Goal: Task Accomplishment & Management: Manage account settings

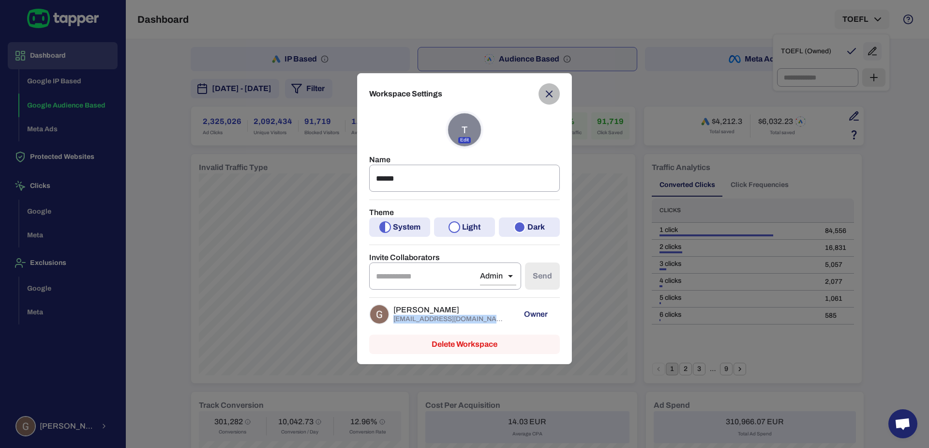
click at [554, 97] on icon "button" at bounding box center [549, 94] width 12 height 12
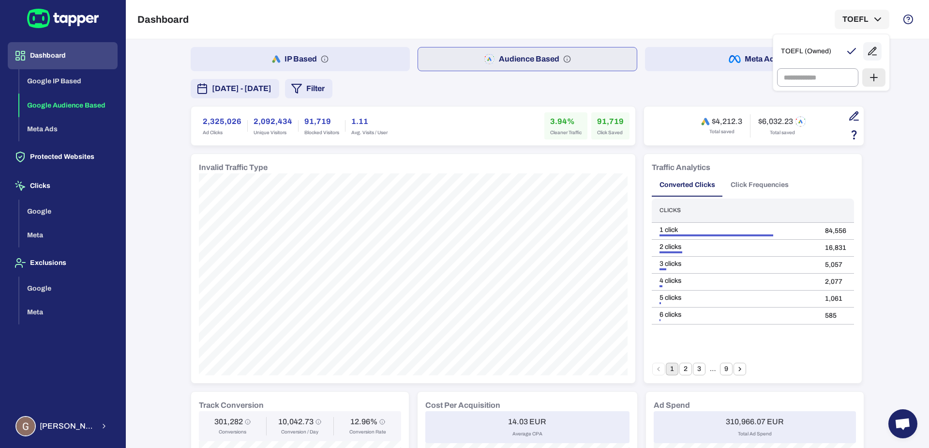
click at [78, 421] on div at bounding box center [464, 224] width 929 height 448
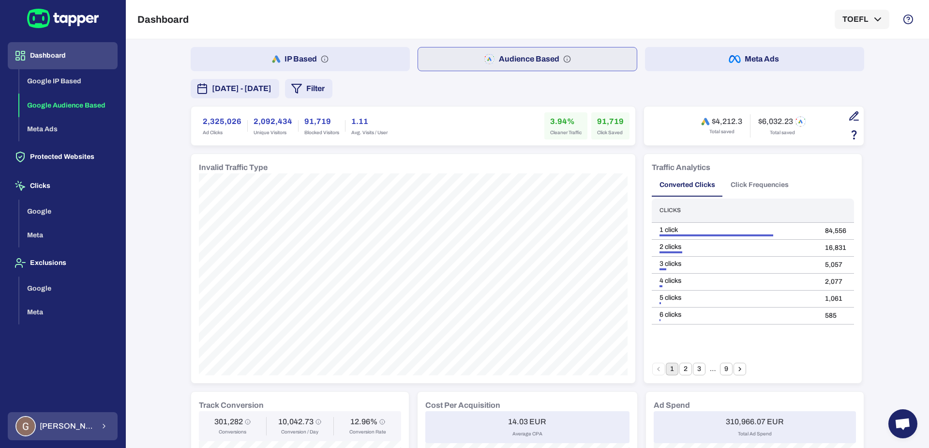
click at [90, 424] on span "Guillaume Lebelle" at bounding box center [67, 426] width 55 height 10
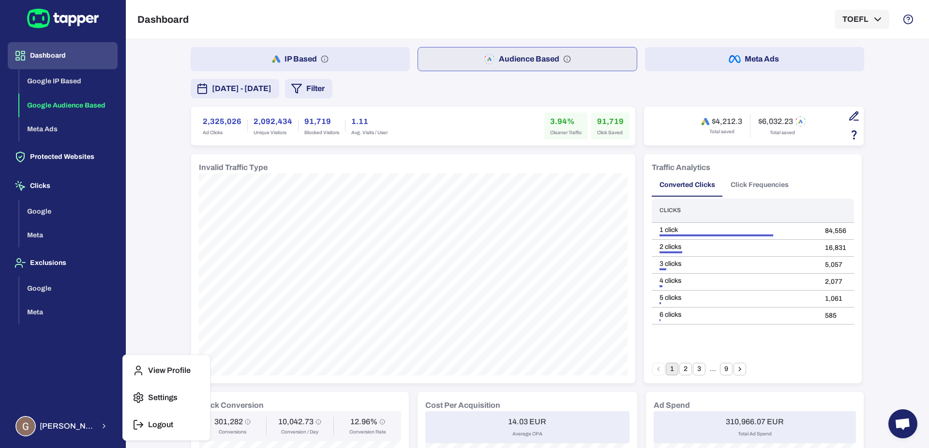
click at [153, 422] on p "Logout" at bounding box center [160, 425] width 25 height 10
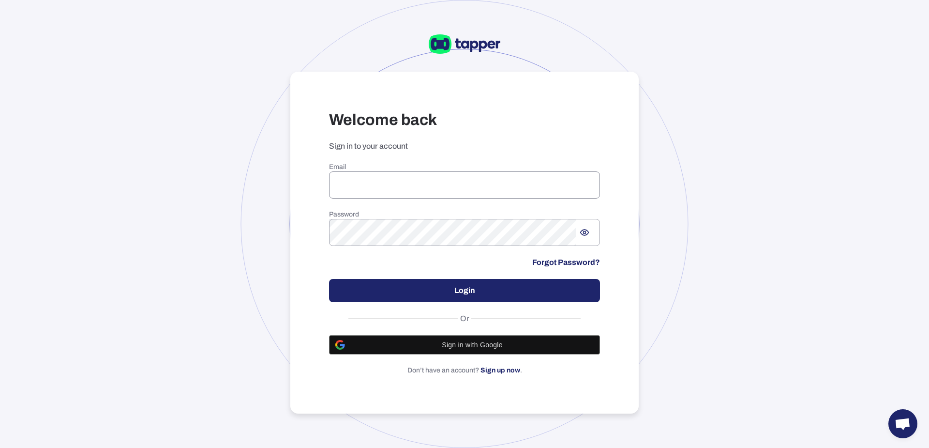
type input "**********"
click at [450, 180] on input "**********" at bounding box center [464, 184] width 271 height 27
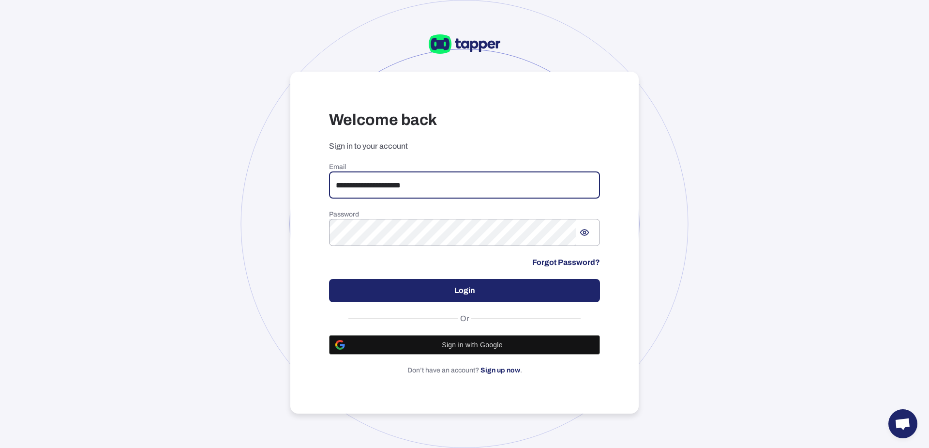
click at [450, 180] on input "**********" at bounding box center [464, 184] width 271 height 27
type input "**********"
click at [454, 294] on button "Login" at bounding box center [464, 290] width 271 height 23
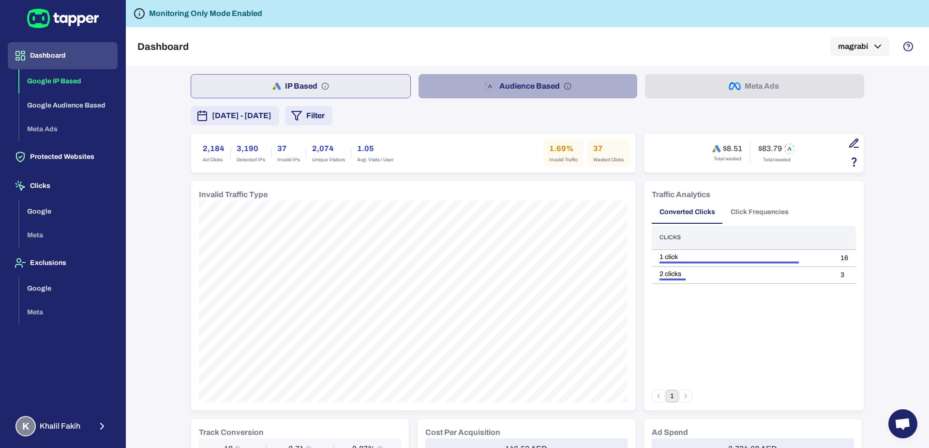
click at [452, 74] on button "Audience Based" at bounding box center [528, 86] width 219 height 24
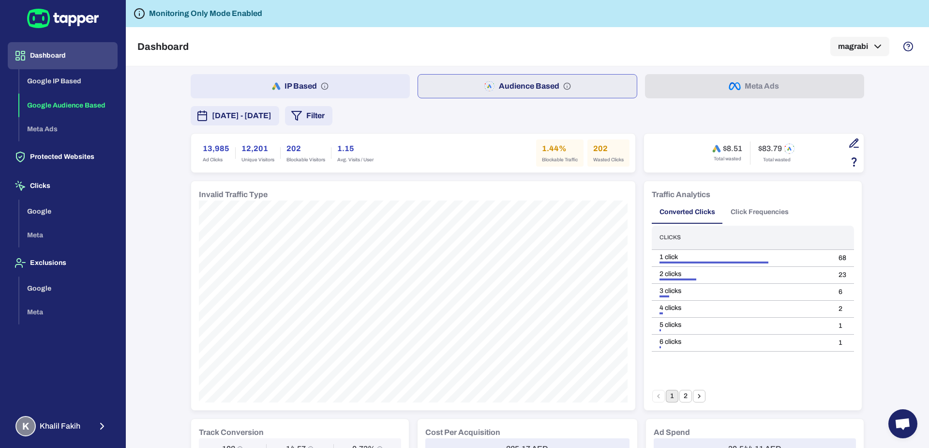
click at [279, 121] on button "October 9, 2025 - October 15, 2025" at bounding box center [235, 115] width 89 height 19
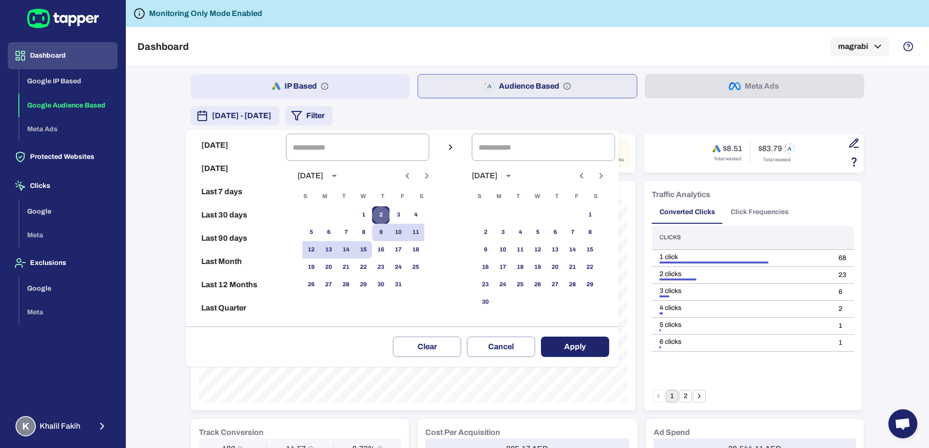
click at [385, 217] on button "2" at bounding box center [380, 214] width 17 height 17
type input "**********"
click at [365, 254] on button "15" at bounding box center [363, 249] width 17 height 17
type input "**********"
click at [580, 345] on button "Apply" at bounding box center [575, 346] width 68 height 20
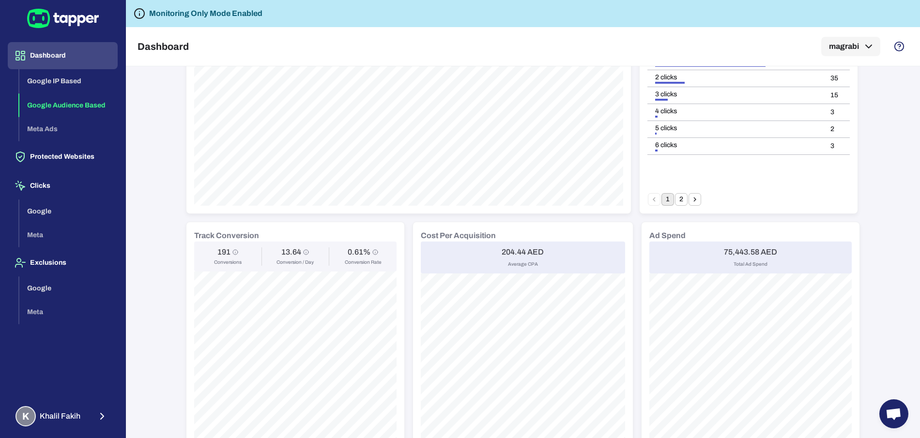
scroll to position [205, 0]
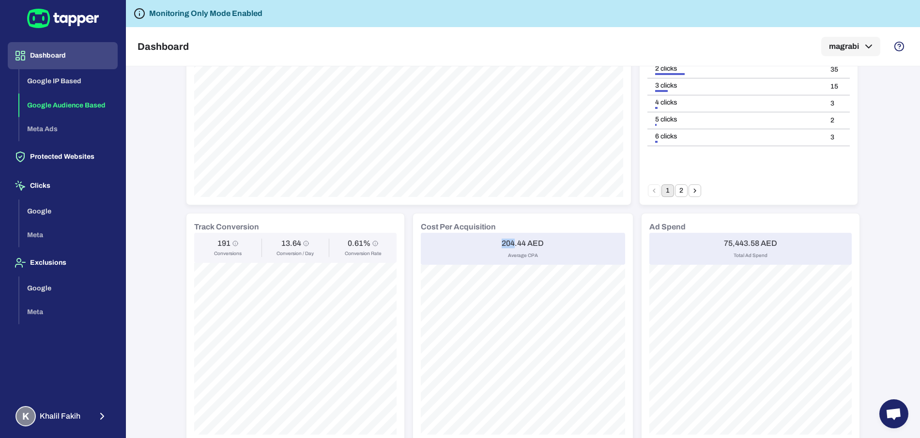
drag, startPoint x: 498, startPoint y: 242, endPoint x: 508, endPoint y: 242, distance: 10.7
click at [508, 242] on h6 "204.44 AED" at bounding box center [522, 244] width 42 height 10
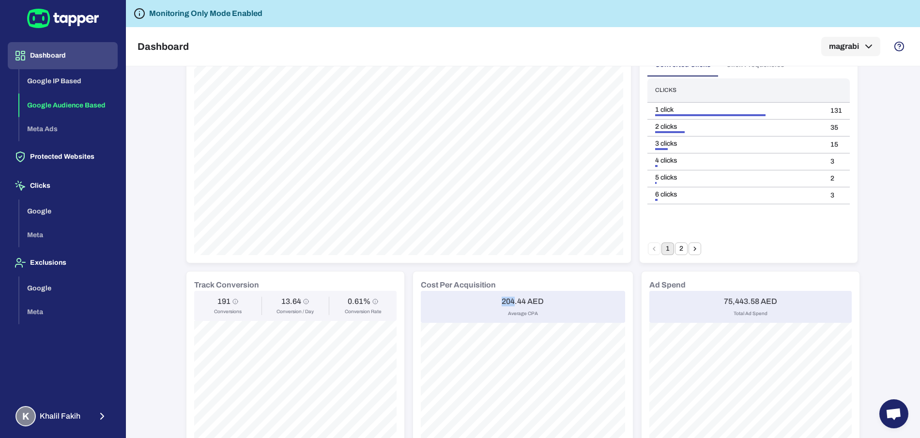
scroll to position [149, 0]
click at [501, 295] on h6 "204.44 AED" at bounding box center [522, 300] width 42 height 10
drag, startPoint x: 498, startPoint y: 296, endPoint x: 521, endPoint y: 296, distance: 22.8
click at [521, 296] on h6 "204.44 AED" at bounding box center [522, 300] width 42 height 10
copy h6 "204.44"
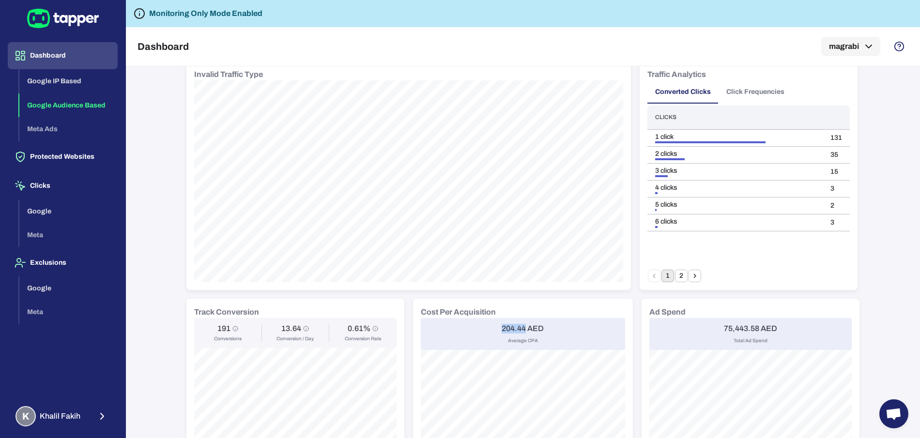
scroll to position [142, 0]
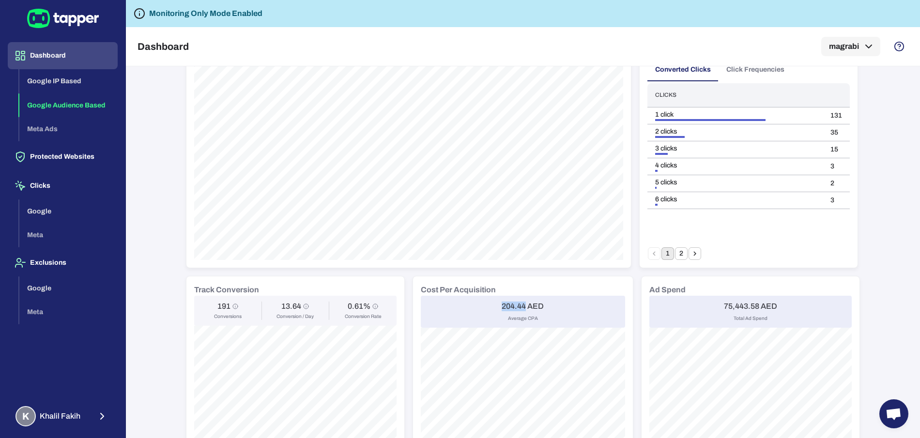
copy h6 "204.44"
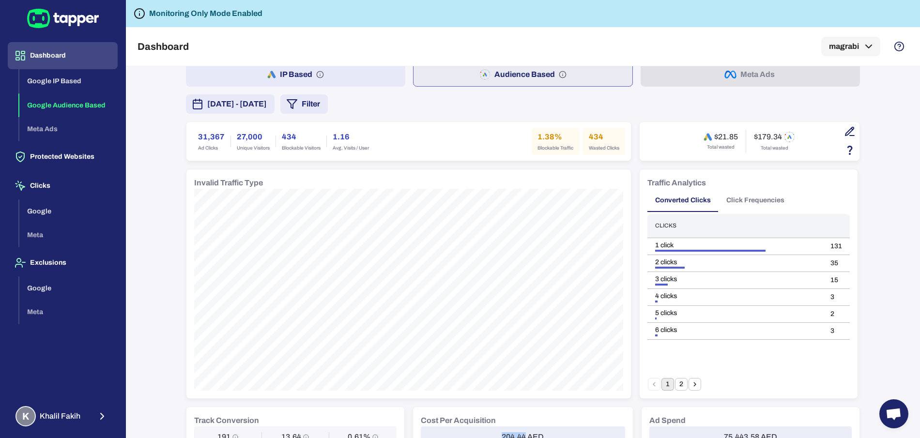
scroll to position [9, 0]
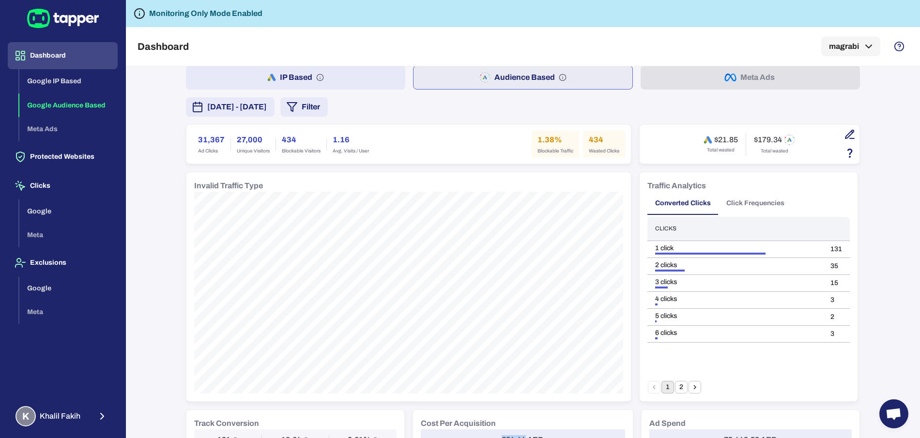
click at [267, 107] on span "October 2, 2025 - October 15, 2025" at bounding box center [237, 107] width 60 height 12
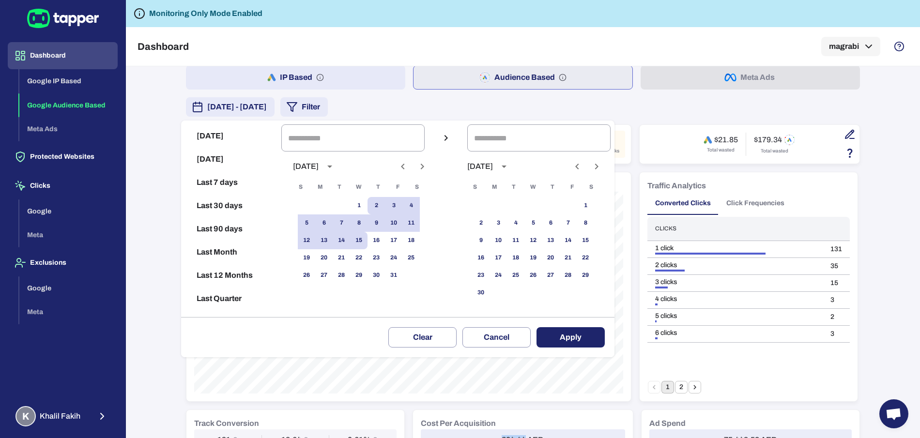
click at [411, 160] on button "Previous month" at bounding box center [402, 166] width 16 height 16
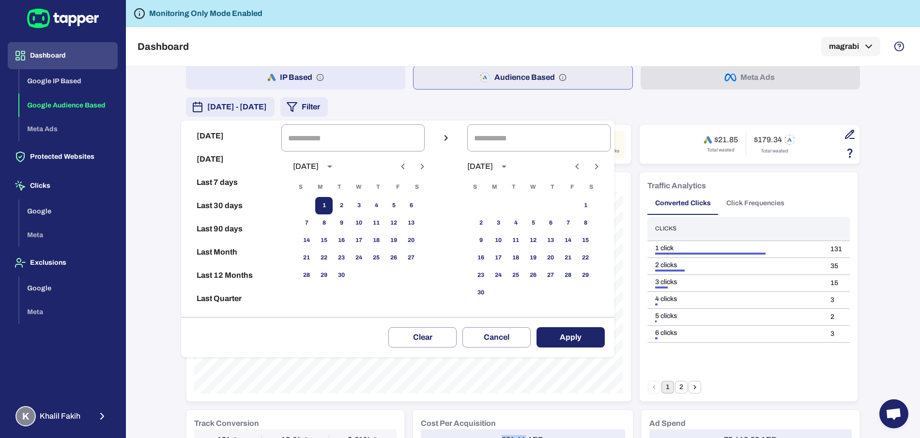
click at [332, 207] on button "1" at bounding box center [323, 205] width 17 height 17
type input "**********"
click at [428, 161] on icon "Next month" at bounding box center [422, 167] width 12 height 12
click at [402, 272] on button "31" at bounding box center [393, 275] width 17 height 17
type input "**********"
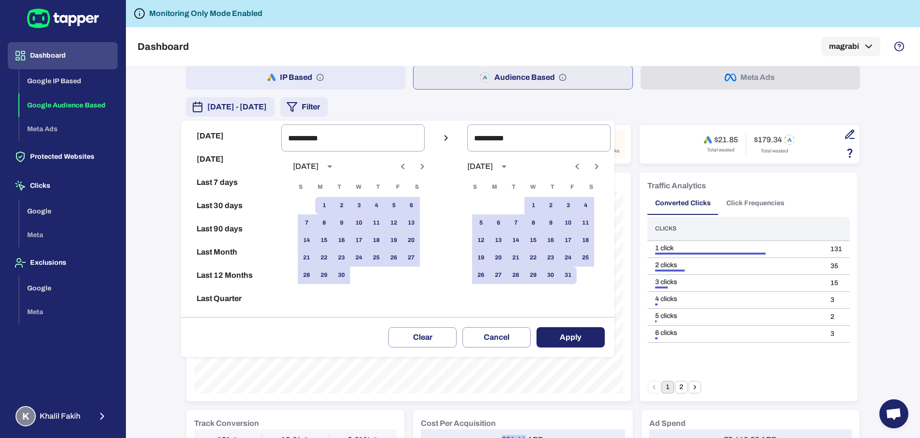
click at [563, 333] on button "Apply" at bounding box center [570, 337] width 68 height 20
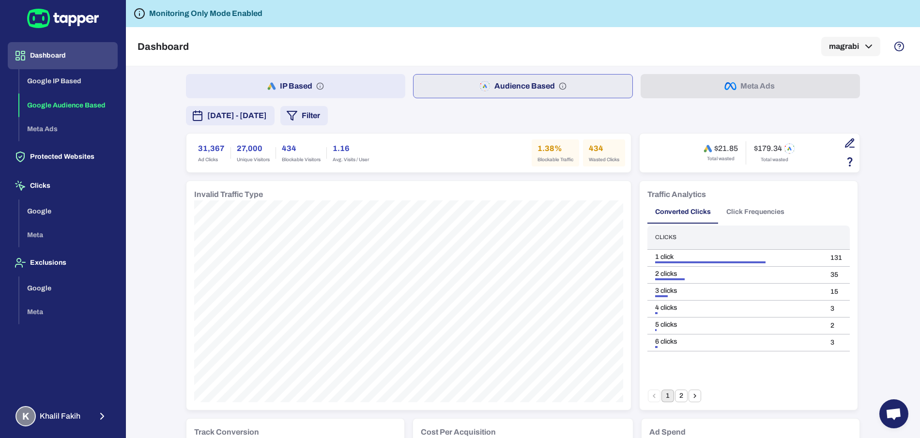
click at [267, 118] on span "September 1, 2025 - October 31, 2025" at bounding box center [237, 116] width 60 height 12
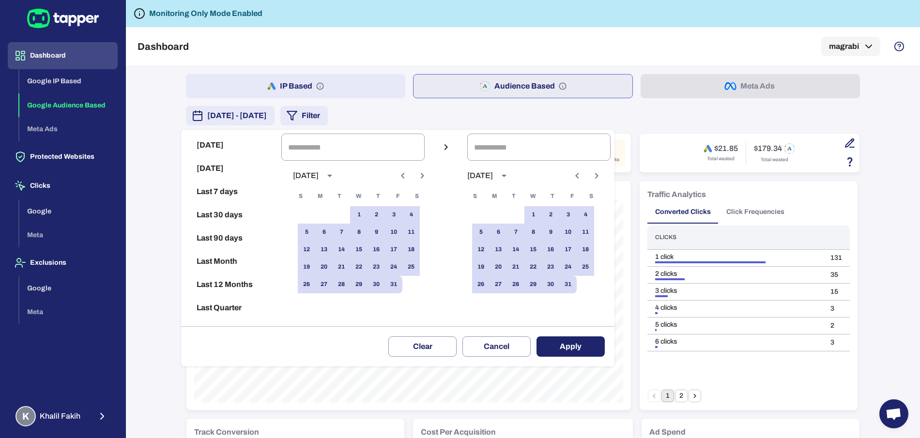
click at [407, 174] on icon "Previous month" at bounding box center [403, 176] width 12 height 12
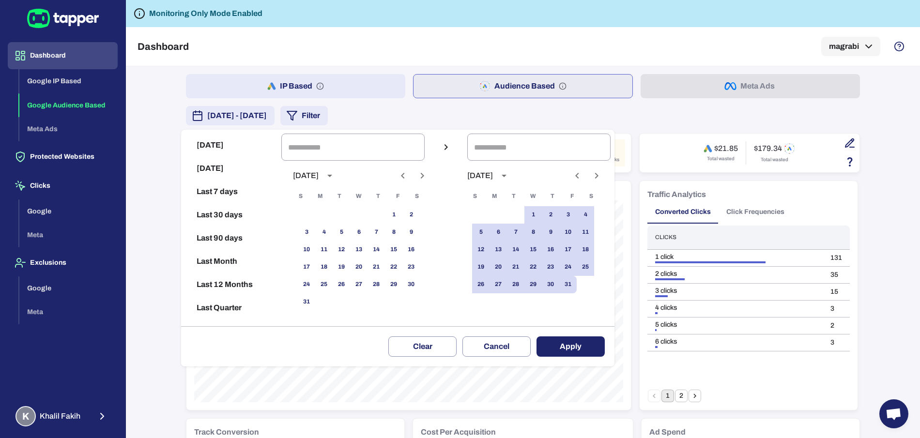
click at [428, 171] on icon "Next month" at bounding box center [422, 176] width 12 height 12
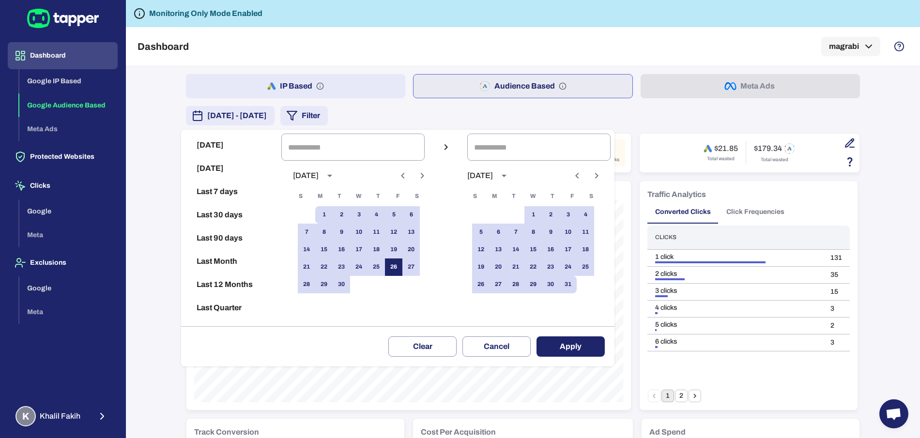
click at [398, 263] on button "26" at bounding box center [393, 266] width 17 height 17
type input "**********"
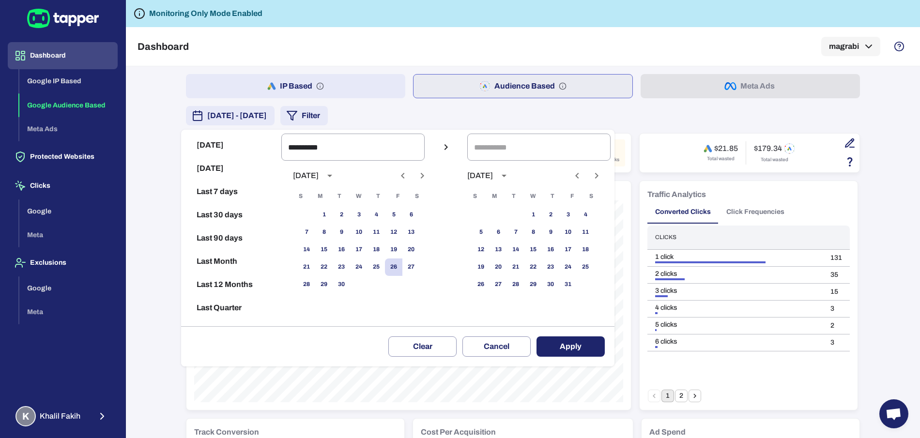
click at [424, 177] on icon "Next month" at bounding box center [422, 176] width 3 height 6
click at [385, 213] on button "2" at bounding box center [375, 214] width 17 height 17
type input "**********"
click at [567, 343] on button "Apply" at bounding box center [570, 346] width 68 height 20
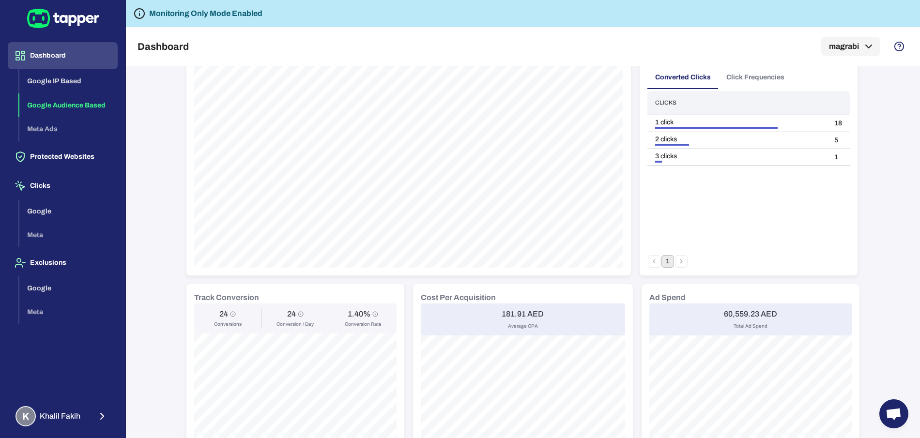
scroll to position [174, 0]
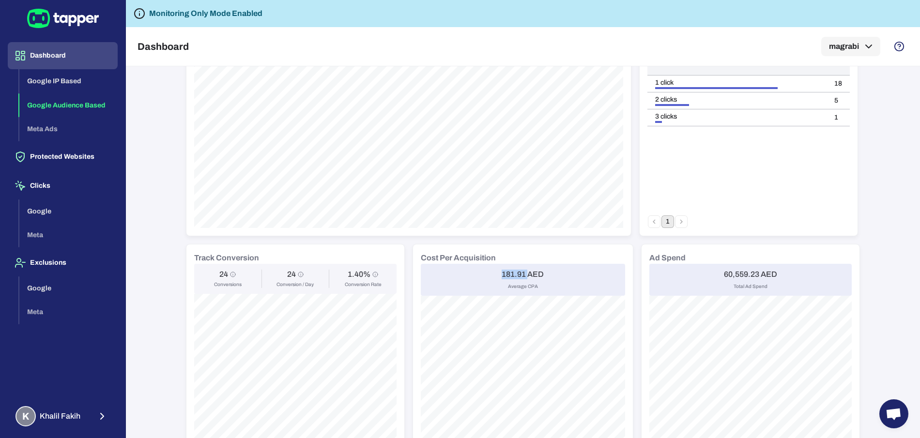
drag, startPoint x: 494, startPoint y: 272, endPoint x: 522, endPoint y: 274, distance: 27.7
click at [522, 274] on div "181.91 AED Average CPA" at bounding box center [523, 280] width 204 height 32
copy h6 "181.91"
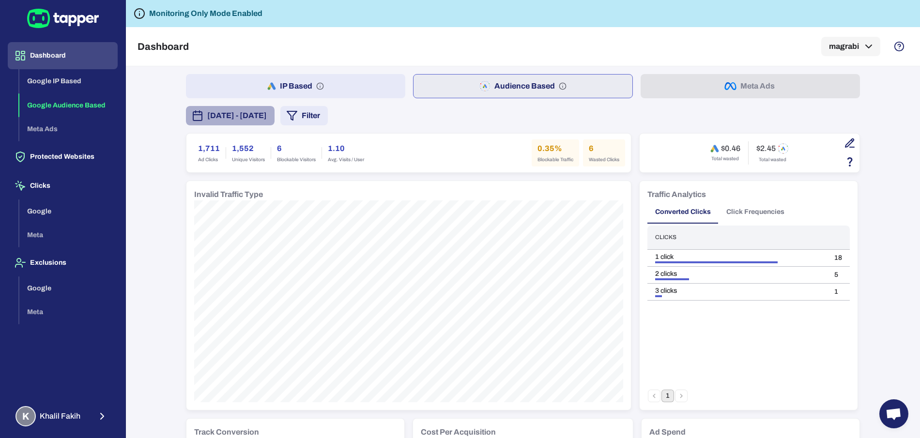
click at [267, 117] on span "September 26, 2025 - October 2, 2025" at bounding box center [237, 116] width 60 height 12
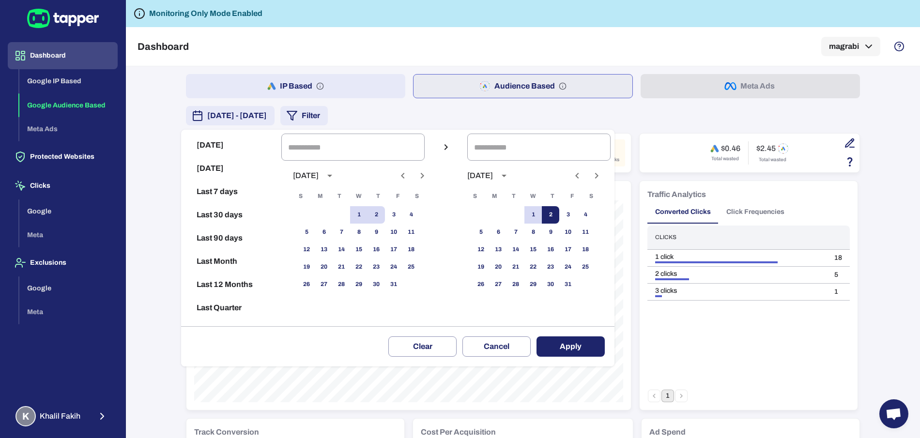
click at [559, 211] on button "2" at bounding box center [550, 214] width 17 height 17
click at [542, 246] on button "15" at bounding box center [532, 249] width 17 height 17
type input "**********"
click at [559, 210] on button "2" at bounding box center [550, 214] width 17 height 17
type input "**********"
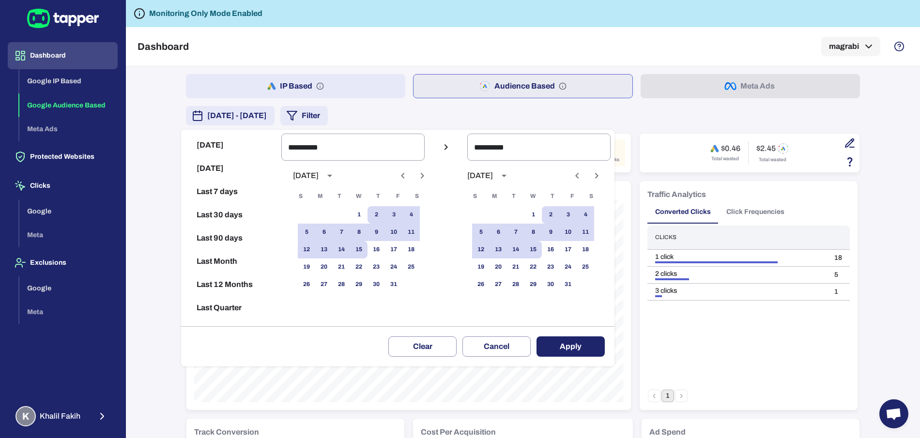
click at [562, 347] on button "Apply" at bounding box center [570, 346] width 68 height 20
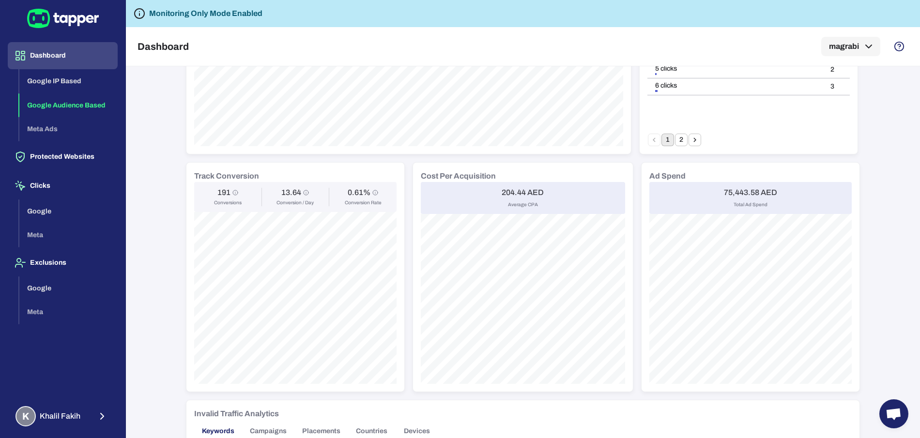
scroll to position [258, 0]
drag, startPoint x: 490, startPoint y: 186, endPoint x: 520, endPoint y: 188, distance: 30.6
click at [520, 188] on div "204.44 AED Average CPA" at bounding box center [523, 196] width 204 height 32
copy h6 "204.44"
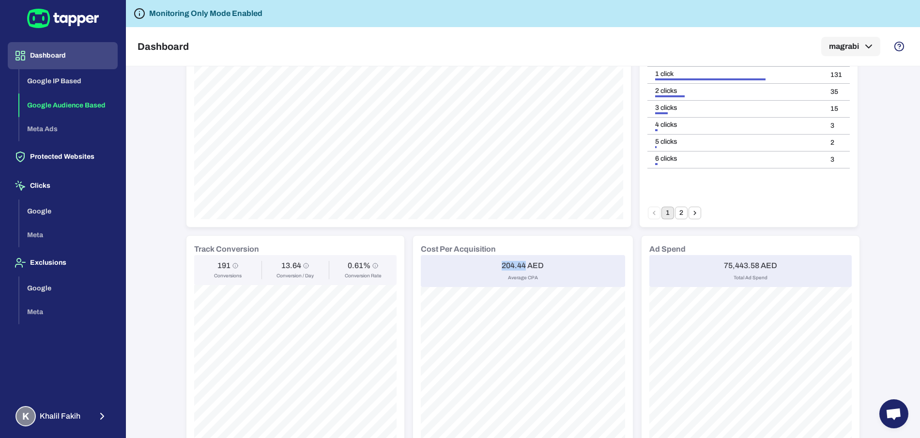
scroll to position [184, 0]
click at [453, 267] on div "204.44 AED Average CPA" at bounding box center [523, 270] width 204 height 32
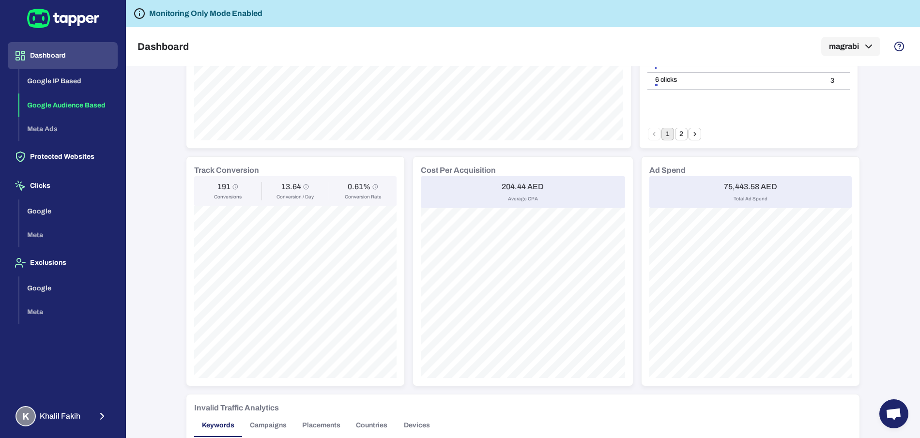
scroll to position [262, 0]
drag, startPoint x: 495, startPoint y: 184, endPoint x: 509, endPoint y: 185, distance: 14.1
click at [509, 185] on div "204.44 AED Average CPA" at bounding box center [523, 192] width 204 height 32
click at [502, 184] on h6 "204.44 AED" at bounding box center [522, 186] width 42 height 10
drag, startPoint x: 496, startPoint y: 184, endPoint x: 521, endPoint y: 185, distance: 24.7
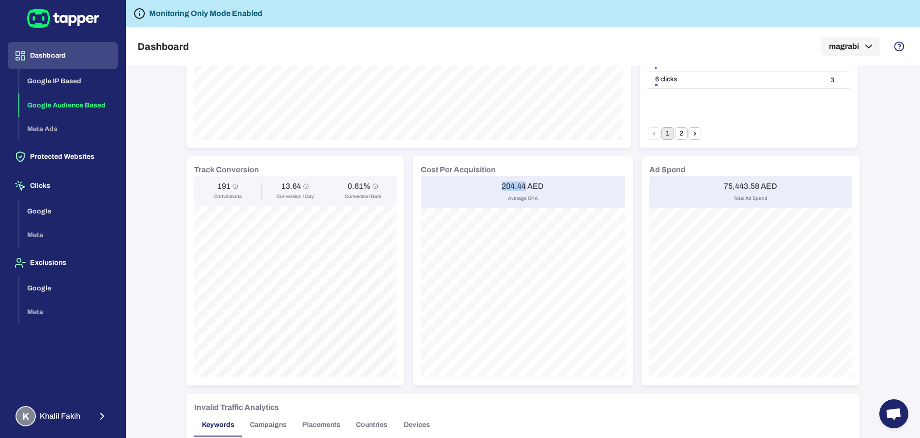
click at [521, 185] on div "204.44 AED Average CPA" at bounding box center [523, 192] width 204 height 32
copy h6 "204.44"
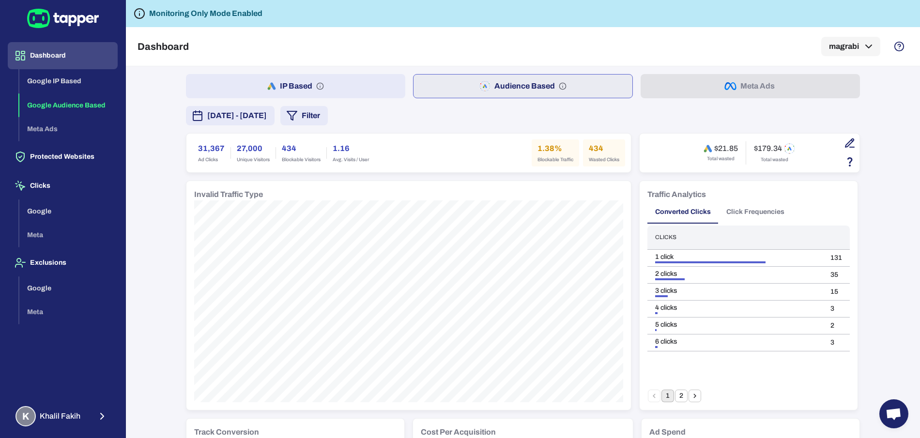
click at [267, 117] on span "October 2, 2025 - October 15, 2025" at bounding box center [237, 116] width 60 height 12
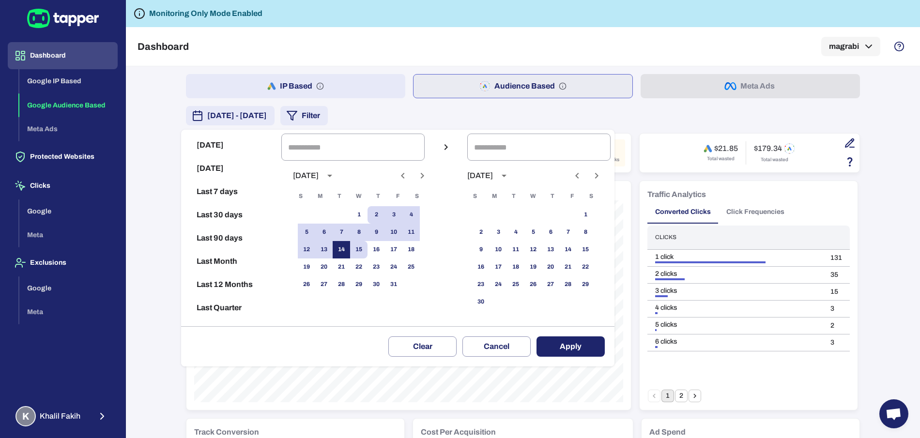
click at [350, 251] on button "14" at bounding box center [340, 249] width 17 height 17
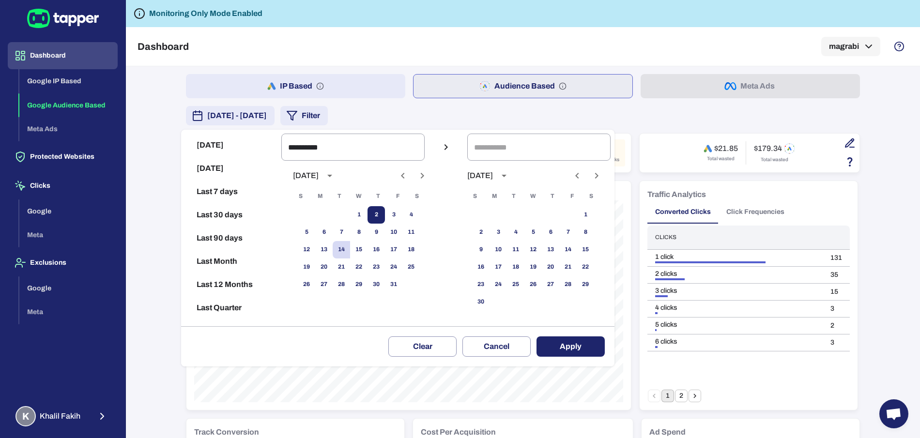
click at [385, 220] on button "2" at bounding box center [375, 214] width 17 height 17
type input "**********"
click at [556, 344] on button "Apply" at bounding box center [570, 346] width 68 height 20
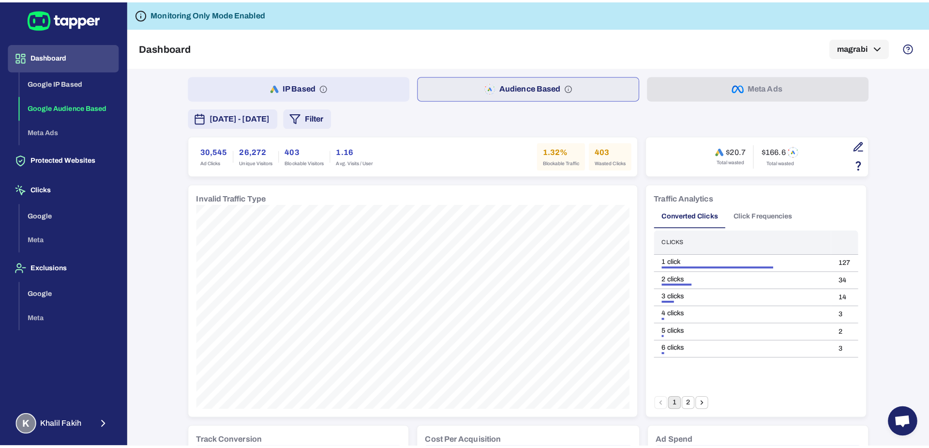
scroll to position [256, 0]
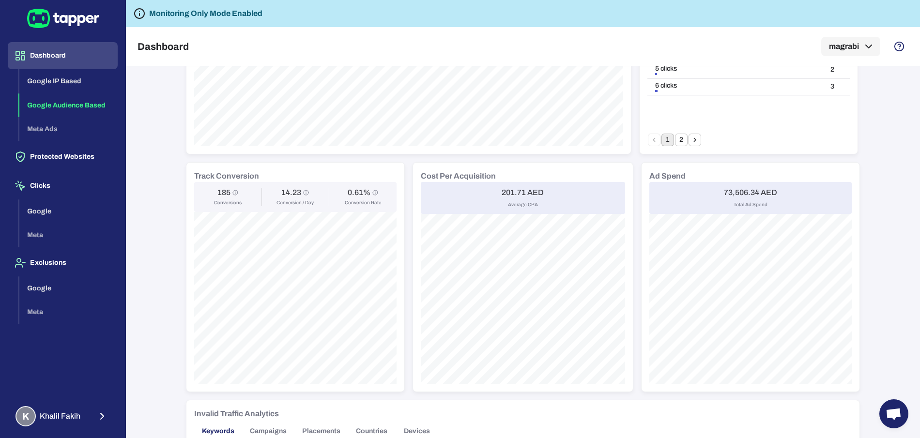
click at [505, 195] on h6 "201.71 AED" at bounding box center [522, 193] width 42 height 10
copy h6 "201.71"
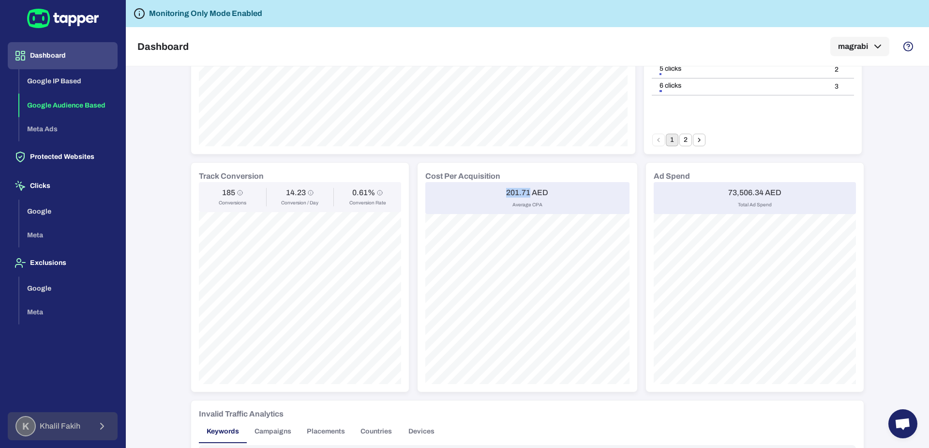
click at [71, 429] on span "Khalil Fakih" at bounding box center [60, 426] width 41 height 10
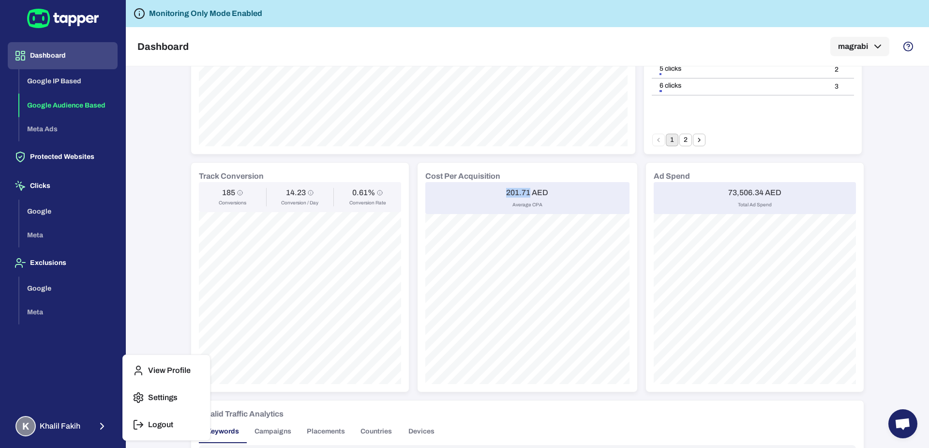
click at [157, 421] on p "Logout" at bounding box center [160, 425] width 25 height 10
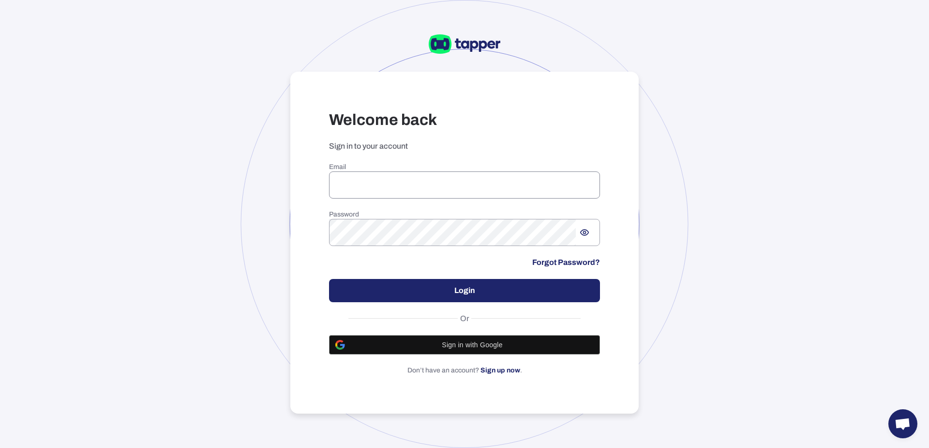
type input "**********"
click at [375, 190] on input "**********" at bounding box center [464, 184] width 271 height 27
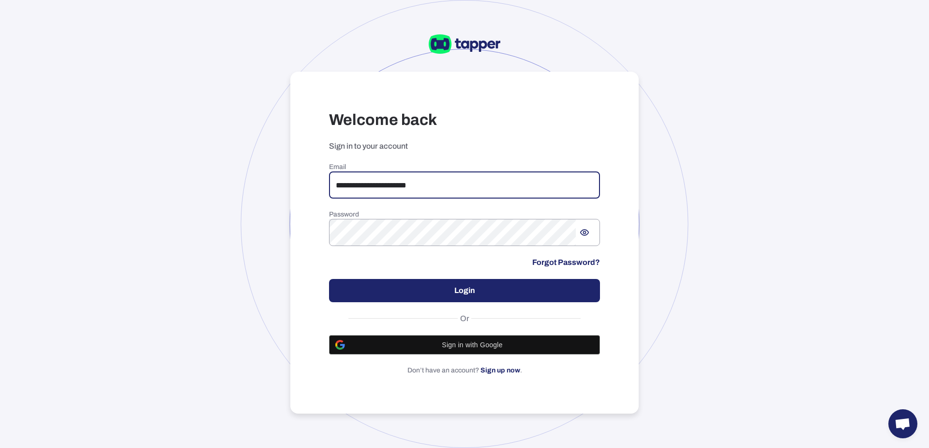
click at [375, 190] on input "**********" at bounding box center [464, 184] width 271 height 27
paste input "**********"
type input "**********"
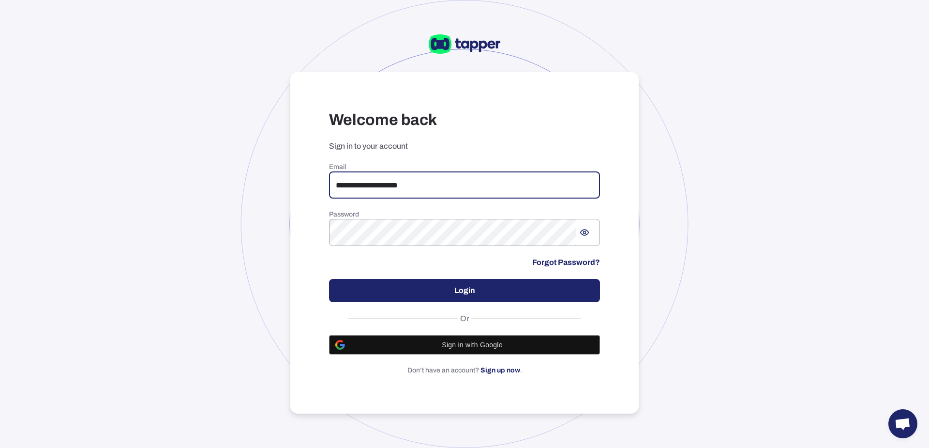
click at [416, 285] on button "Login" at bounding box center [464, 290] width 271 height 23
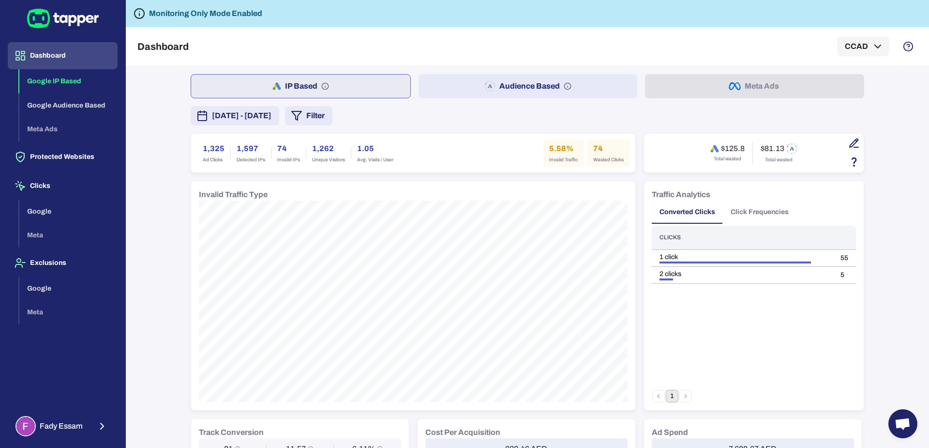
click at [272, 119] on span "[DATE] - [DATE]" at bounding box center [242, 116] width 60 height 12
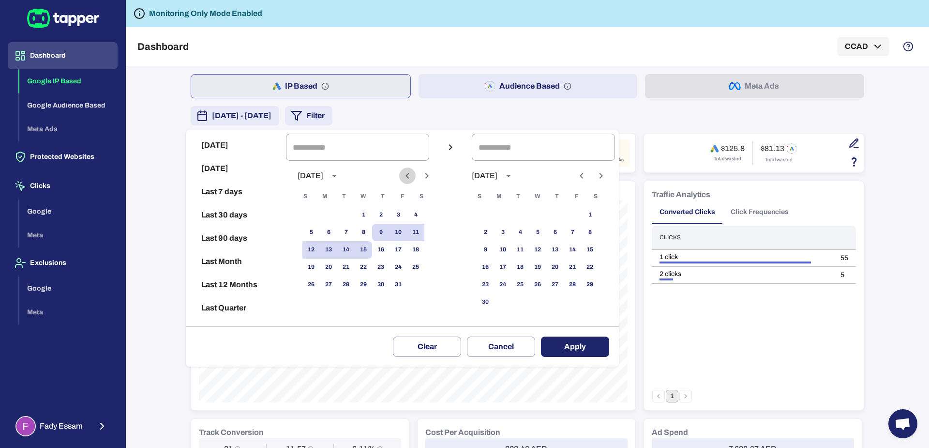
click at [411, 180] on icon "Previous month" at bounding box center [408, 176] width 12 height 12
click at [337, 212] on button "1" at bounding box center [328, 214] width 17 height 17
type input "**********"
click at [435, 181] on button "Next month" at bounding box center [427, 175] width 16 height 16
click at [401, 283] on button "31" at bounding box center [398, 284] width 17 height 17
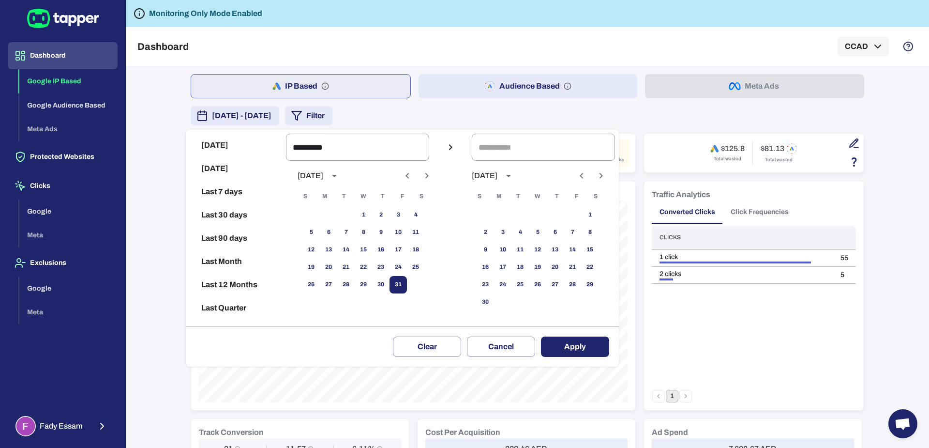
type input "**********"
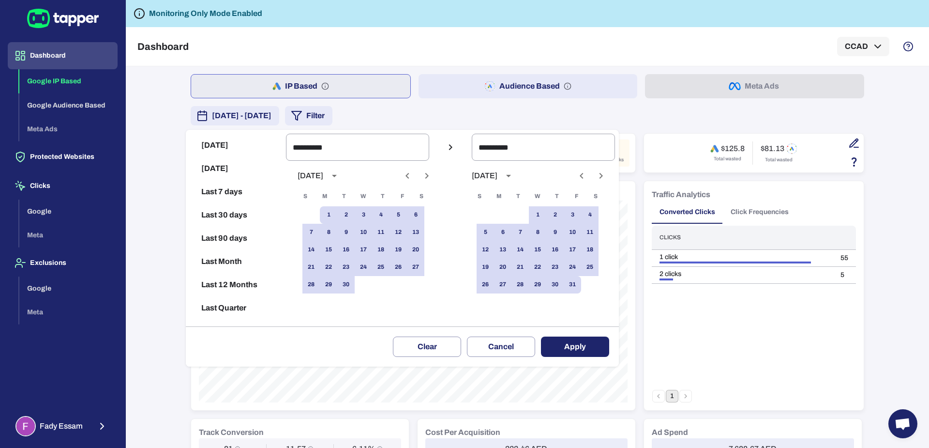
click at [552, 340] on button "Apply" at bounding box center [575, 346] width 68 height 20
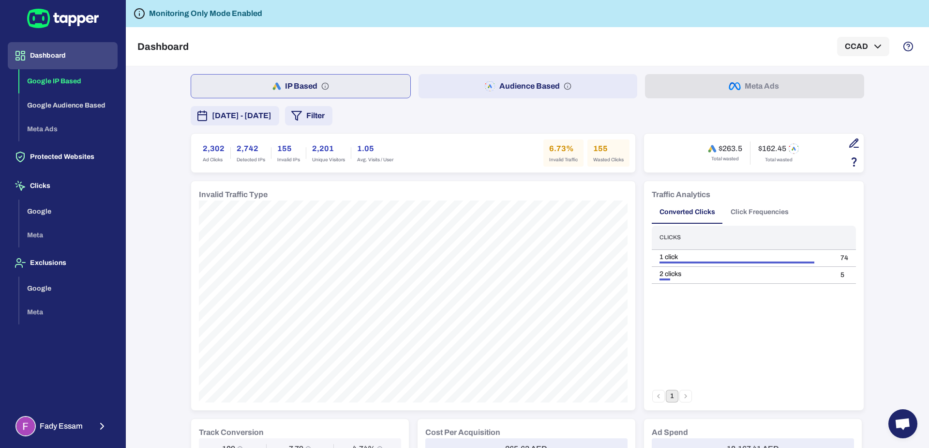
click at [272, 114] on span "September 1, 2025 - October 31, 2025" at bounding box center [242, 116] width 60 height 12
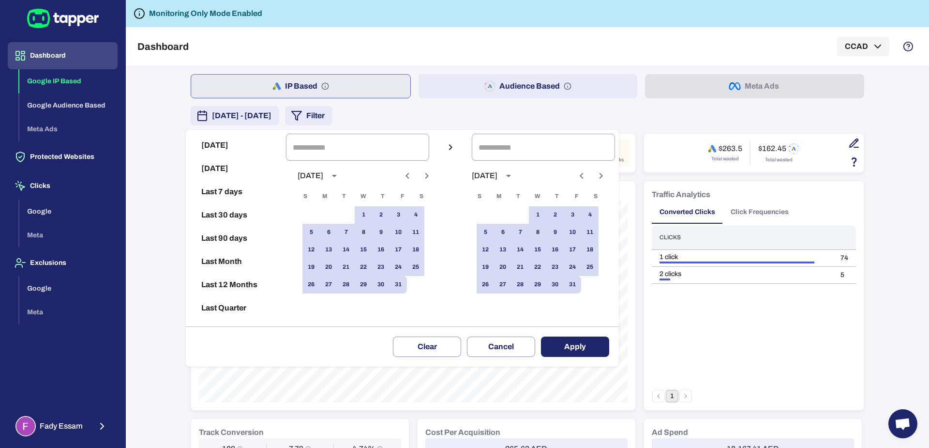
click at [413, 181] on button "Previous month" at bounding box center [407, 175] width 16 height 16
click at [407, 261] on button "26" at bounding box center [398, 266] width 17 height 17
type input "**********"
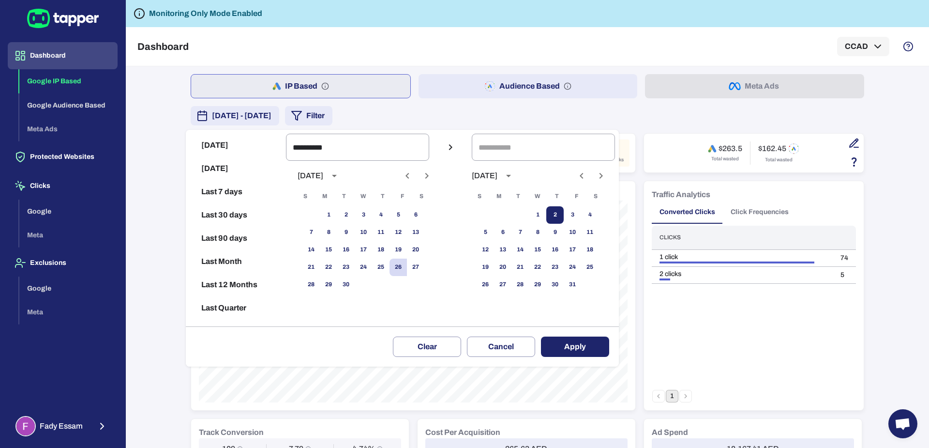
click at [561, 215] on button "2" at bounding box center [554, 214] width 17 height 17
type input "**********"
click at [562, 341] on button "Apply" at bounding box center [575, 346] width 68 height 20
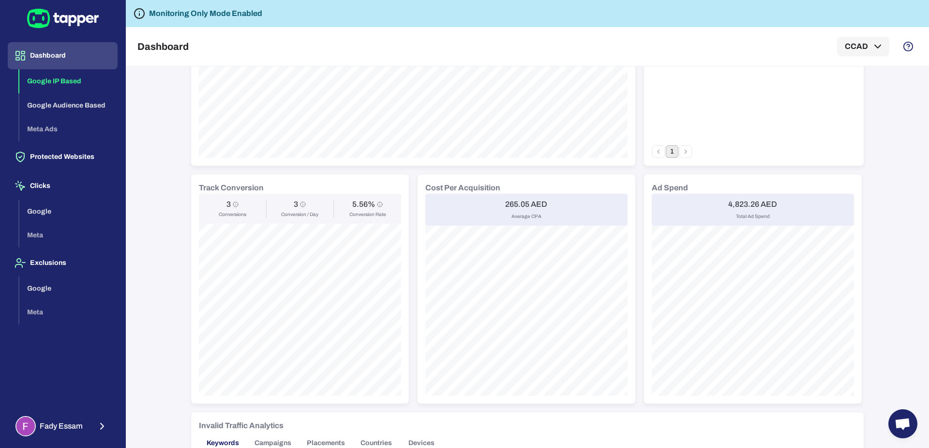
scroll to position [246, 0]
drag, startPoint x: 496, startPoint y: 199, endPoint x: 525, endPoint y: 203, distance: 29.3
click at [525, 203] on div "265.05 AED Average CPA" at bounding box center [526, 208] width 202 height 32
copy h6 "265.05"
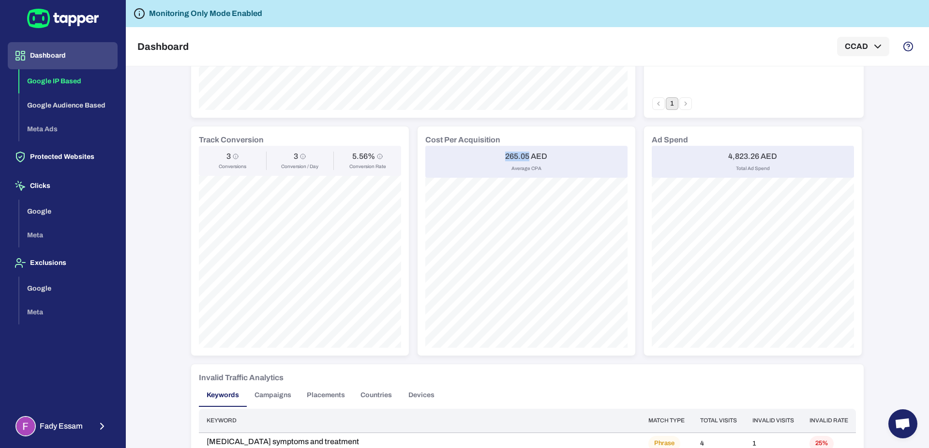
scroll to position [0, 0]
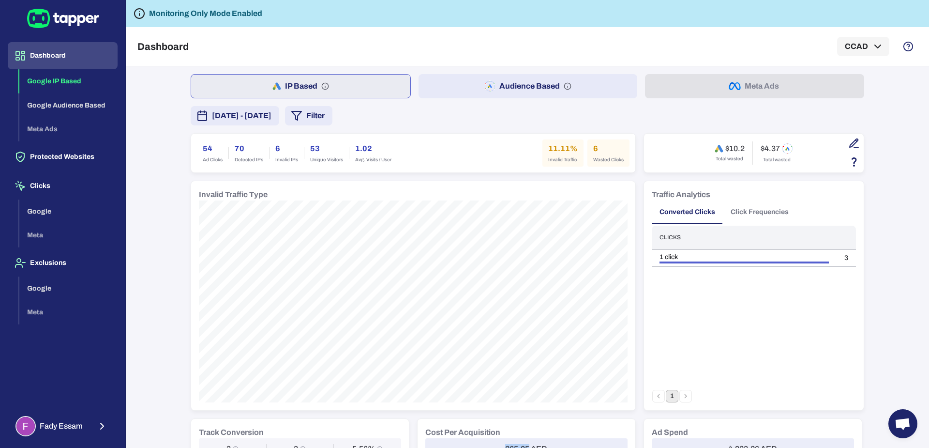
click at [424, 91] on button "Audience Based" at bounding box center [528, 86] width 219 height 24
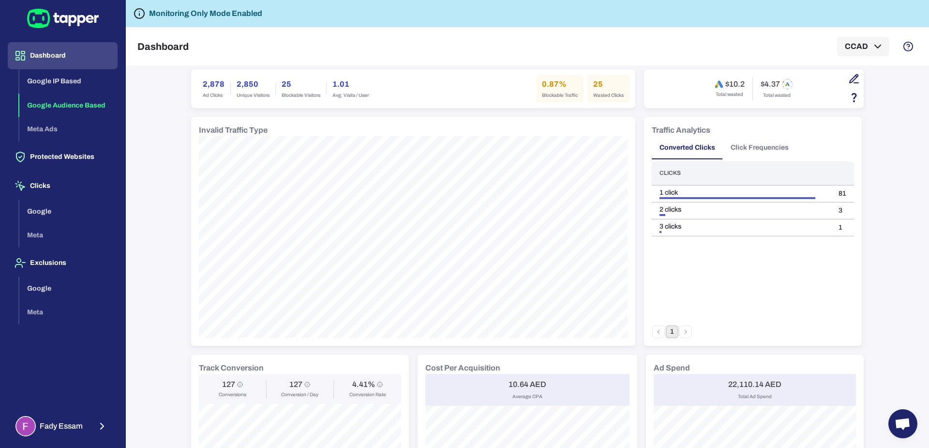
scroll to position [62, 0]
click at [509, 382] on h6 "10.64 AED" at bounding box center [528, 387] width 38 height 10
drag, startPoint x: 508, startPoint y: 382, endPoint x: 523, endPoint y: 382, distance: 15.0
click at [523, 382] on h6 "10.64 AED" at bounding box center [528, 387] width 38 height 10
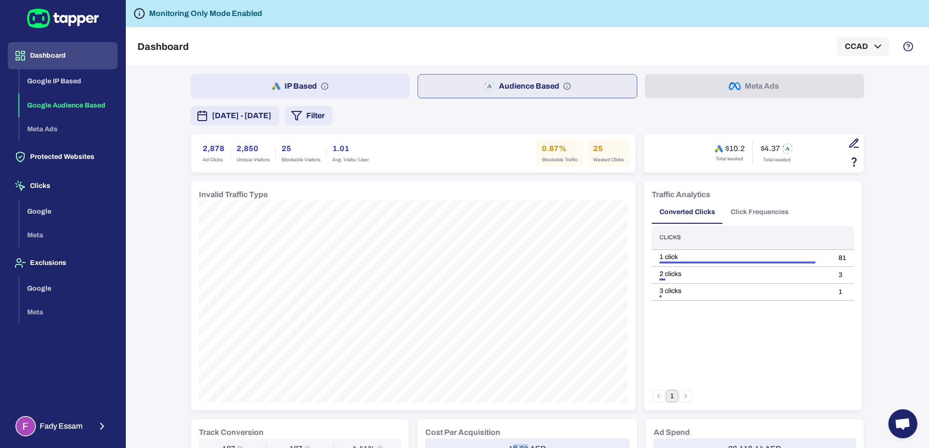
click at [307, 82] on button "IP Based" at bounding box center [300, 86] width 219 height 24
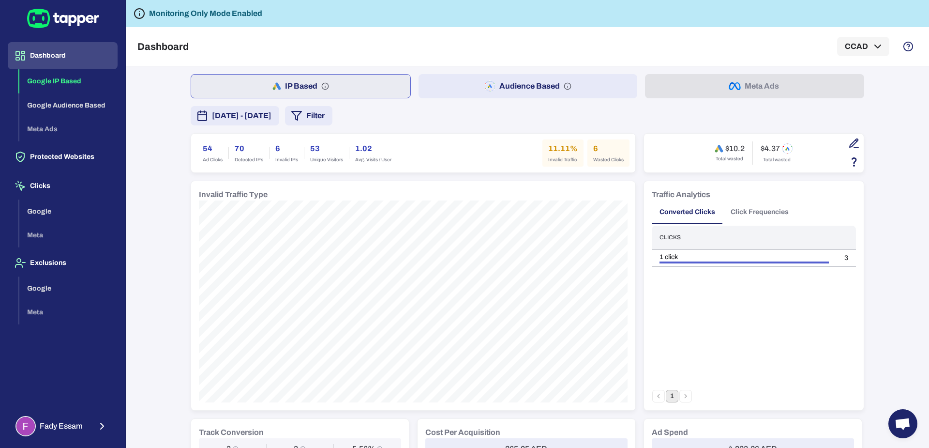
click at [455, 90] on button "Audience Based" at bounding box center [528, 86] width 219 height 24
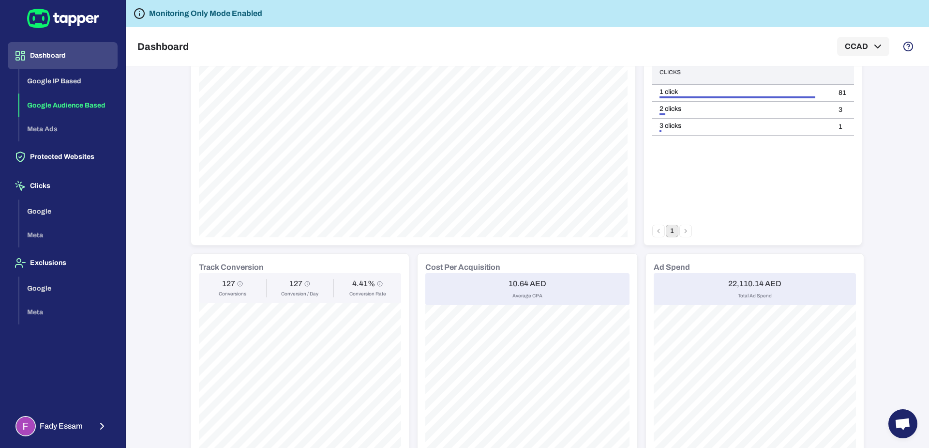
scroll to position [169, 0]
drag, startPoint x: 505, startPoint y: 275, endPoint x: 522, endPoint y: 276, distance: 17.0
click at [522, 276] on h6 "10.64 AED" at bounding box center [528, 279] width 38 height 10
copy h6 "10.64"
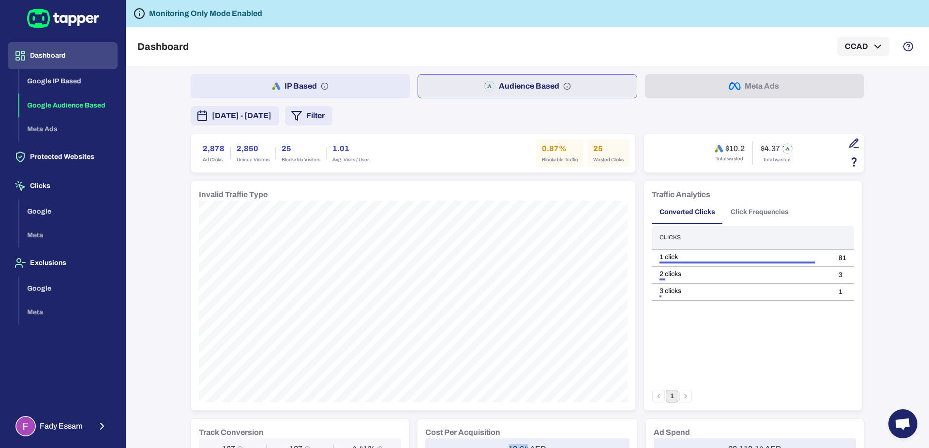
click at [272, 117] on span "September 26, 2025 - October 2, 2025" at bounding box center [242, 116] width 60 height 12
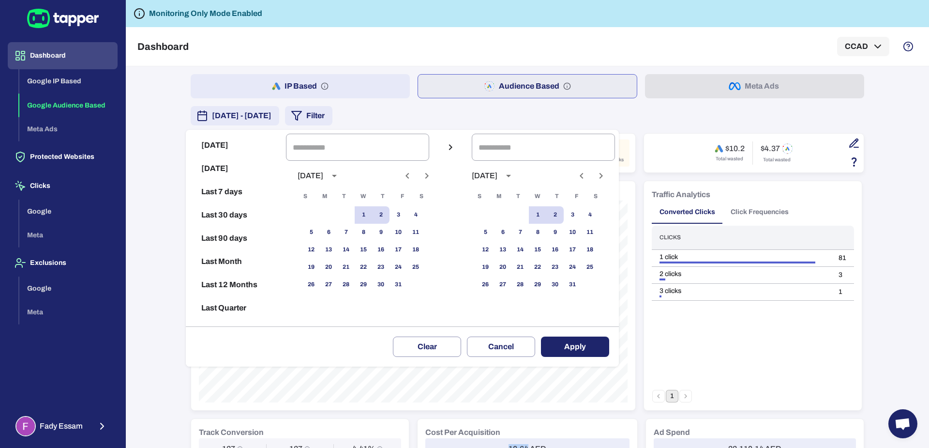
click at [433, 177] on icon "Next month" at bounding box center [427, 176] width 12 height 12
click at [413, 176] on icon "Previous month" at bounding box center [408, 176] width 12 height 12
click at [390, 219] on button "2" at bounding box center [380, 214] width 17 height 17
type input "**********"
click at [355, 245] on button "14" at bounding box center [345, 249] width 17 height 17
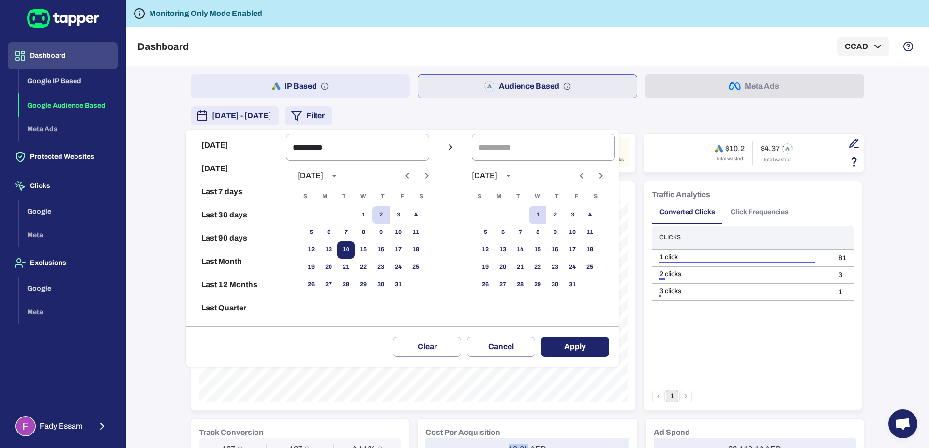
type input "**********"
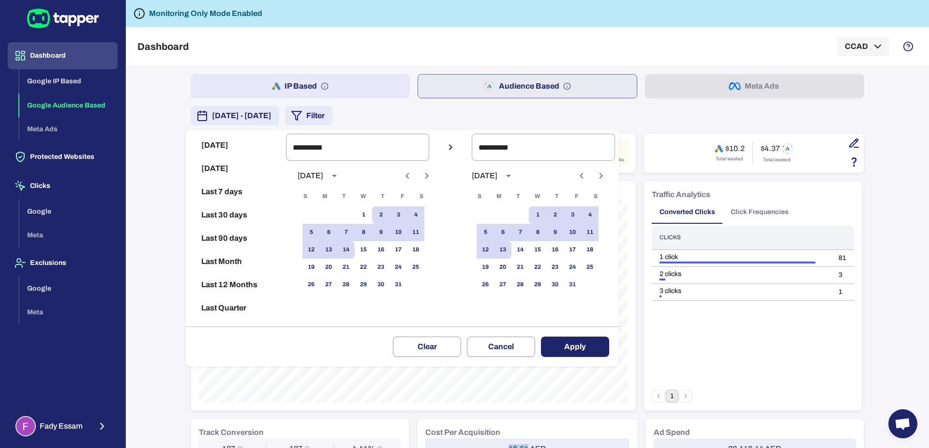
click at [569, 347] on button "Apply" at bounding box center [575, 346] width 68 height 20
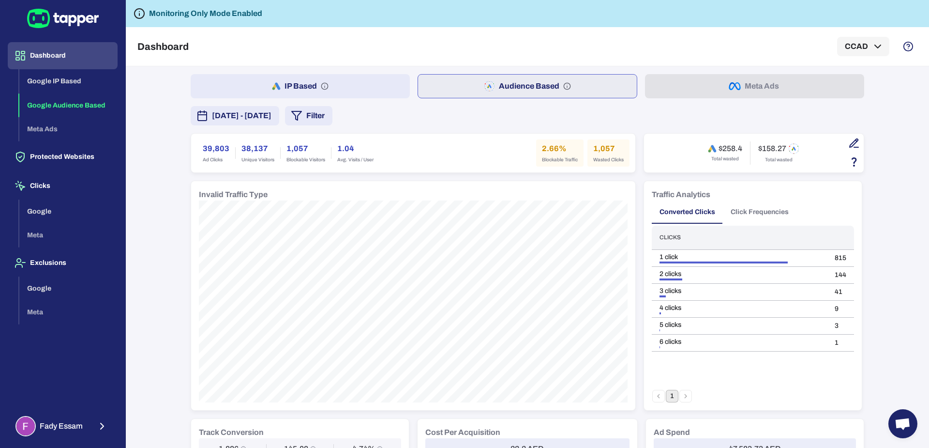
scroll to position [140, 0]
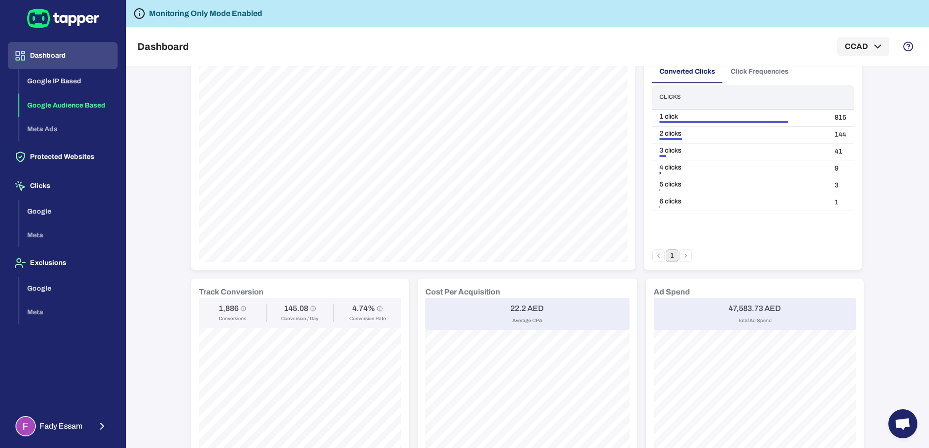
click at [511, 309] on h6 "22.2 AED" at bounding box center [527, 308] width 33 height 10
click at [508, 301] on div "22.2 AED Average CPA" at bounding box center [527, 314] width 204 height 32
copy h6 "22.2"
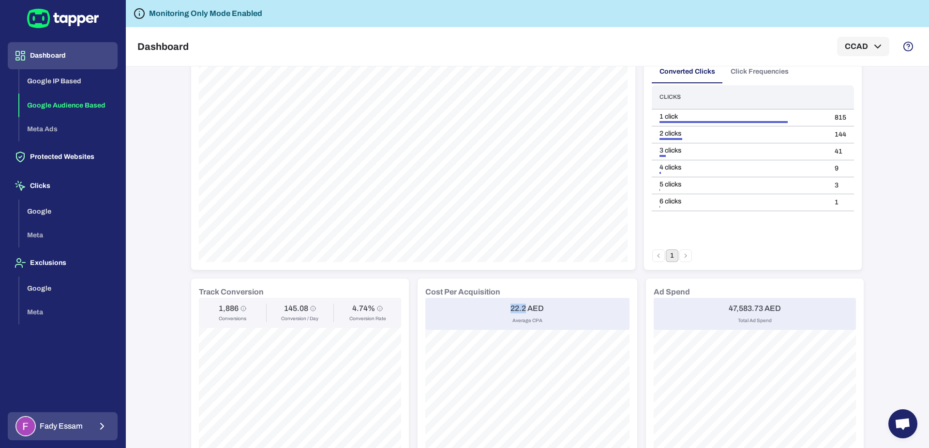
click at [68, 424] on span "Fady Essam" at bounding box center [61, 426] width 43 height 10
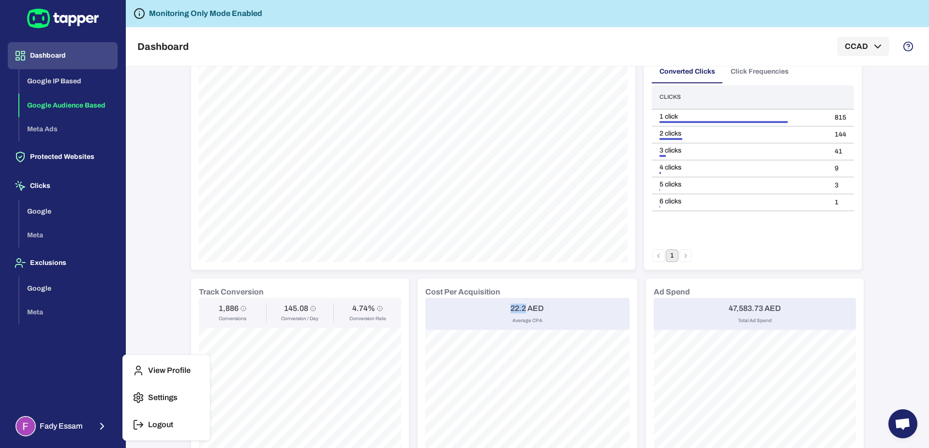
click at [157, 421] on p "Logout" at bounding box center [160, 425] width 25 height 10
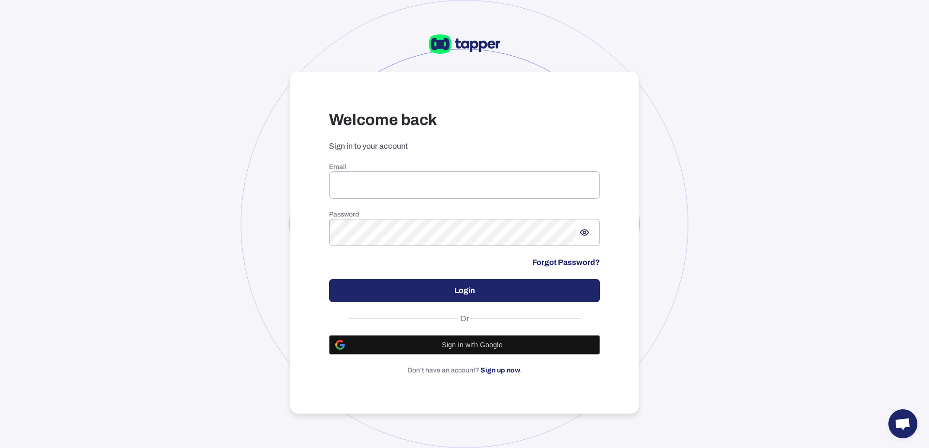
type input "**********"
click at [407, 289] on button "Login" at bounding box center [464, 290] width 271 height 23
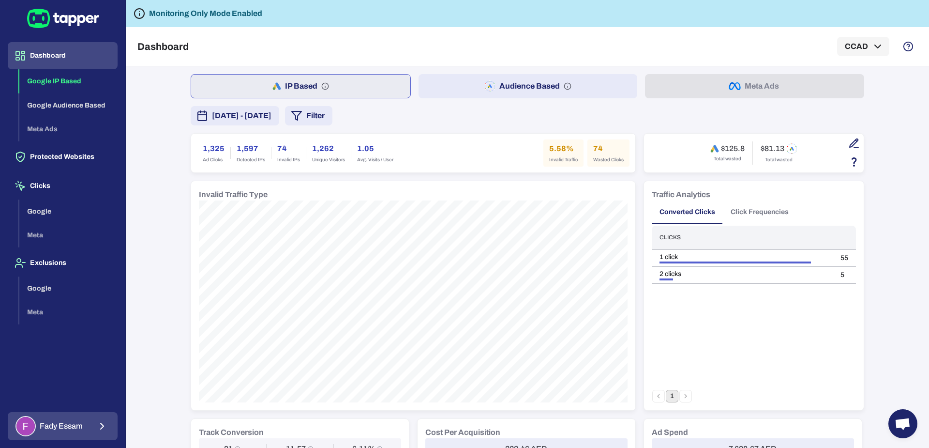
click at [76, 423] on span "Fady Essam" at bounding box center [61, 426] width 43 height 10
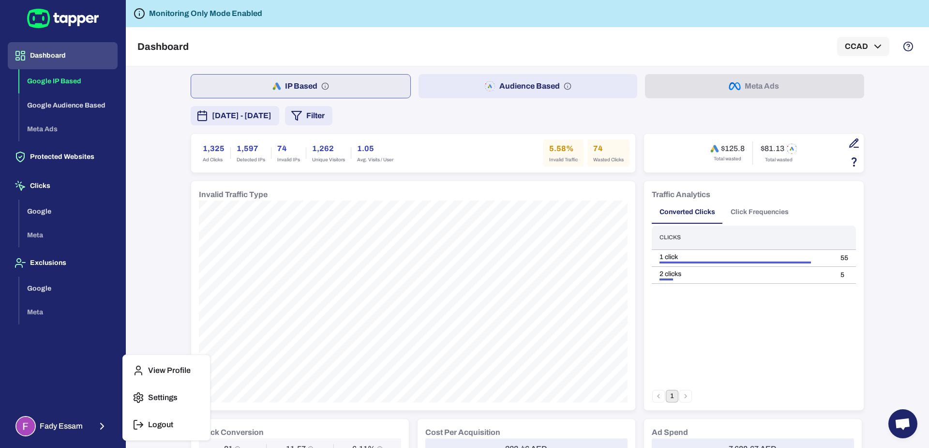
click at [136, 424] on icon "button" at bounding box center [139, 425] width 12 height 12
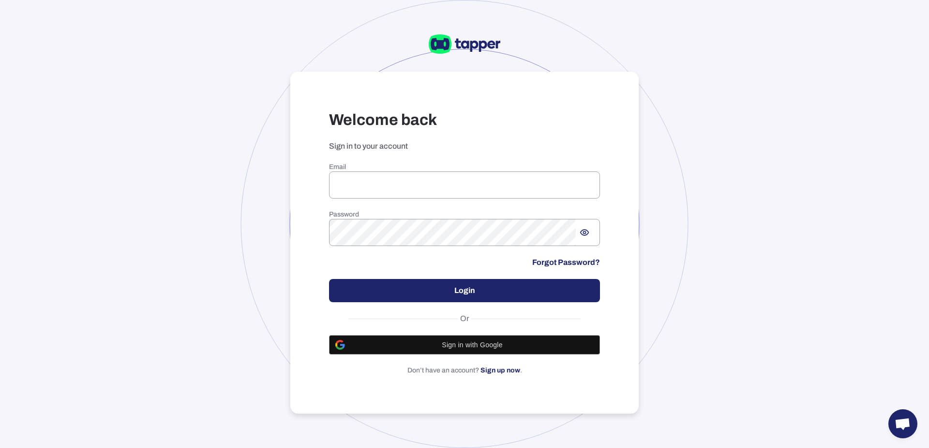
type input "**********"
click at [383, 293] on button "Login" at bounding box center [464, 290] width 271 height 23
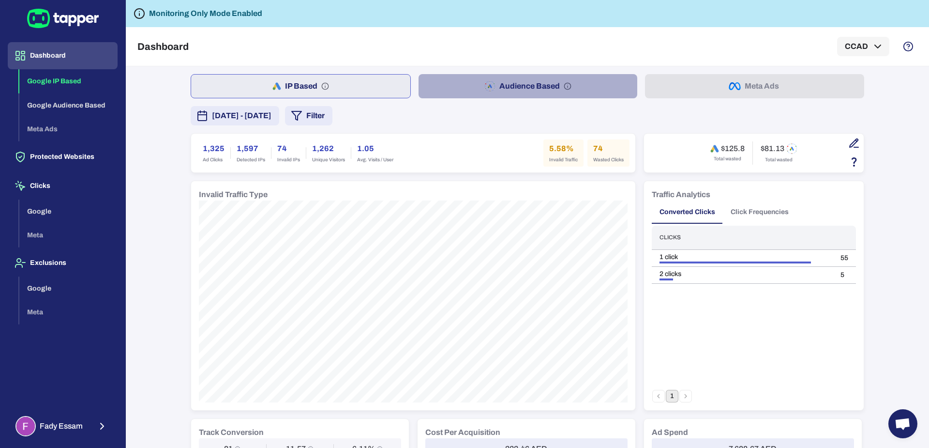
click at [429, 92] on button "Audience Based" at bounding box center [528, 86] width 219 height 24
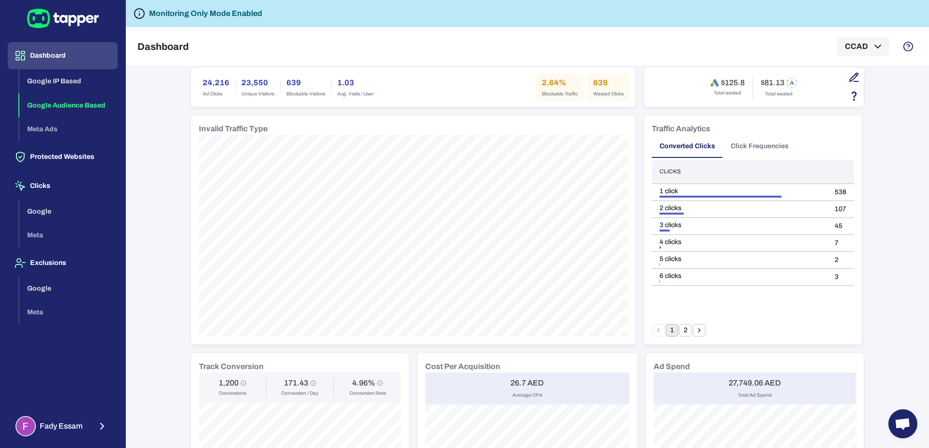
scroll to position [46, 0]
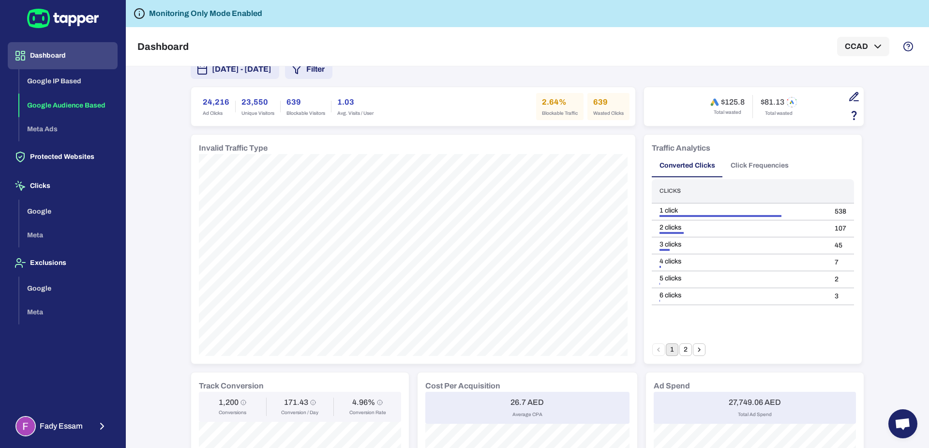
click at [300, 102] on h6 "639" at bounding box center [306, 102] width 39 height 12
click at [298, 79] on div "IP Based Audience Based Meta Ads [DATE] - [DATE] Filter 24,216 Ad Clicks 23,550…" at bounding box center [528, 437] width 674 height 819
click at [279, 76] on button "[DATE] - [DATE]" at bounding box center [235, 69] width 89 height 19
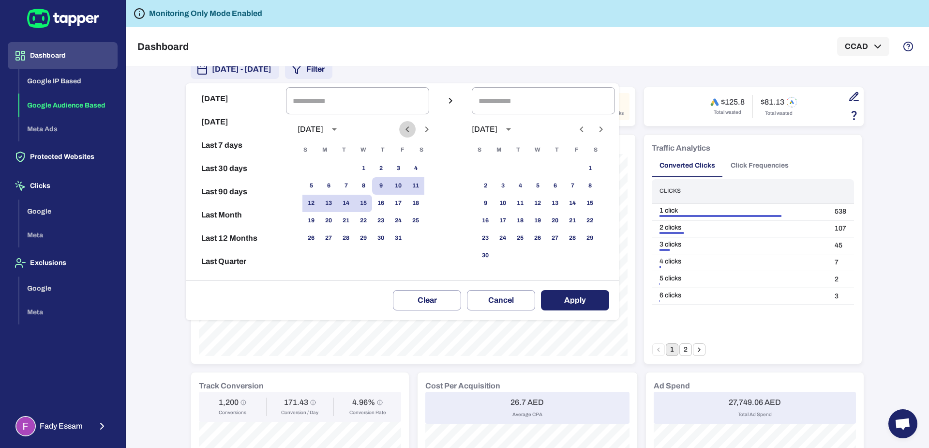
click at [411, 131] on icon "Previous month" at bounding box center [408, 129] width 12 height 12
click at [420, 130] on div at bounding box center [417, 129] width 6 height 16
click at [431, 130] on icon "Next month" at bounding box center [427, 129] width 12 height 12
click at [413, 128] on icon "Previous month" at bounding box center [408, 129] width 12 height 12
click at [433, 133] on icon "Next month" at bounding box center [427, 129] width 12 height 12
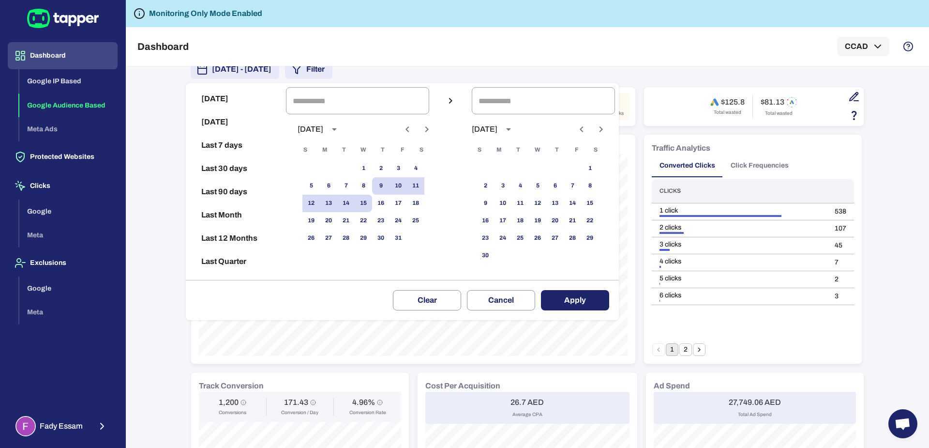
click at [412, 128] on icon "Previous month" at bounding box center [408, 129] width 12 height 12
click at [401, 219] on button "26" at bounding box center [398, 220] width 17 height 17
type input "**********"
click at [432, 125] on icon "Next month" at bounding box center [427, 129] width 12 height 12
click at [355, 203] on button "14" at bounding box center [345, 203] width 17 height 17
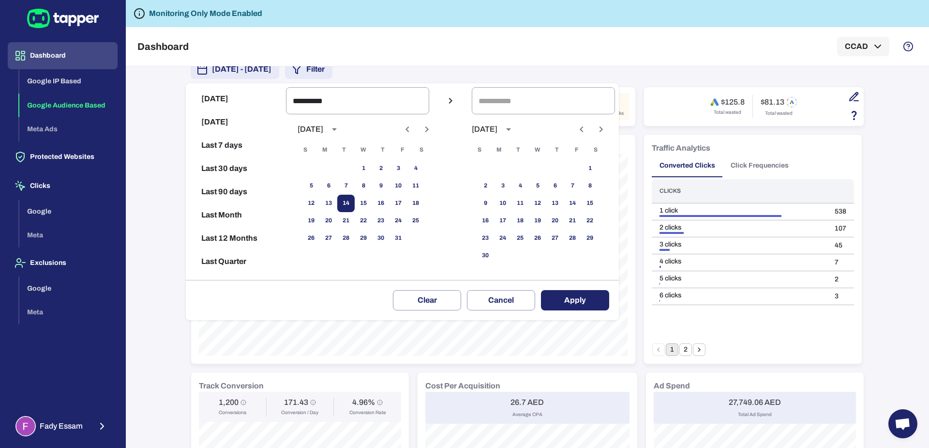
type input "**********"
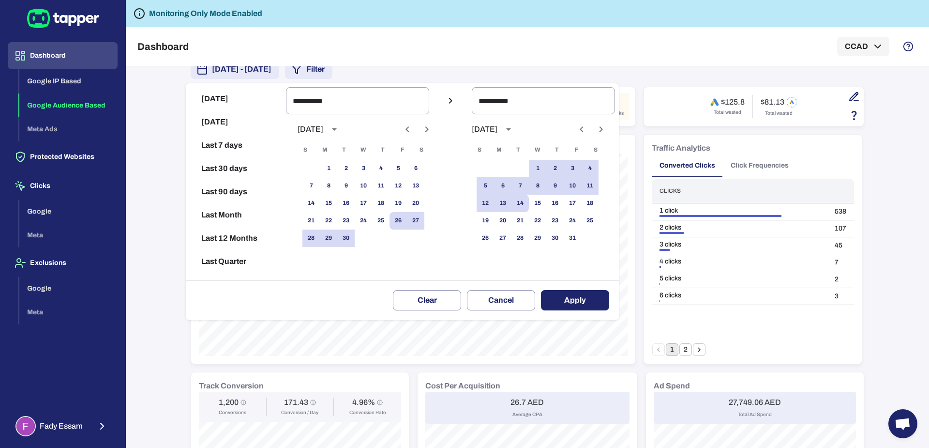
click at [583, 303] on button "Apply" at bounding box center [575, 300] width 68 height 20
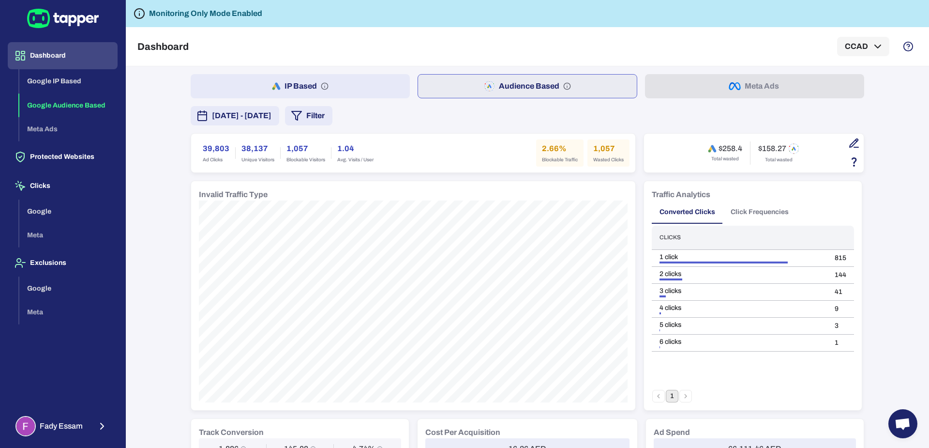
click at [272, 114] on span "September 26, 2025 - October 14, 2025" at bounding box center [242, 116] width 60 height 12
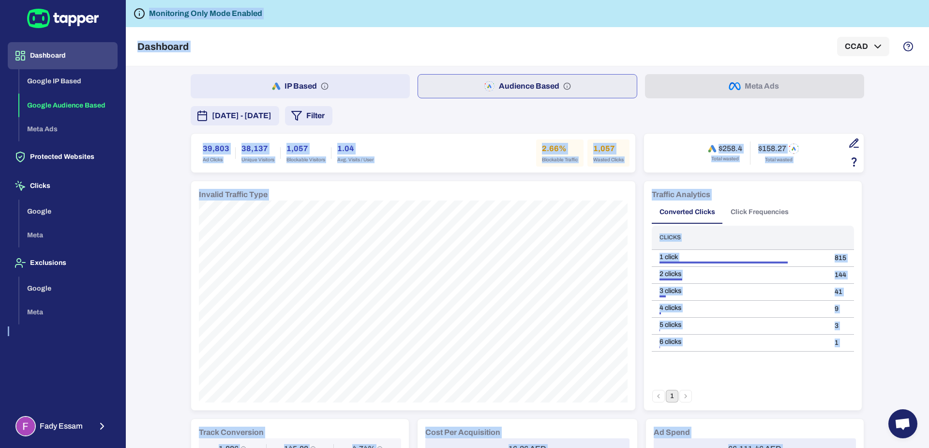
click at [271, 110] on span "September 26, 2025 - October 14, 2025" at bounding box center [242, 116] width 60 height 12
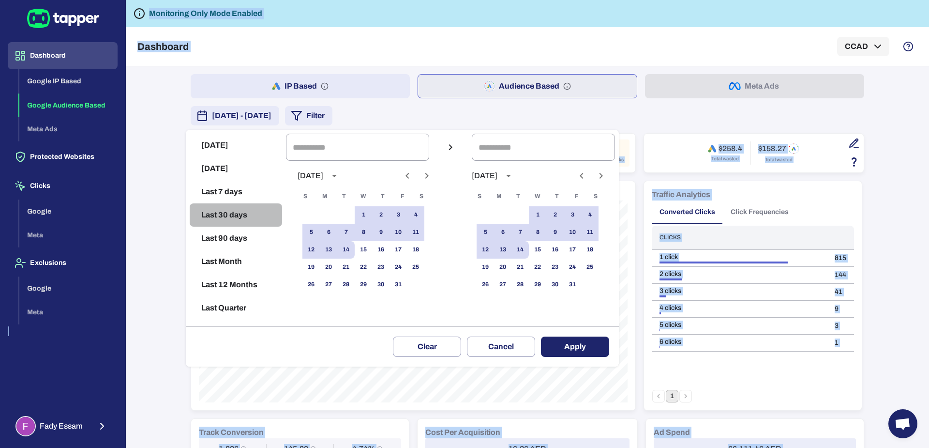
click at [222, 211] on button "Last 30 days" at bounding box center [236, 214] width 92 height 23
type input "**********"
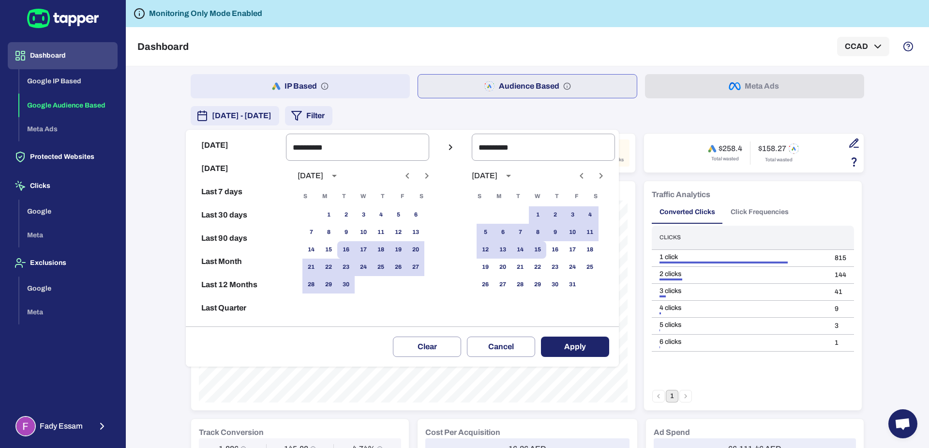
click at [569, 349] on button "Apply" at bounding box center [575, 346] width 68 height 20
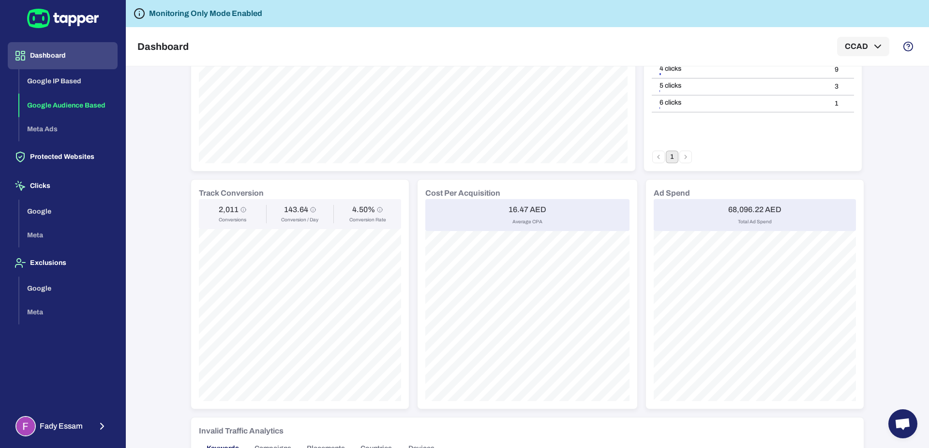
scroll to position [246, 0]
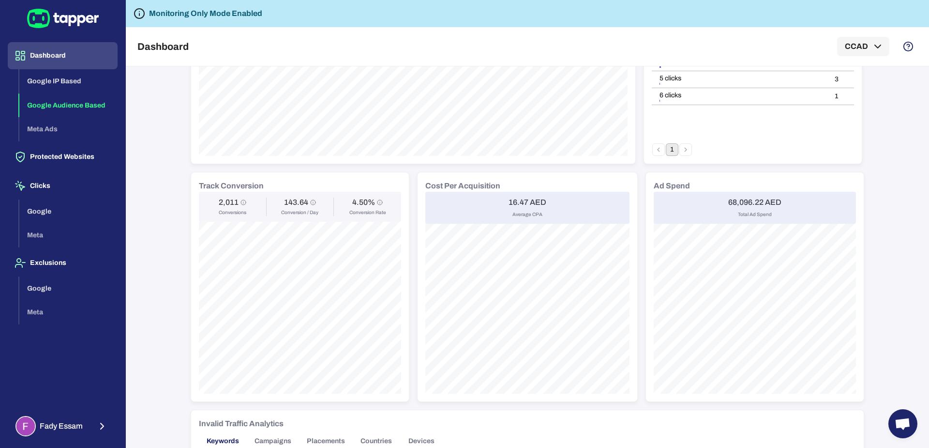
click at [589, 173] on div "Cost Per Acquisition 16.47 AED Average CPA" at bounding box center [528, 286] width 220 height 229
click at [70, 412] on button "Fady Essam" at bounding box center [63, 426] width 110 height 28
click at [143, 415] on button "Logout" at bounding box center [166, 424] width 79 height 23
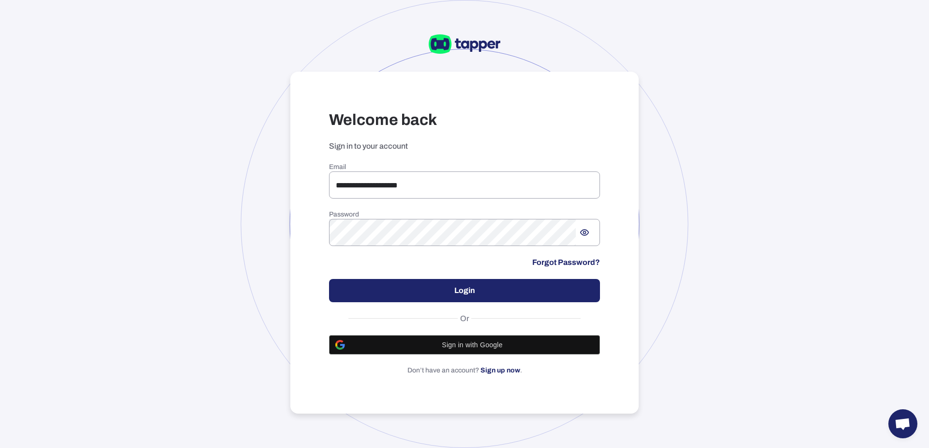
click at [346, 200] on div "**********" at bounding box center [464, 269] width 271 height 212
click at [349, 192] on input "**********" at bounding box center [464, 184] width 271 height 27
paste input "****"
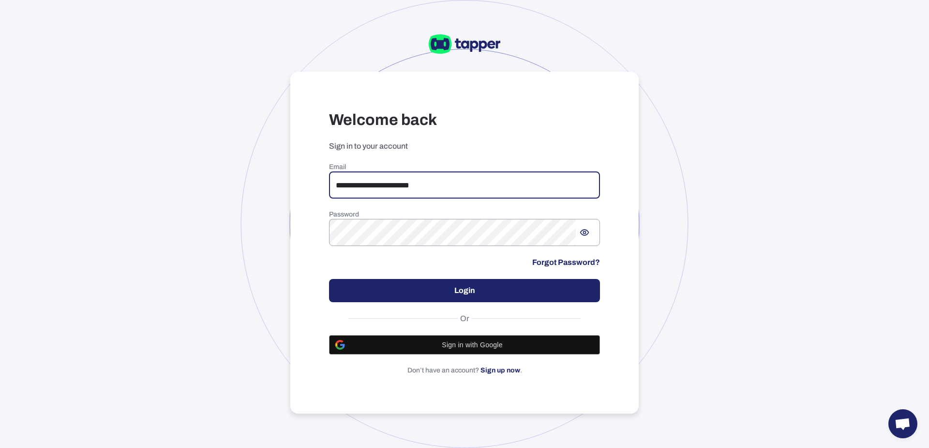
type input "**********"
click at [423, 291] on button "Login" at bounding box center [464, 290] width 271 height 23
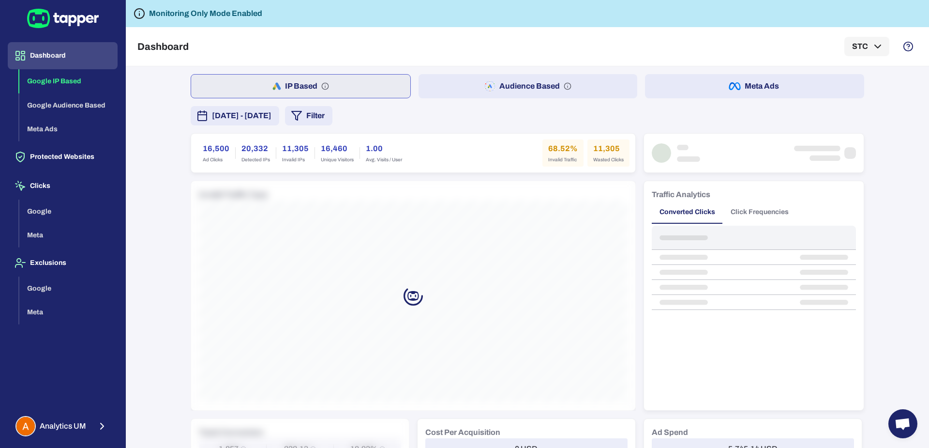
click at [674, 87] on button "Meta Ads" at bounding box center [754, 86] width 219 height 24
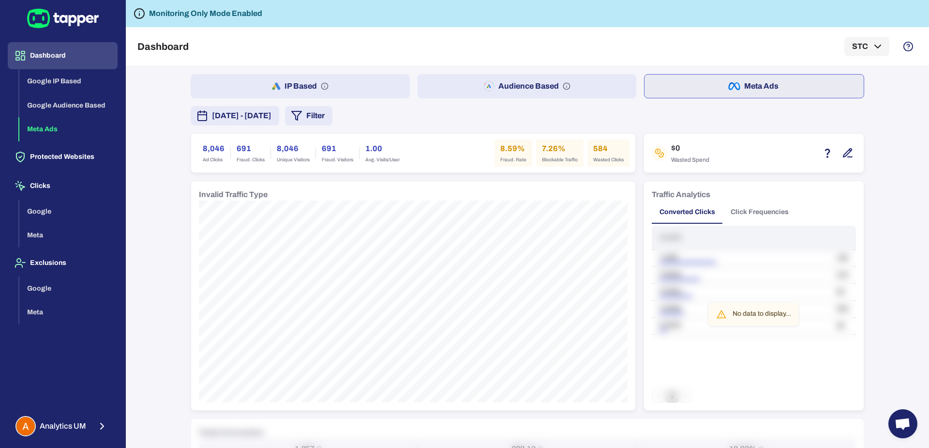
click at [842, 152] on icon "button" at bounding box center [848, 153] width 12 height 12
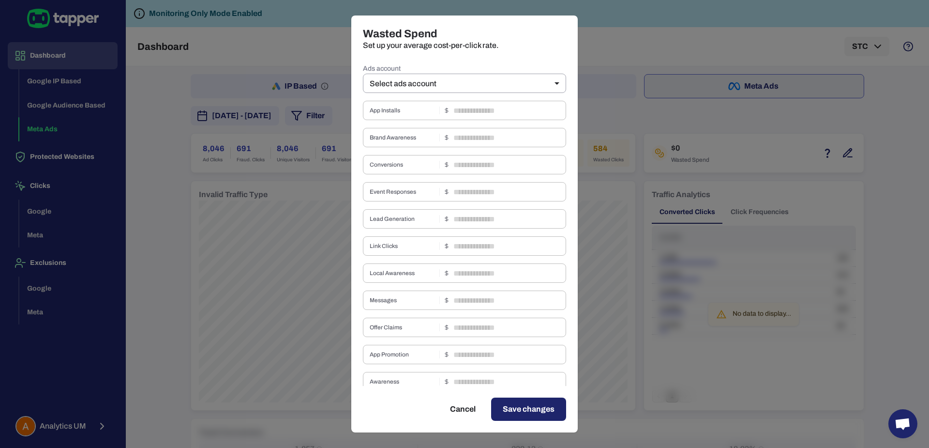
click at [467, 93] on div "Ads account Select ads account ** ​ App Installs ​ Brand Awareness ​ Conversion…" at bounding box center [464, 402] width 203 height 681
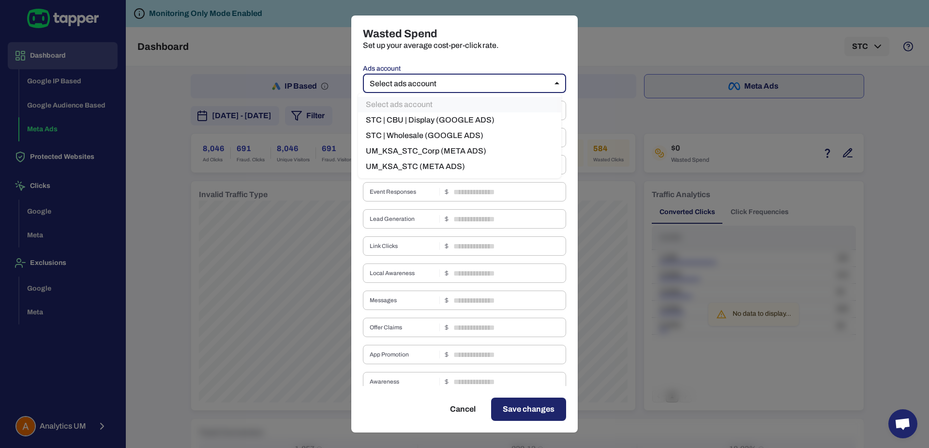
click at [465, 82] on body "Dashboard Google IP Based Google Audience Based Meta Ads Protected Websites Cli…" at bounding box center [464, 224] width 929 height 448
click at [465, 153] on li "UM_KSA_STC_Corp (META ADS)" at bounding box center [459, 150] width 203 height 15
type input "****"
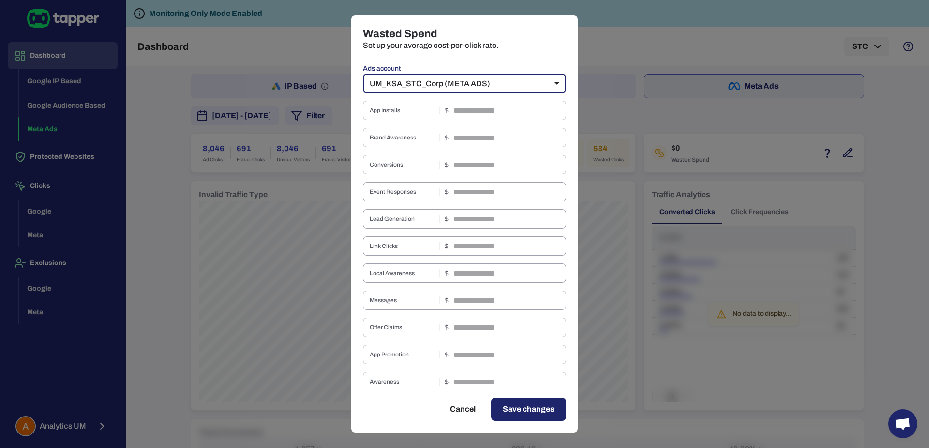
click at [518, 405] on span "Save changes" at bounding box center [529, 409] width 52 height 12
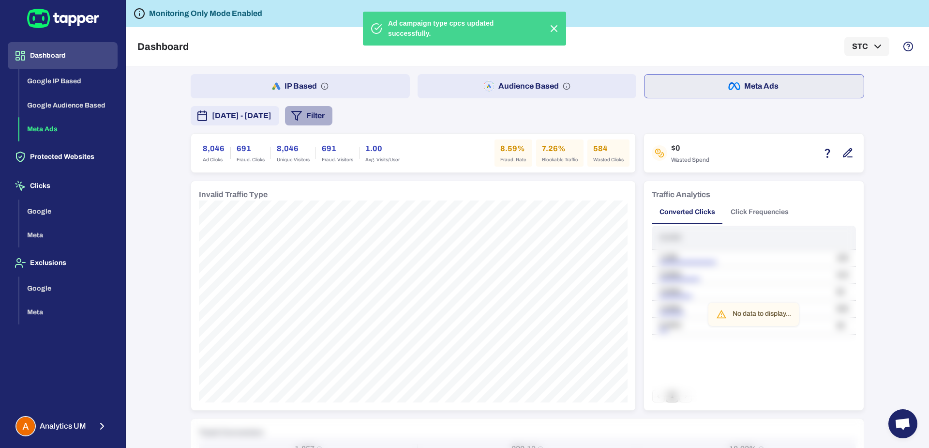
click at [332, 117] on button "Filter" at bounding box center [308, 115] width 47 height 19
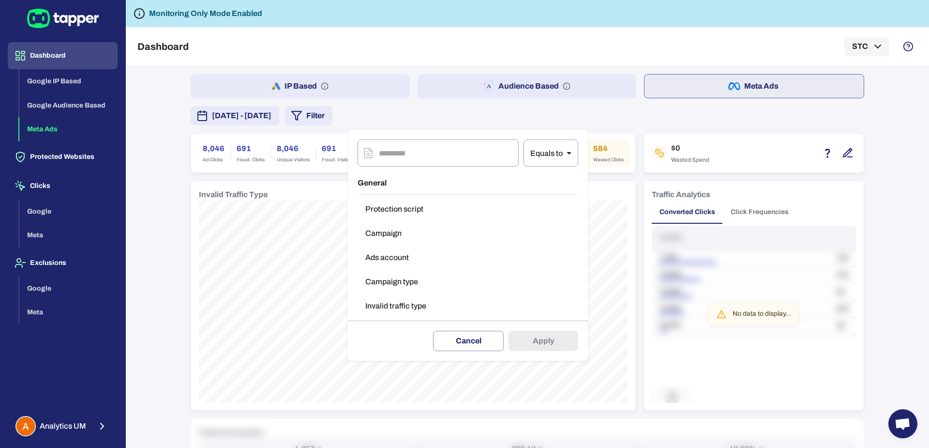
click at [395, 253] on button "Ads account" at bounding box center [468, 257] width 221 height 19
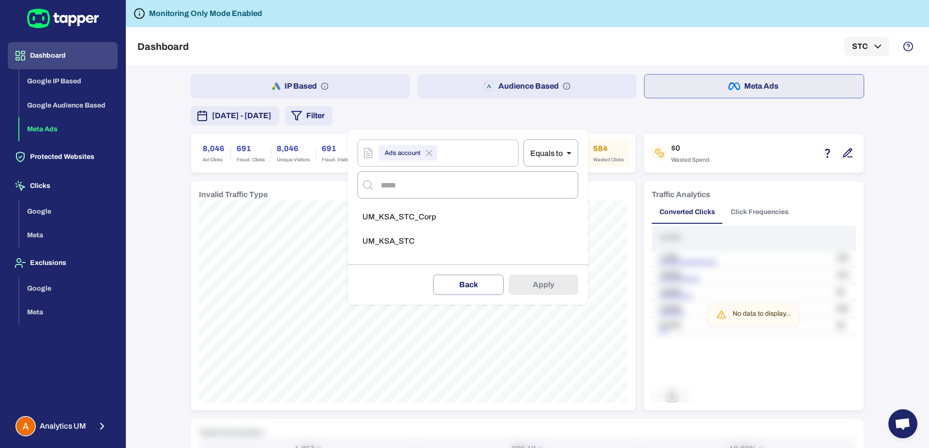
click at [433, 220] on span "UM_KSA_STC_Corp" at bounding box center [399, 217] width 74 height 10
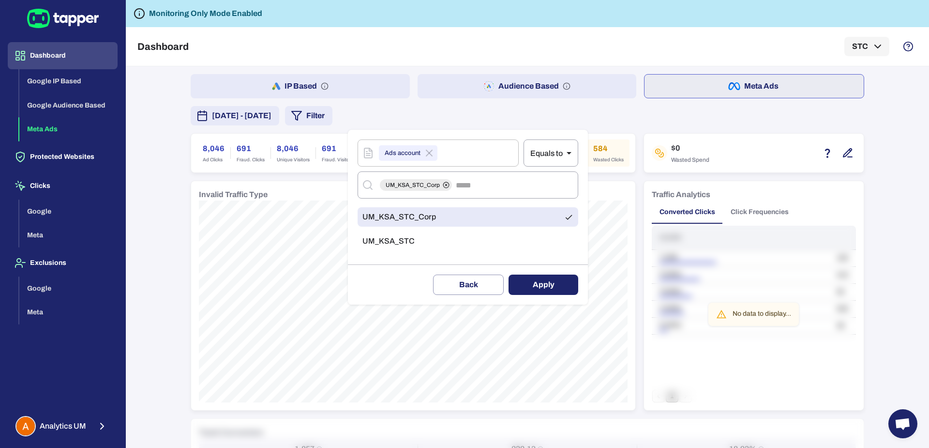
click at [534, 285] on button "Apply" at bounding box center [544, 284] width 70 height 20
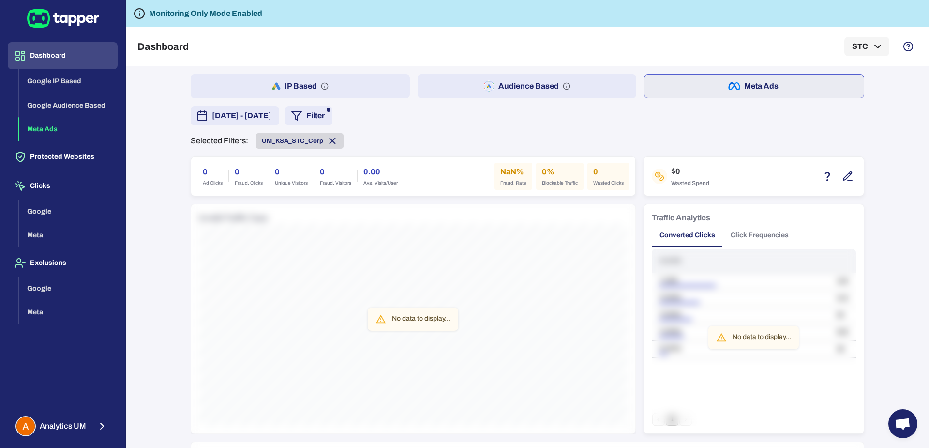
click at [330, 139] on icon at bounding box center [332, 140] width 5 height 5
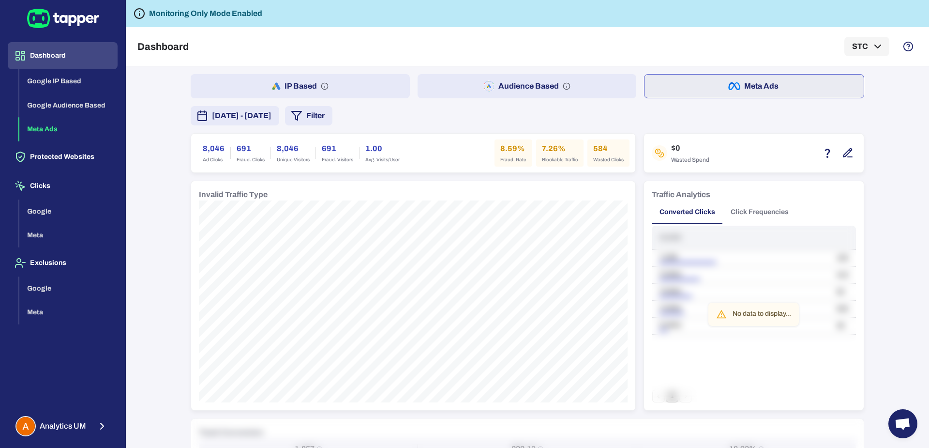
click at [332, 113] on button "Filter" at bounding box center [308, 115] width 47 height 19
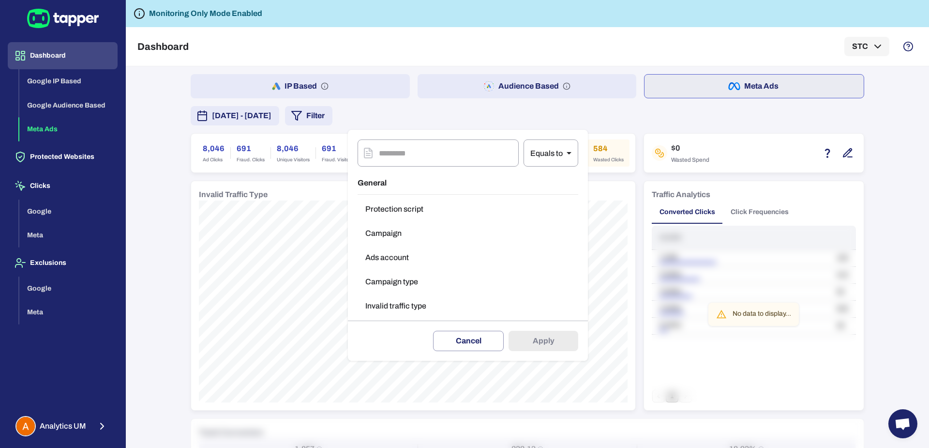
click at [391, 279] on button "Campaign type" at bounding box center [468, 281] width 221 height 19
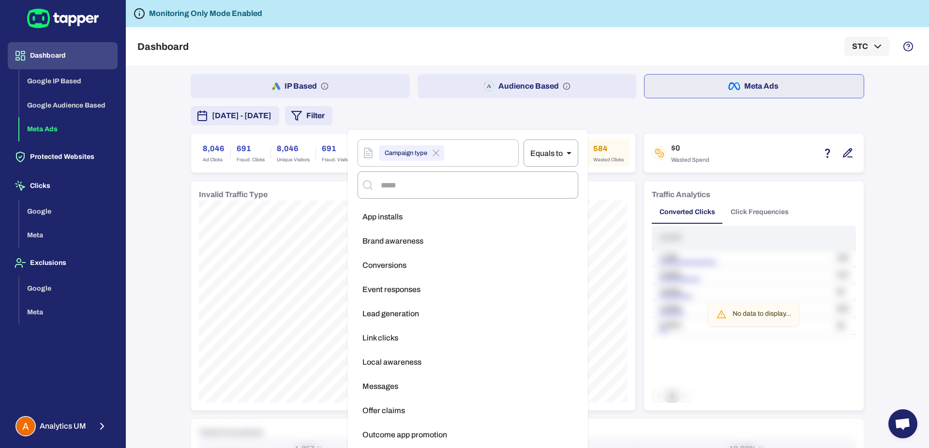
click at [421, 120] on div at bounding box center [464, 224] width 929 height 448
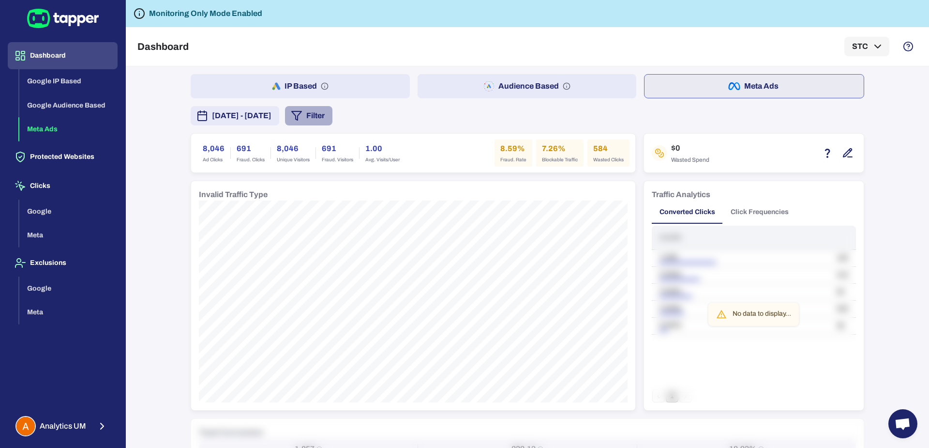
click at [332, 117] on button "Filter" at bounding box center [308, 115] width 47 height 19
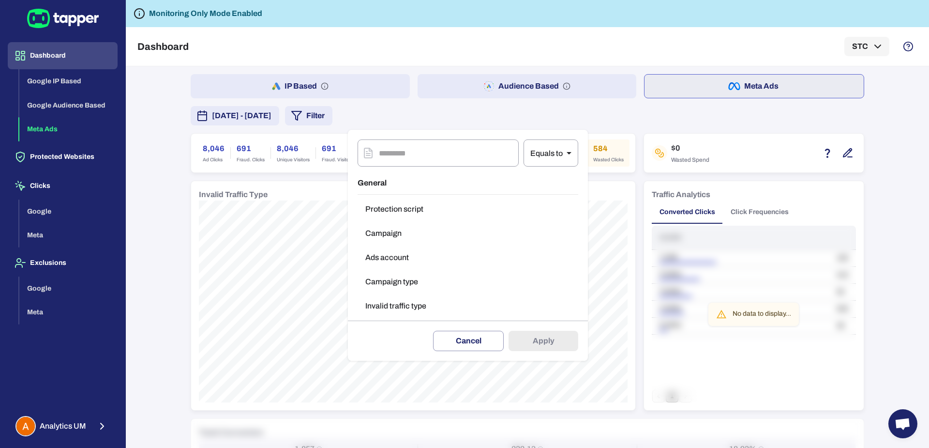
click at [398, 280] on button "Campaign type" at bounding box center [468, 281] width 221 height 19
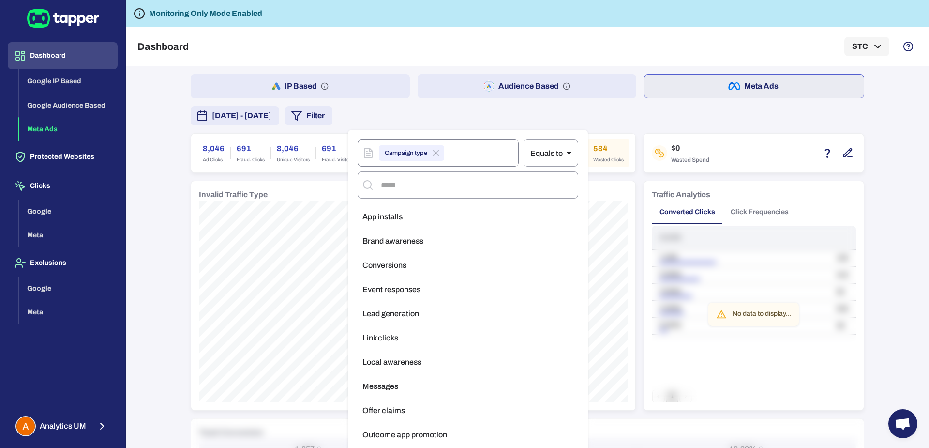
click at [443, 154] on div "Campaign type" at bounding box center [411, 152] width 65 height 15
click at [437, 154] on icon at bounding box center [436, 153] width 6 height 6
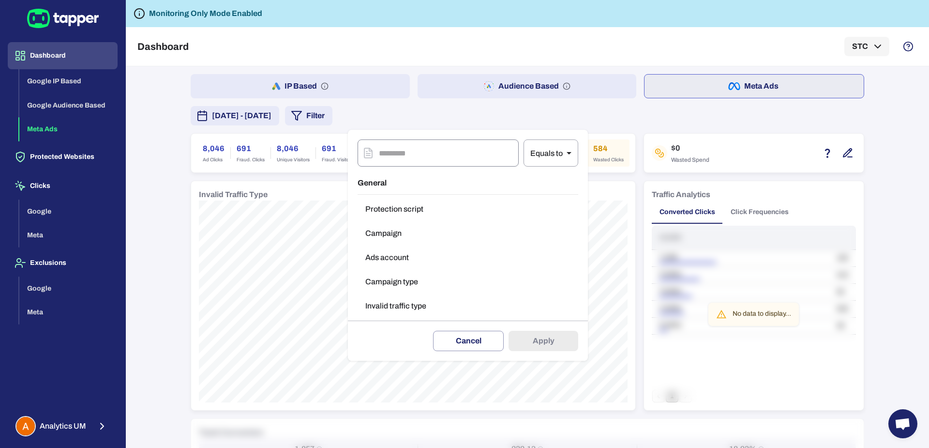
click at [407, 262] on button "Ads account" at bounding box center [468, 257] width 221 height 19
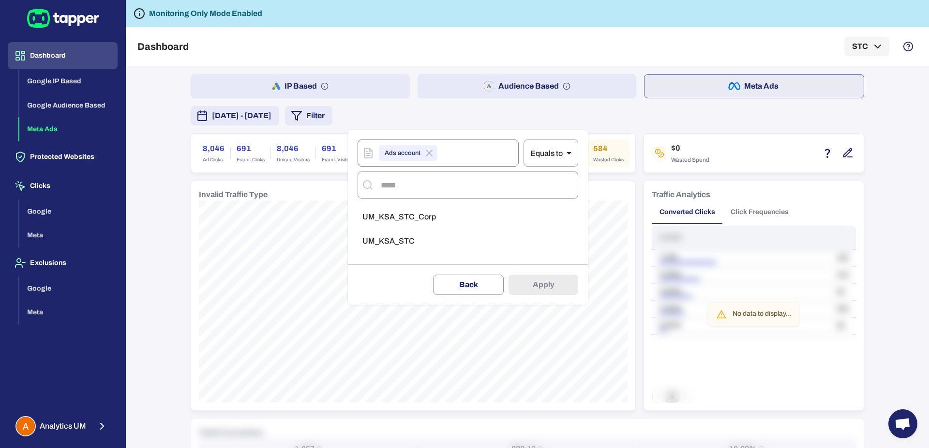
click at [406, 246] on li "UM_KSA_STC" at bounding box center [468, 240] width 221 height 19
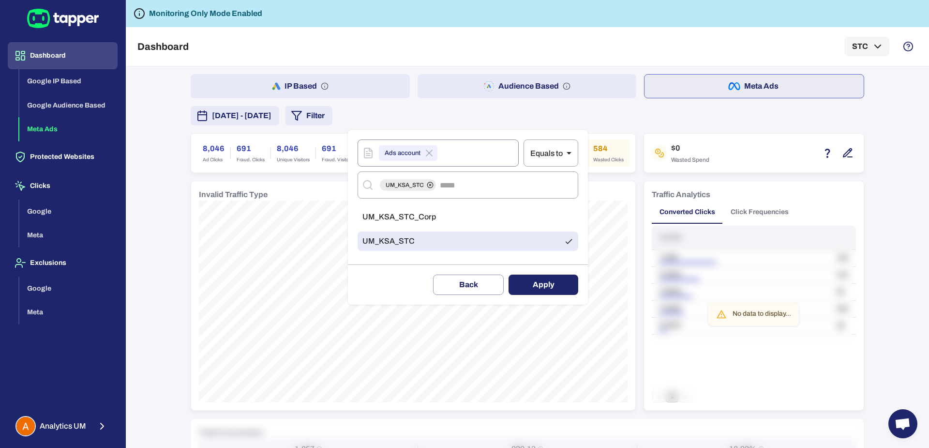
click at [538, 289] on button "Apply" at bounding box center [544, 284] width 70 height 20
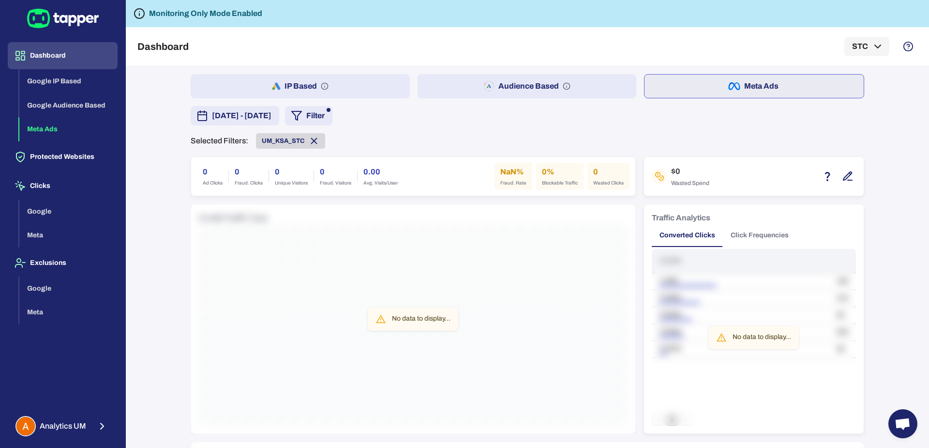
click at [312, 139] on icon at bounding box center [314, 140] width 5 height 5
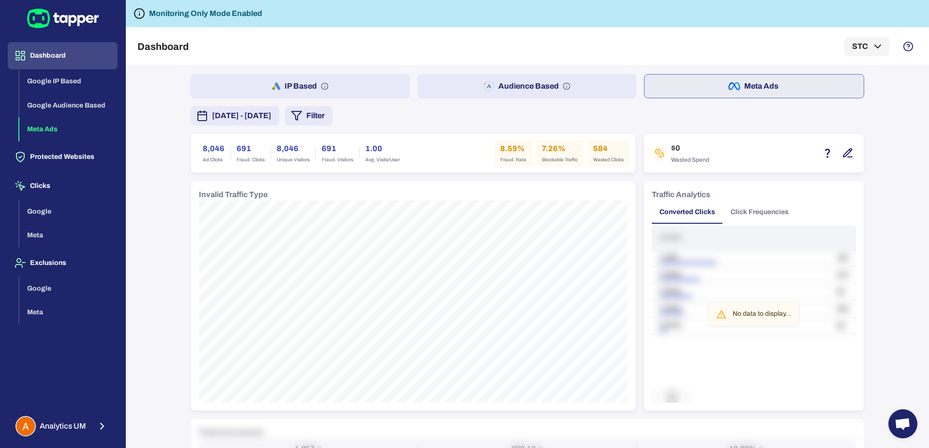
click at [332, 115] on button "Filter" at bounding box center [308, 115] width 47 height 19
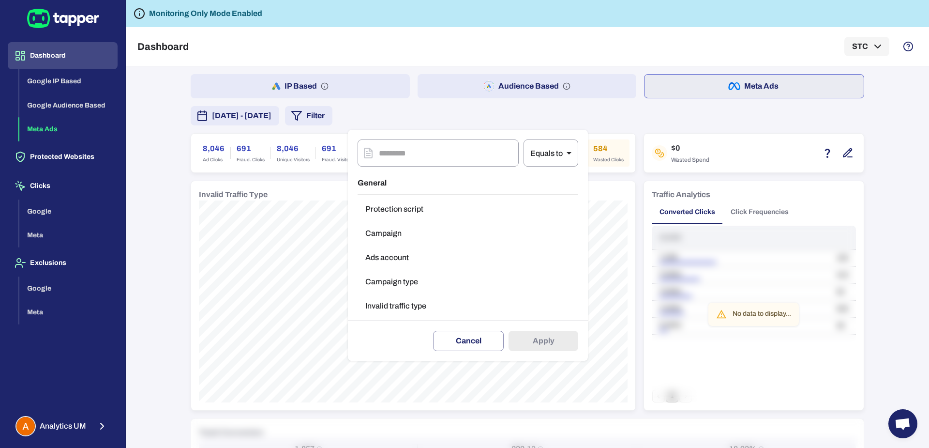
click at [422, 231] on button "Campaign" at bounding box center [468, 233] width 221 height 19
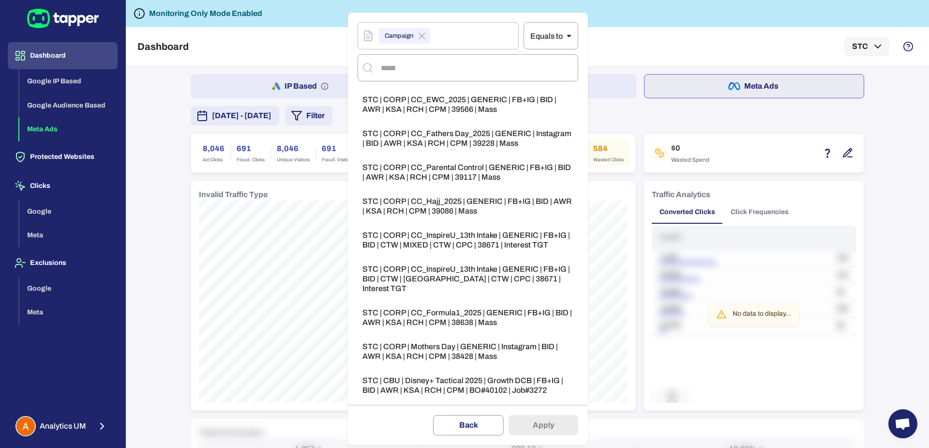
click at [179, 209] on div at bounding box center [464, 224] width 929 height 448
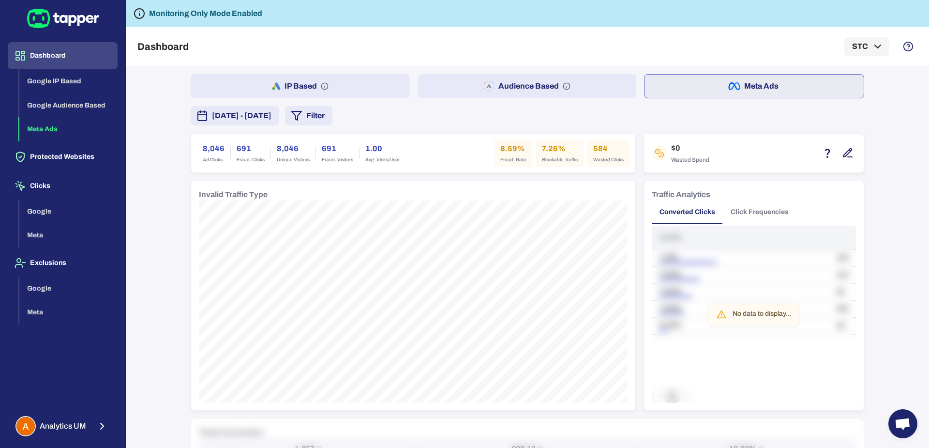
click at [332, 116] on button "Filter" at bounding box center [308, 115] width 47 height 19
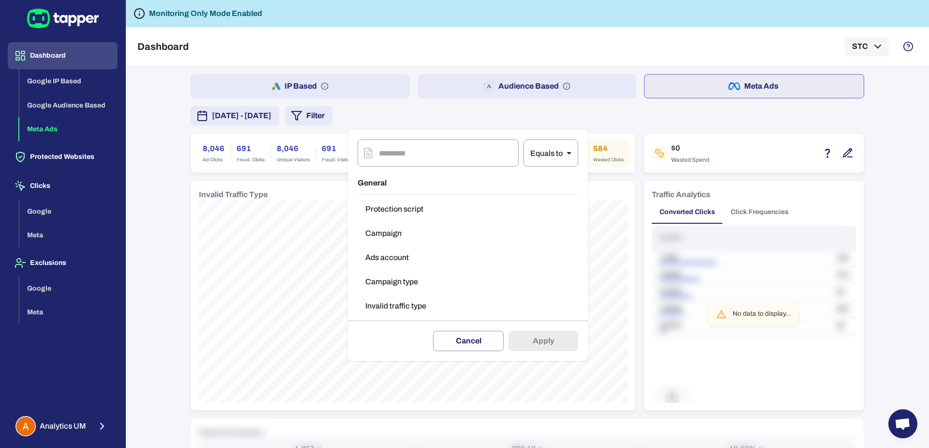
click at [755, 138] on div at bounding box center [464, 224] width 929 height 448
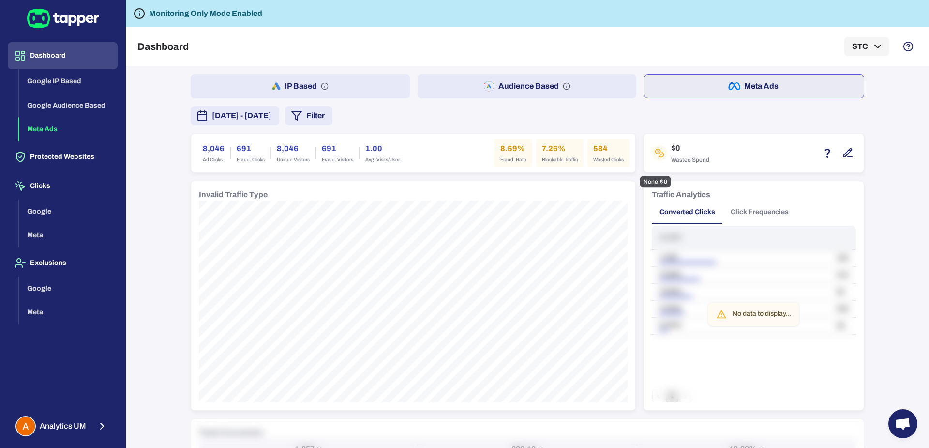
click at [841, 158] on button "button" at bounding box center [848, 153] width 16 height 16
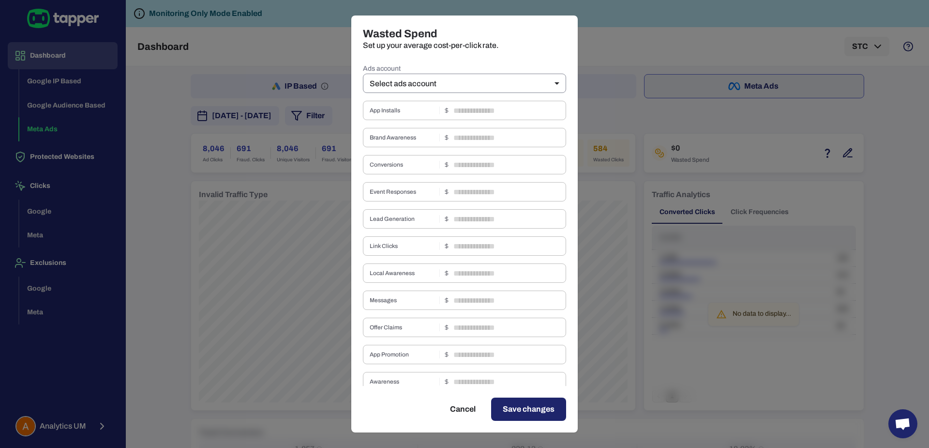
click at [485, 82] on body "Dashboard Google IP Based Google Audience Based Meta Ads Protected Websites Cli…" at bounding box center [464, 224] width 929 height 448
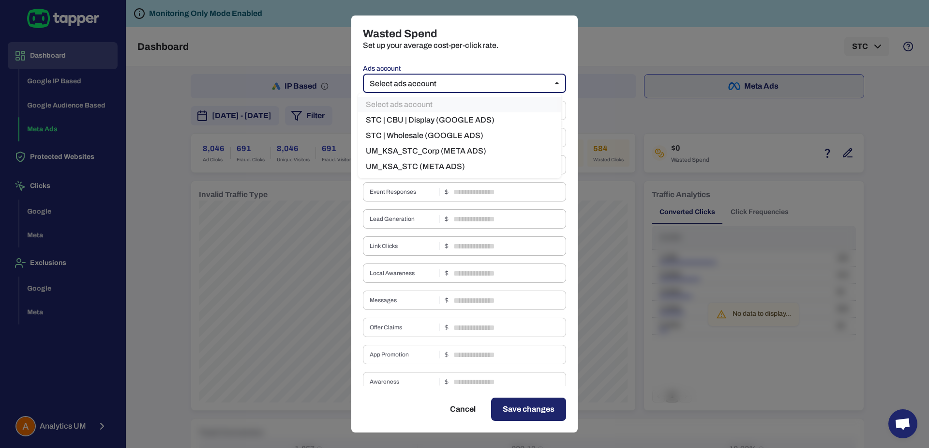
click at [485, 164] on li "UM_KSA_STC (META ADS)" at bounding box center [459, 166] width 203 height 15
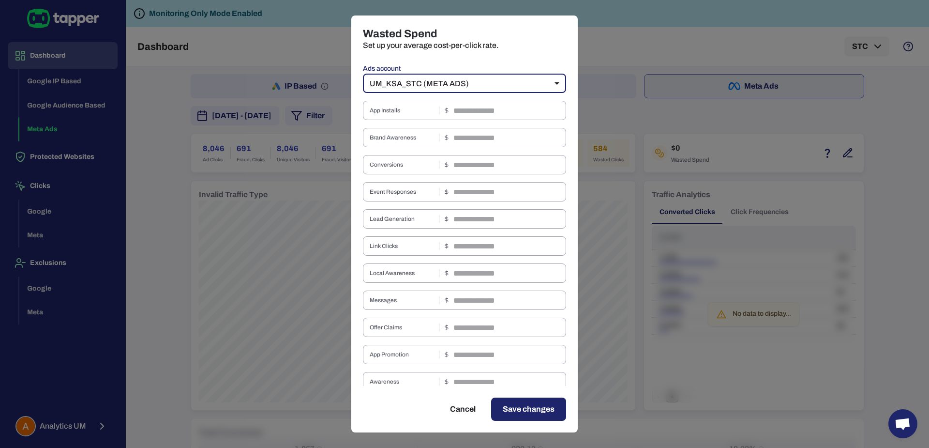
click at [624, 24] on div "Wasted Spend Set up your average cost-per-click rate. Ads account UM_KSA_STC (M…" at bounding box center [464, 224] width 929 height 448
type input "**"
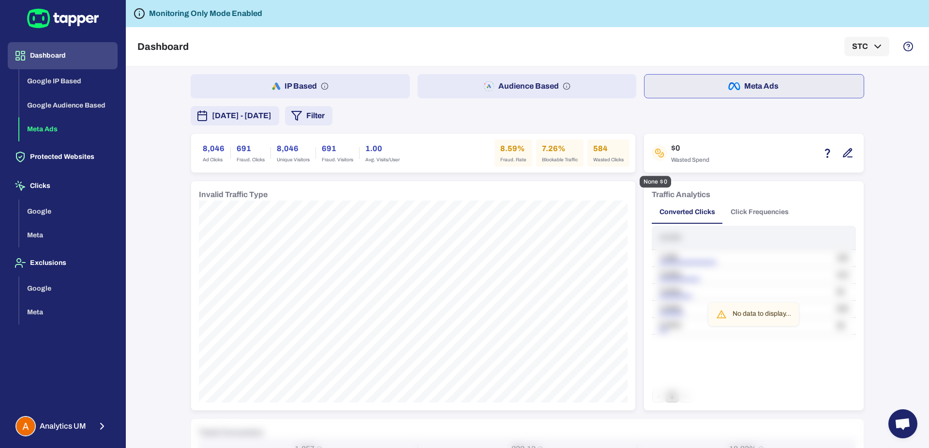
click at [846, 152] on icon "button" at bounding box center [848, 153] width 12 height 12
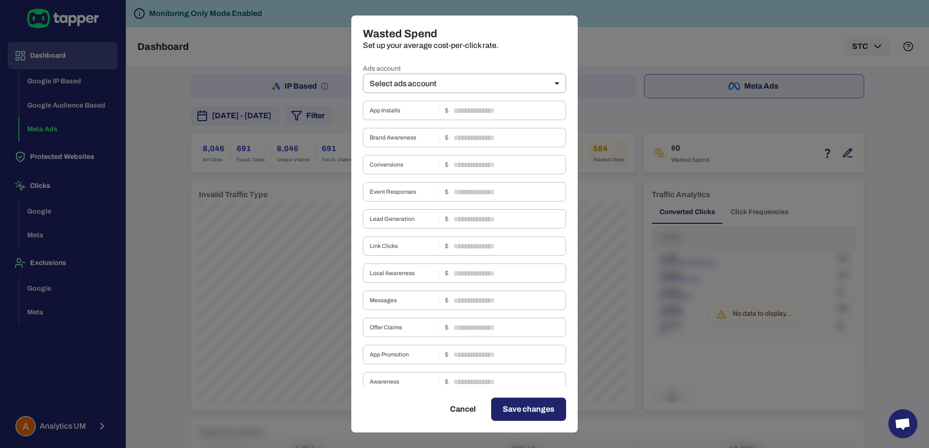
click at [451, 72] on label "Ads account" at bounding box center [464, 69] width 203 height 10
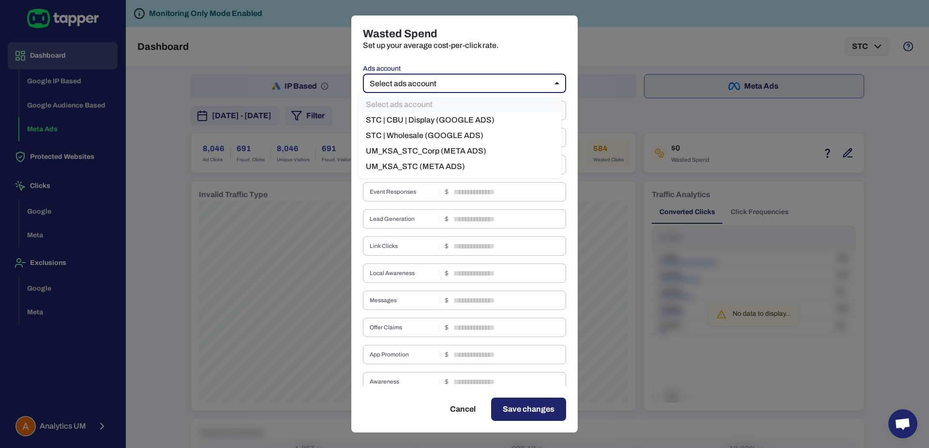
click at [451, 76] on body "Dashboard Google IP Based Google Audience Based Meta Ads Protected Websites Cli…" at bounding box center [464, 224] width 929 height 448
click at [452, 154] on li "UM_KSA_STC_Corp (META ADS)" at bounding box center [459, 150] width 203 height 15
type input "****"
type input "*"
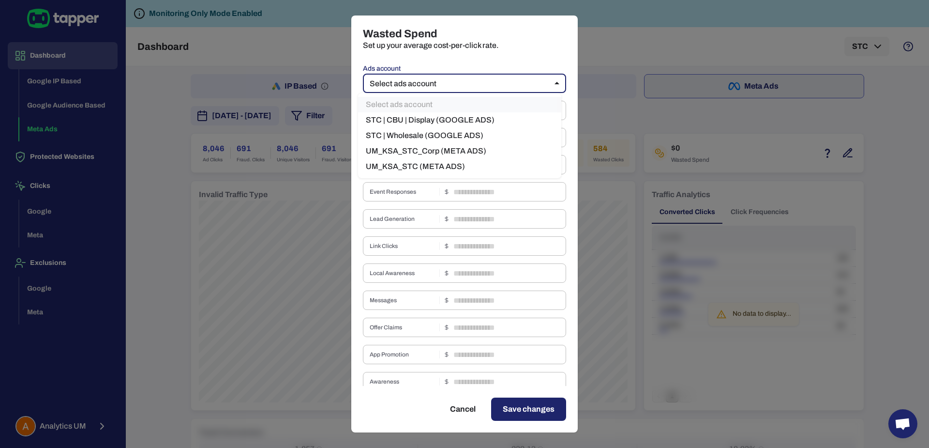
type input "*"
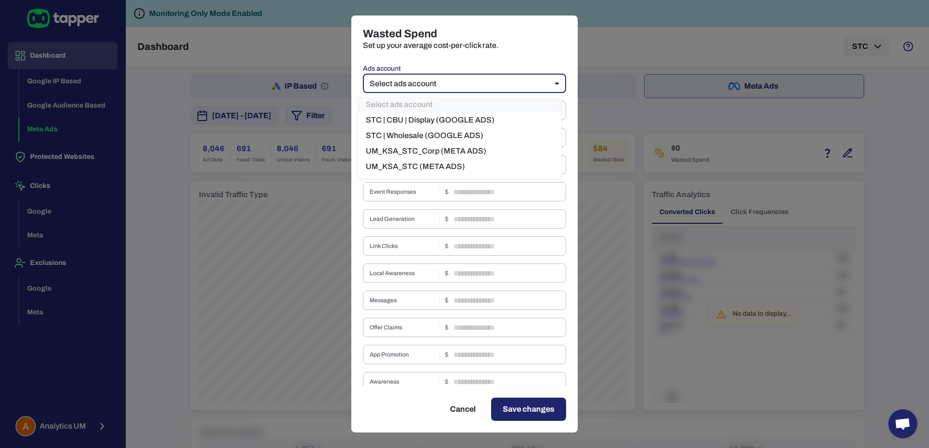
type input "*"
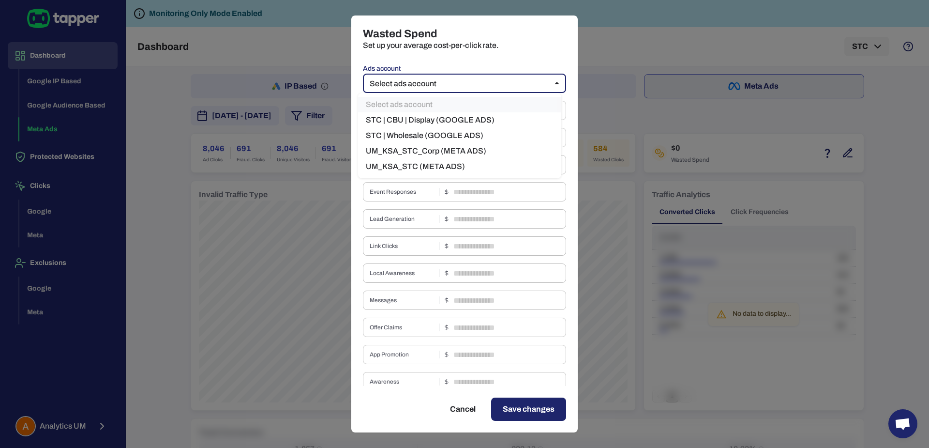
type input "*"
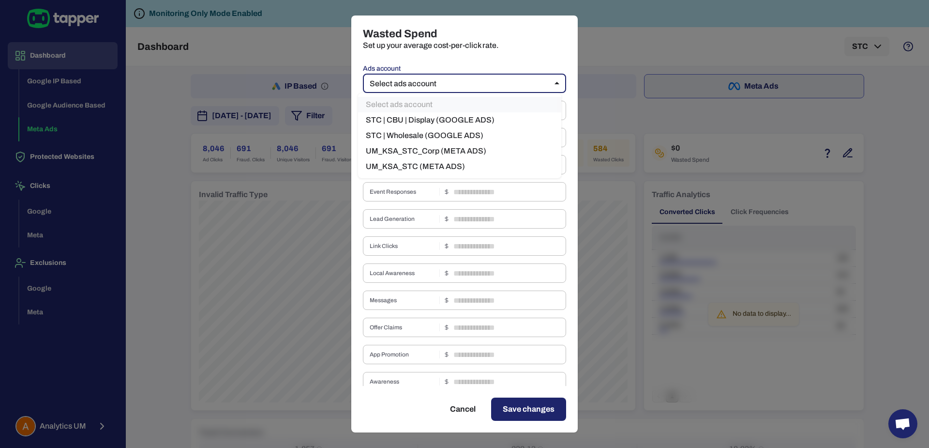
type input "*"
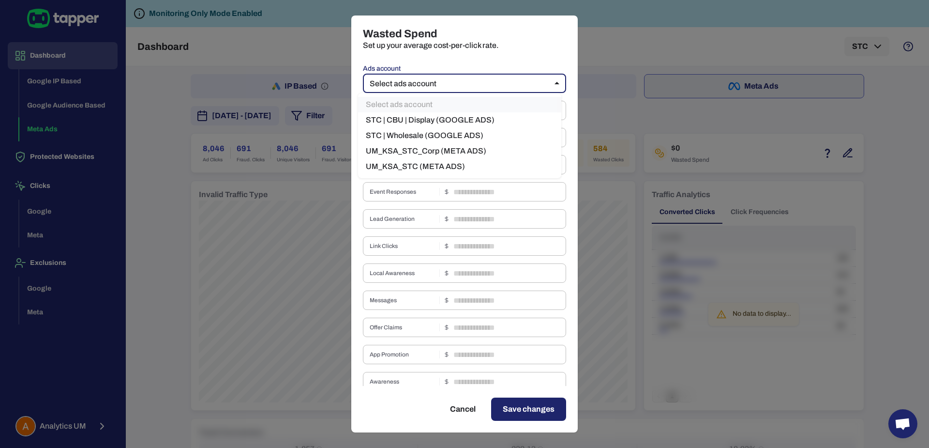
type input "*"
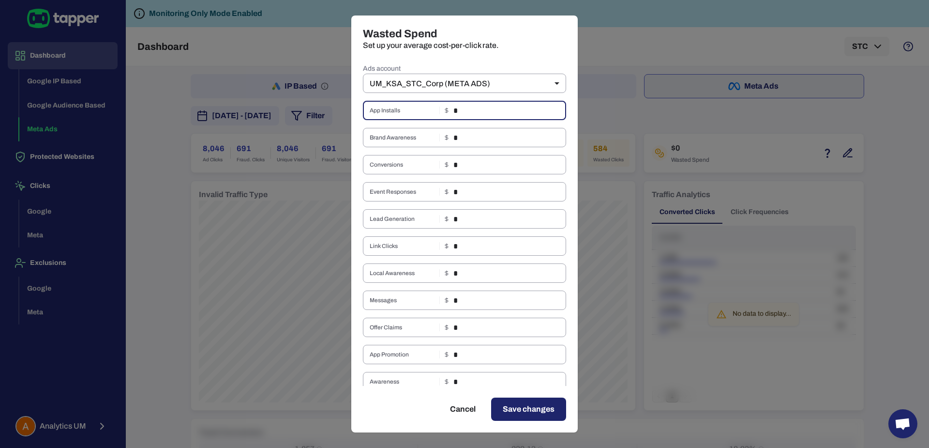
click at [477, 114] on input "*" at bounding box center [509, 110] width 113 height 19
type input "*"
click at [473, 133] on input "*" at bounding box center [509, 137] width 113 height 19
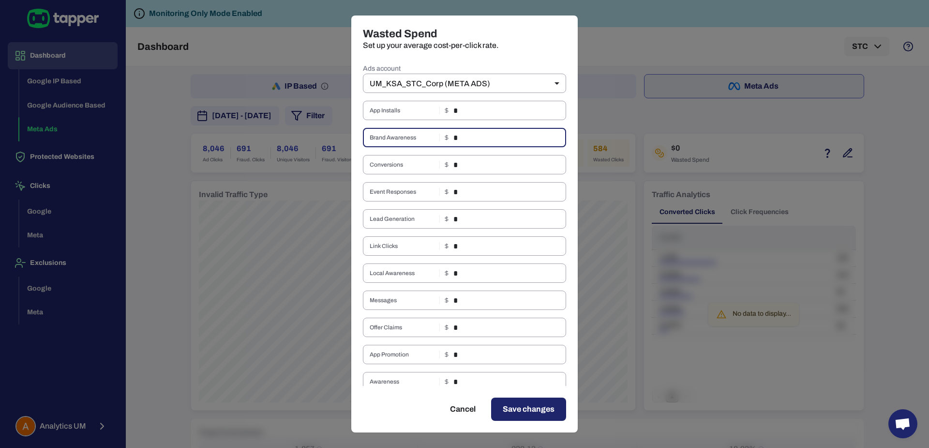
paste input "*"
click at [468, 139] on input "**" at bounding box center [509, 137] width 113 height 19
paste input "text"
type input "*"
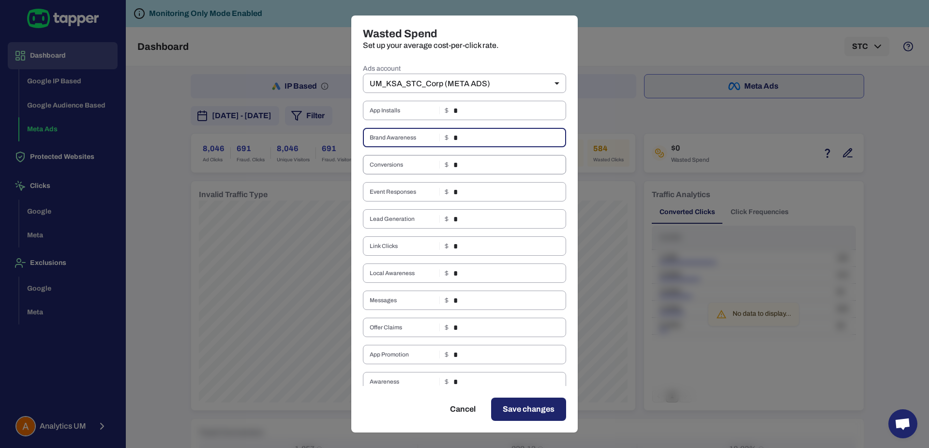
click at [469, 164] on input "*" at bounding box center [509, 164] width 113 height 19
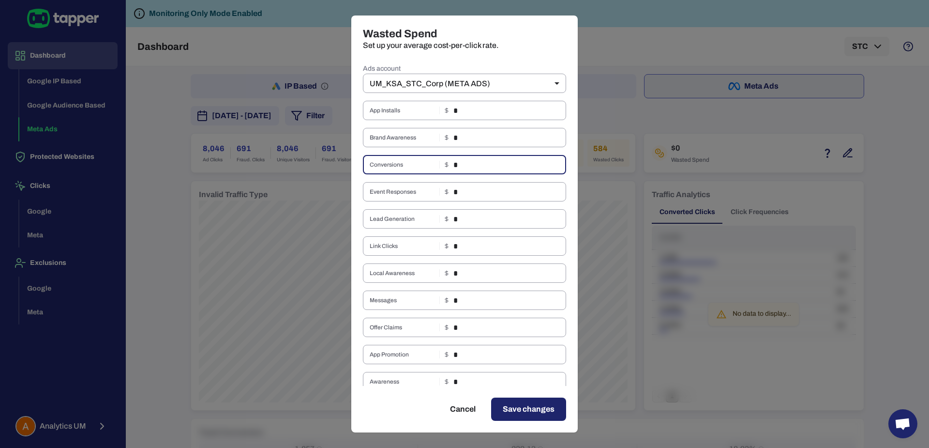
paste input "text"
type input "*"
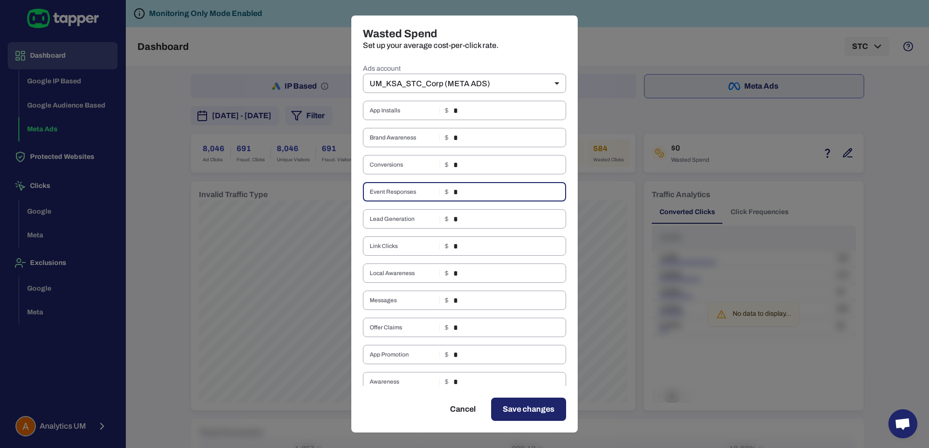
click at [468, 187] on input "*" at bounding box center [509, 191] width 113 height 19
paste input "text"
type input "*"
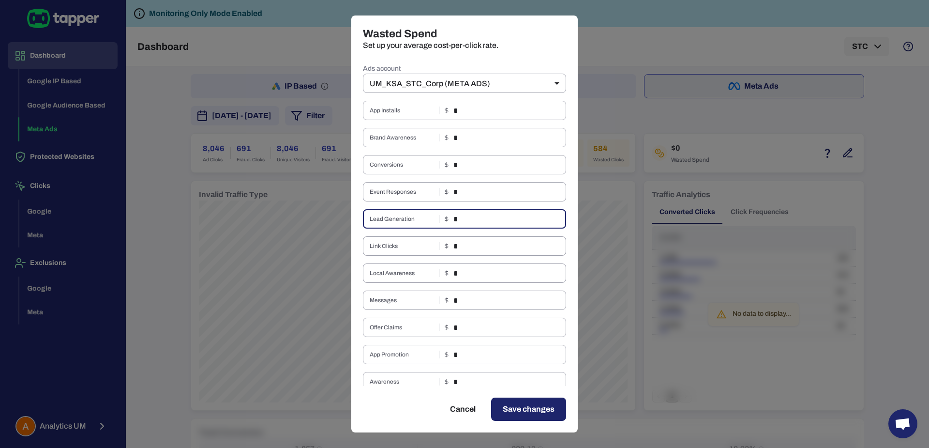
click at [465, 221] on input "*" at bounding box center [509, 218] width 113 height 19
paste input "text"
type input "*"
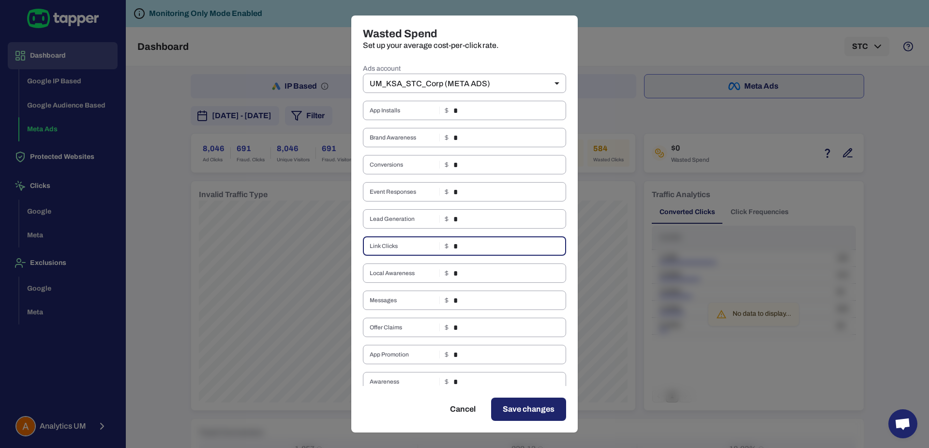
click at [465, 254] on input "*" at bounding box center [509, 245] width 113 height 19
paste input "text"
type input "*"
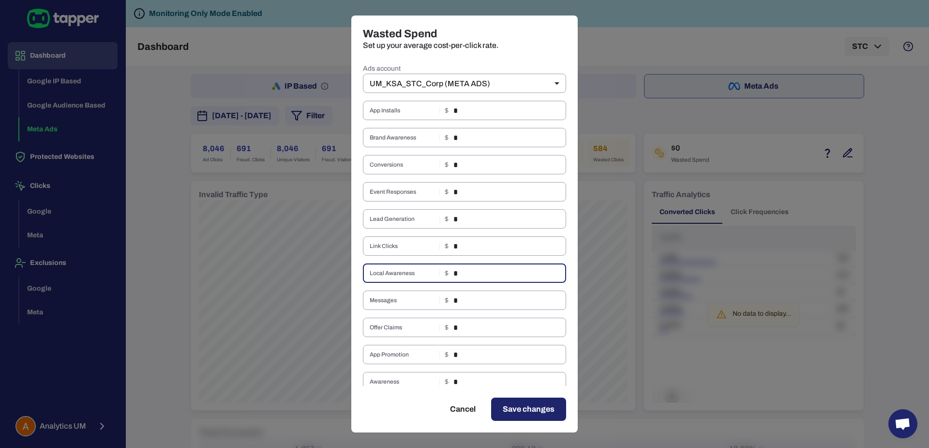
click at [464, 278] on input "*" at bounding box center [509, 272] width 113 height 19
paste input "text"
type input "*"
click at [464, 302] on input "*" at bounding box center [509, 299] width 113 height 19
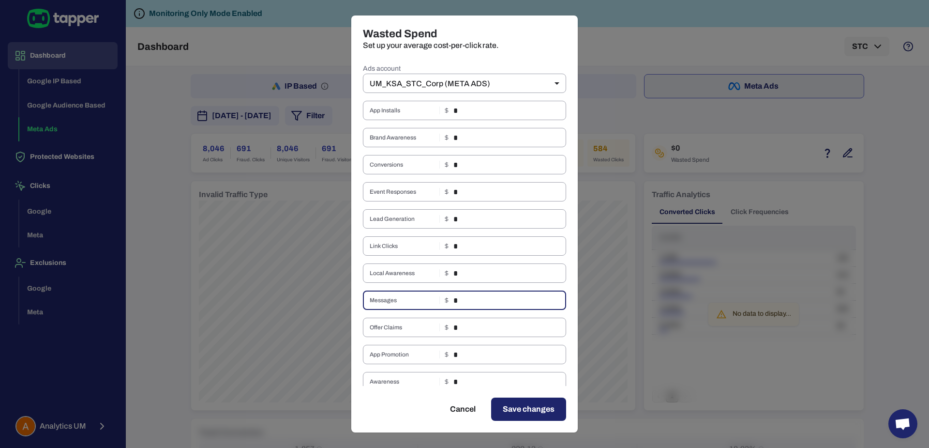
click at [464, 302] on input "*" at bounding box center [509, 299] width 113 height 19
paste input "text"
type input "*"
click at [464, 323] on input "*" at bounding box center [509, 326] width 113 height 19
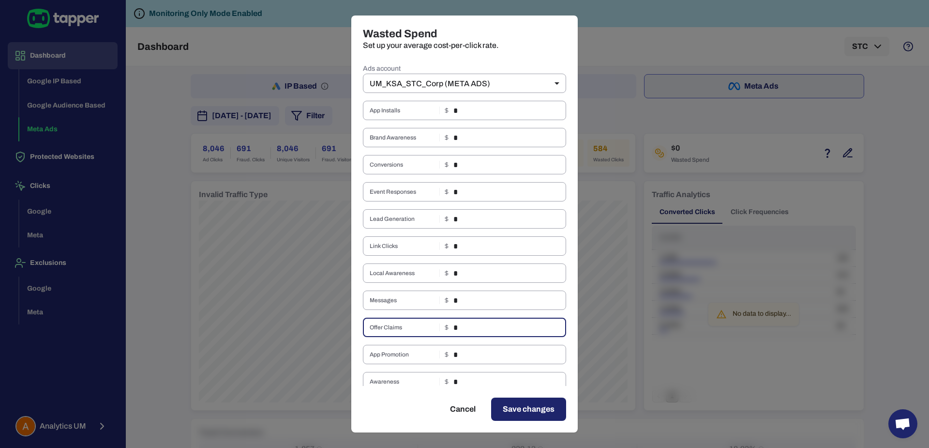
click at [464, 323] on input "*" at bounding box center [509, 326] width 113 height 19
paste input "text"
type input "*"
click at [463, 349] on input "*" at bounding box center [509, 354] width 113 height 19
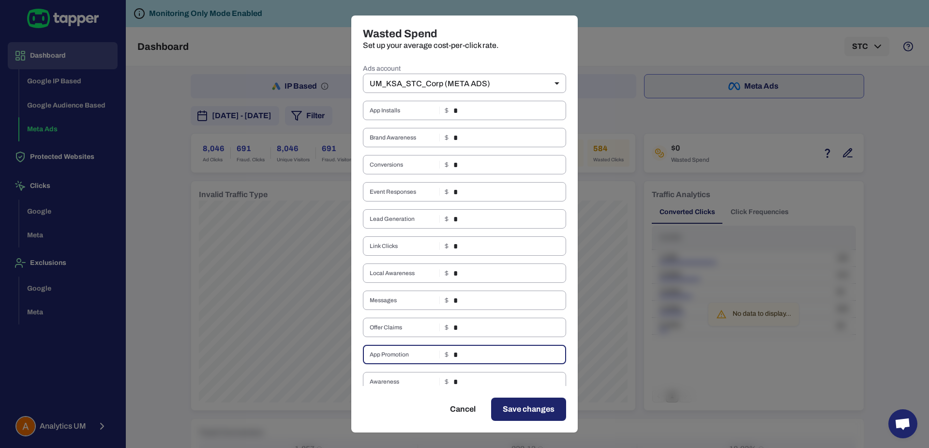
click at [463, 349] on input "*" at bounding box center [509, 354] width 113 height 19
paste input "text"
type input "*"
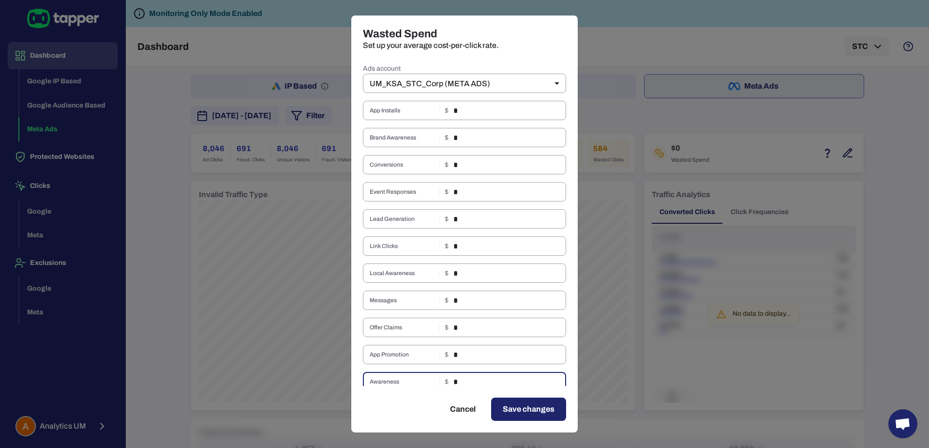
click at [463, 381] on input "*" at bounding box center [509, 381] width 113 height 19
paste input "text"
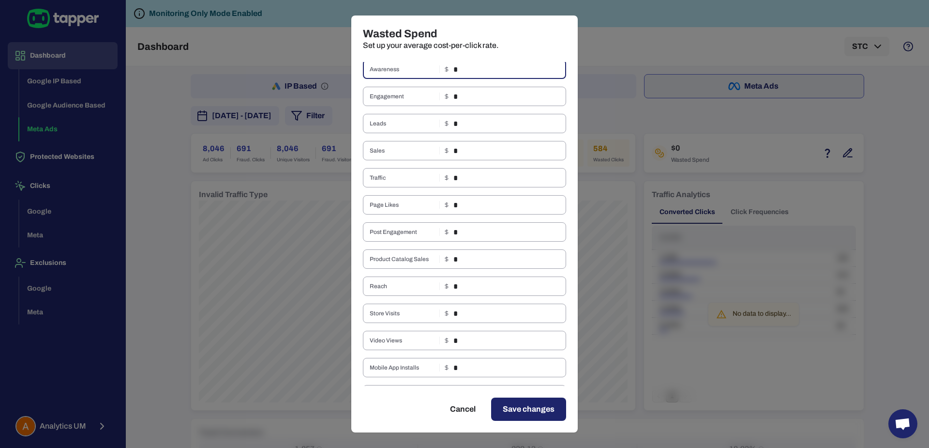
scroll to position [318, 0]
type input "*"
click at [458, 95] on input "*" at bounding box center [509, 90] width 113 height 19
paste input "text"
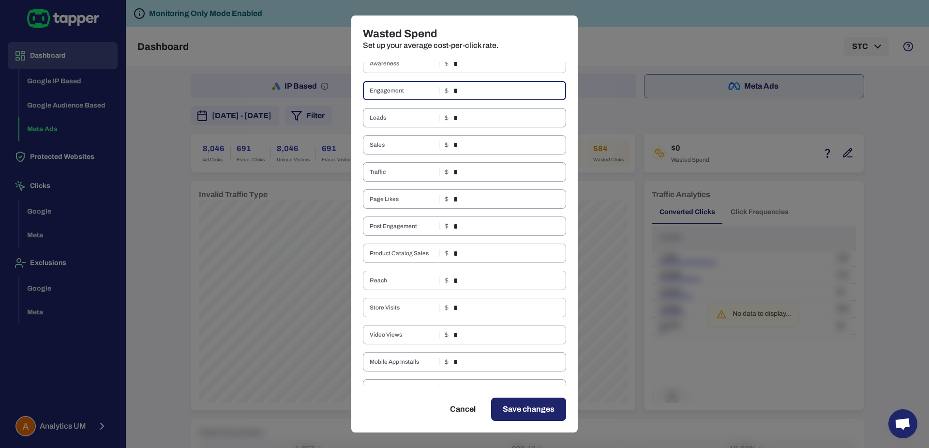
type input "*"
click at [462, 118] on input "*" at bounding box center [509, 117] width 113 height 19
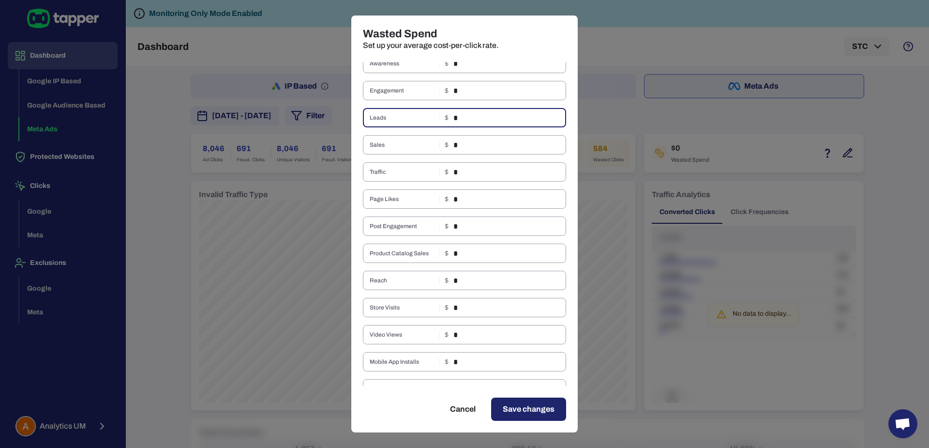
click at [462, 118] on input "*" at bounding box center [509, 117] width 113 height 19
paste input "text"
type input "*"
click at [464, 141] on input "*" at bounding box center [509, 144] width 113 height 19
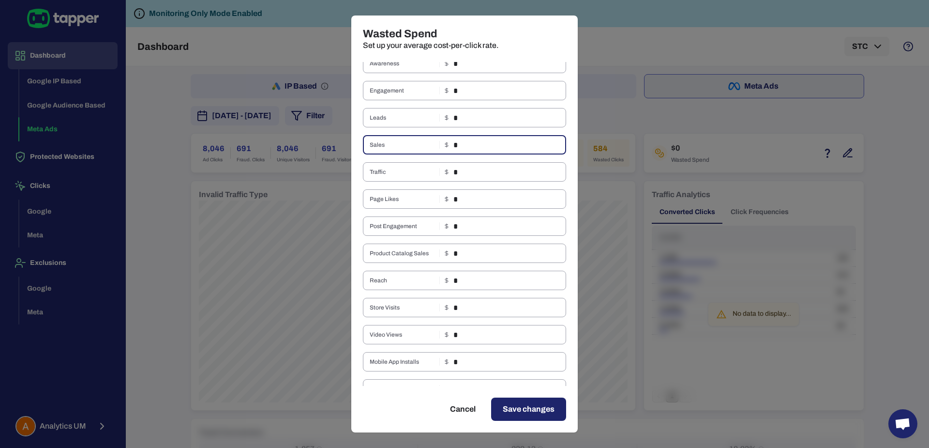
click at [464, 141] on input "*" at bounding box center [509, 144] width 113 height 19
paste input "text"
type input "*"
click at [465, 171] on input "*" at bounding box center [509, 171] width 113 height 19
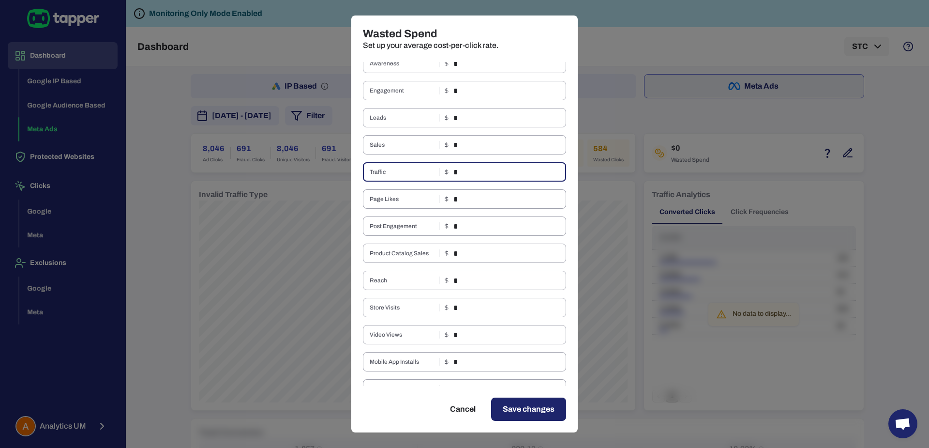
click at [465, 171] on input "*" at bounding box center [509, 171] width 113 height 19
paste input "text"
type input "*"
click at [466, 201] on input "*" at bounding box center [509, 198] width 113 height 19
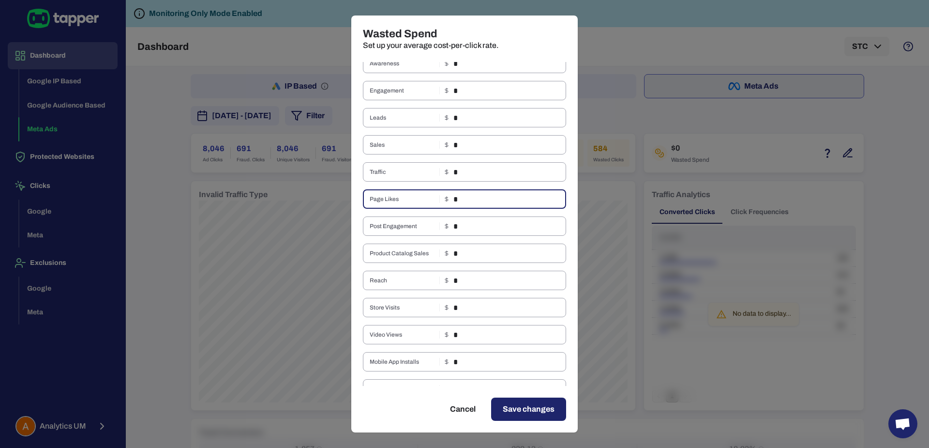
click at [466, 201] on input "*" at bounding box center [509, 198] width 113 height 19
paste input "text"
type input "*"
click at [468, 225] on input "*" at bounding box center [509, 225] width 113 height 19
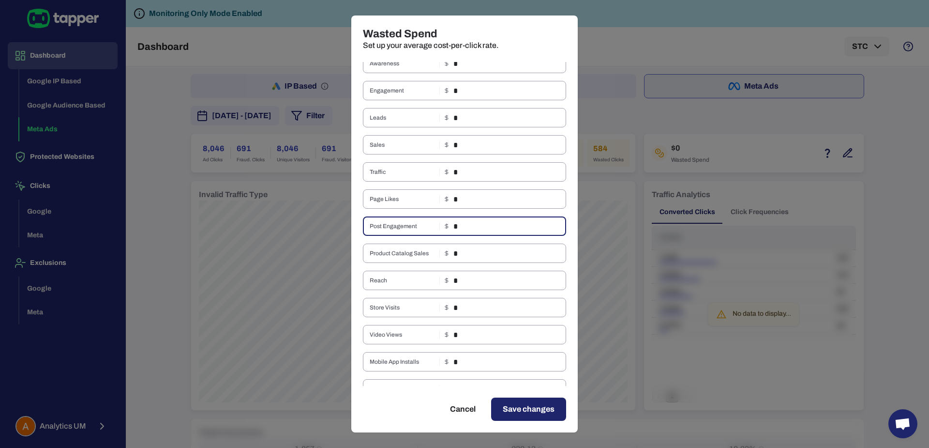
click at [468, 225] on input "*" at bounding box center [509, 225] width 113 height 19
paste input "text"
type input "*"
click at [468, 251] on input "*" at bounding box center [509, 252] width 113 height 19
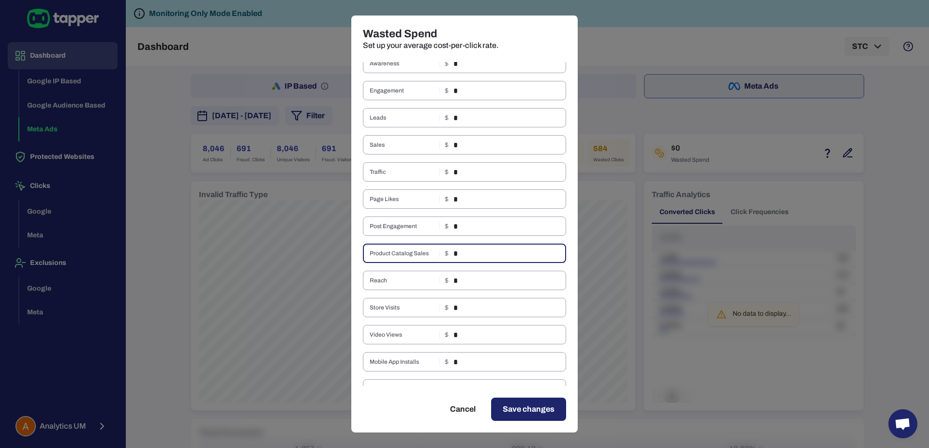
click at [468, 251] on input "*" at bounding box center [509, 252] width 113 height 19
paste input "text"
type input "*"
click at [464, 283] on input "*" at bounding box center [509, 280] width 113 height 19
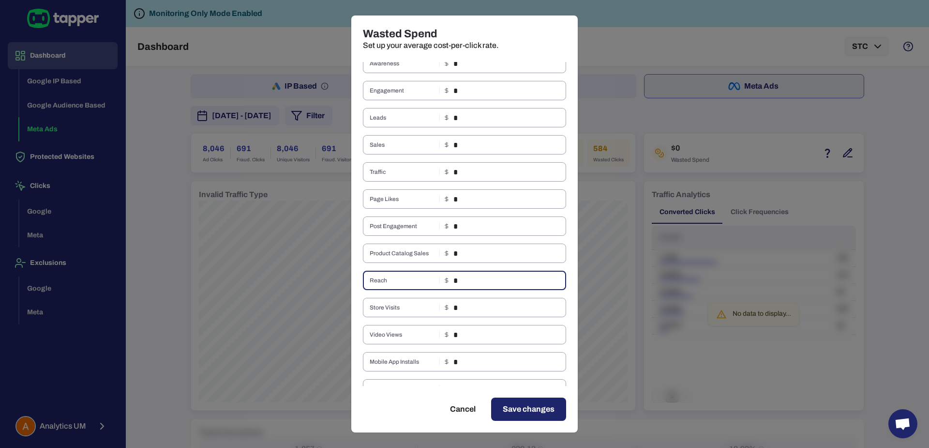
paste input "text"
type input "*"
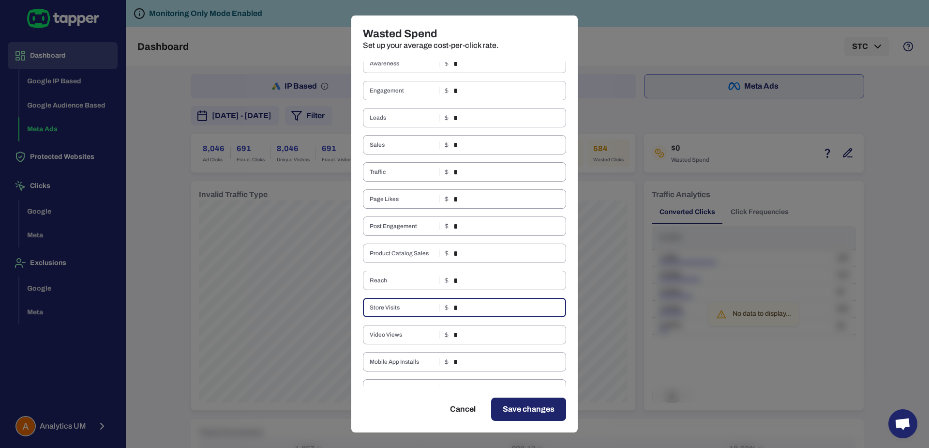
click at [466, 306] on input "*" at bounding box center [509, 307] width 113 height 19
paste input "text"
type input "*"
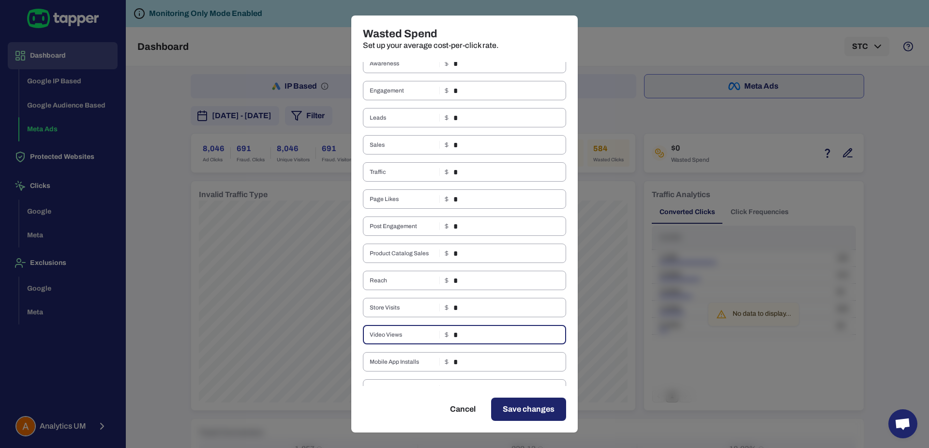
click at [471, 335] on input "*" at bounding box center [509, 334] width 113 height 19
paste input "text"
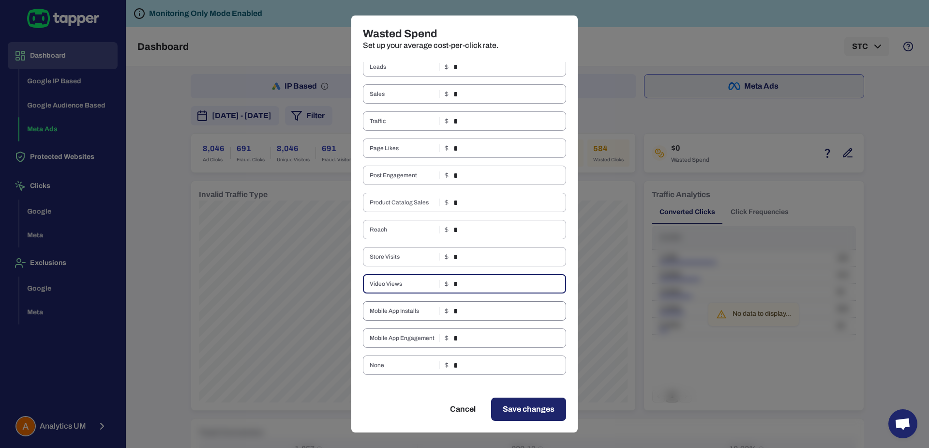
type input "*"
click at [461, 303] on input "*" at bounding box center [509, 310] width 113 height 19
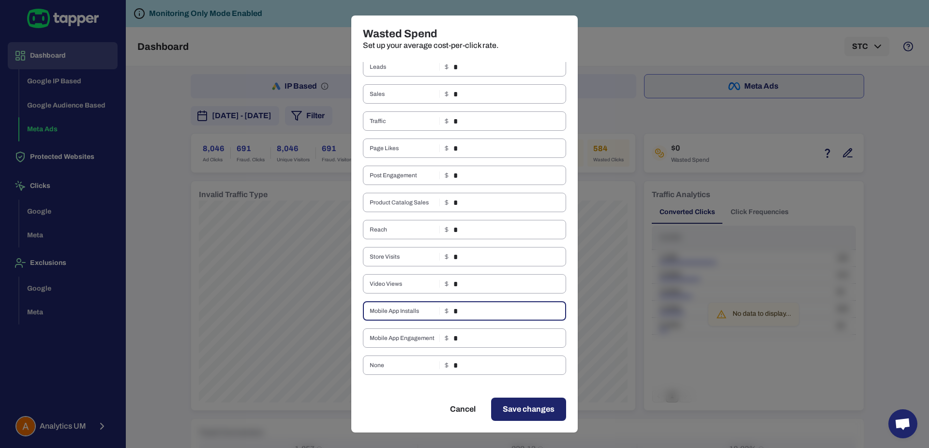
click at [461, 303] on input "*" at bounding box center [509, 310] width 113 height 19
paste input "text"
type input "*"
click at [469, 333] on input "*" at bounding box center [509, 337] width 113 height 19
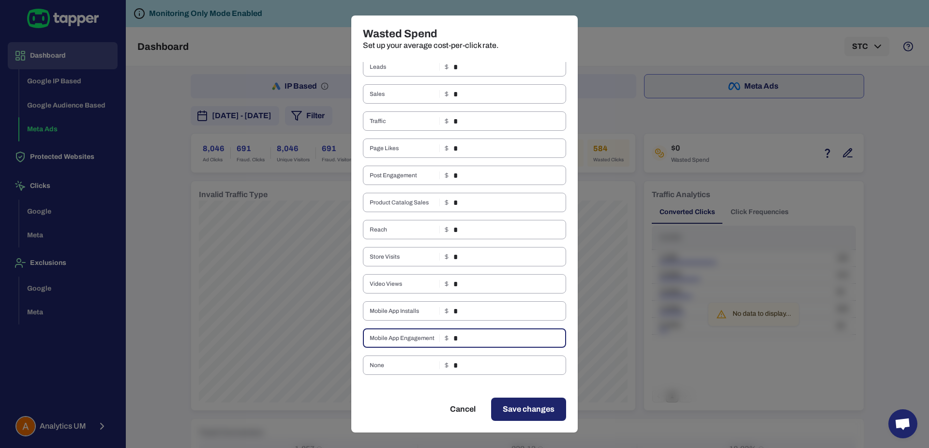
click at [469, 333] on input "*" at bounding box center [509, 337] width 113 height 19
paste input "text"
type input "*"
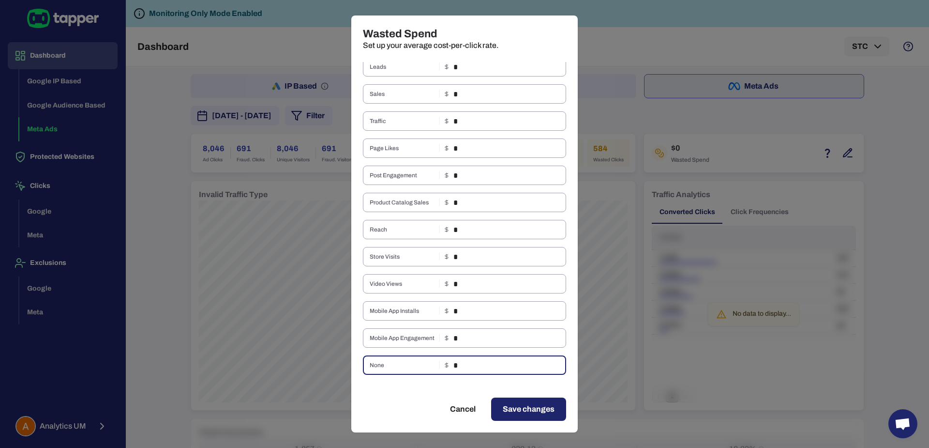
click at [471, 371] on input "*" at bounding box center [509, 364] width 113 height 19
paste input "text"
type input "*"
click at [509, 405] on span "Save changes" at bounding box center [529, 409] width 52 height 12
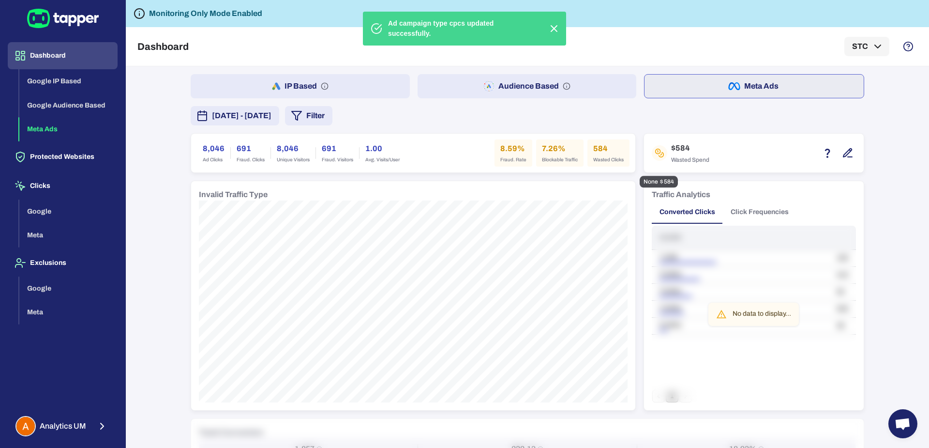
click at [843, 157] on icon "button" at bounding box center [848, 153] width 12 height 12
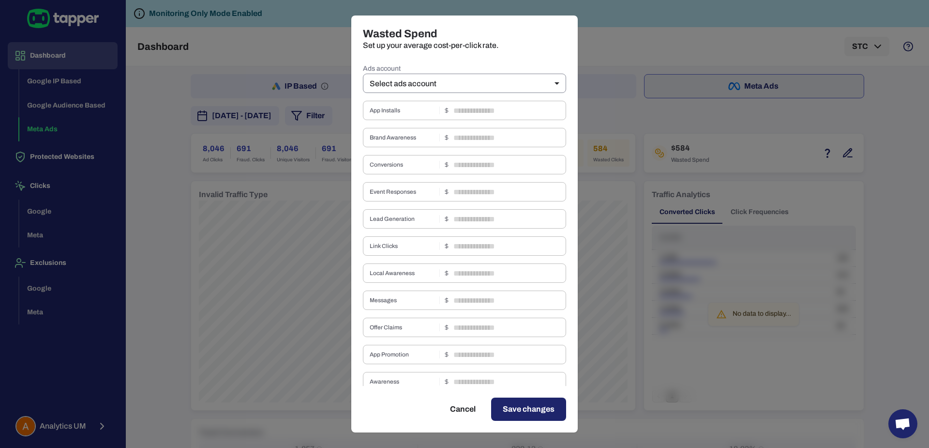
click at [525, 89] on body "Dashboard Google IP Based Google Audience Based Meta Ads Protected Websites Cli…" at bounding box center [464, 224] width 929 height 448
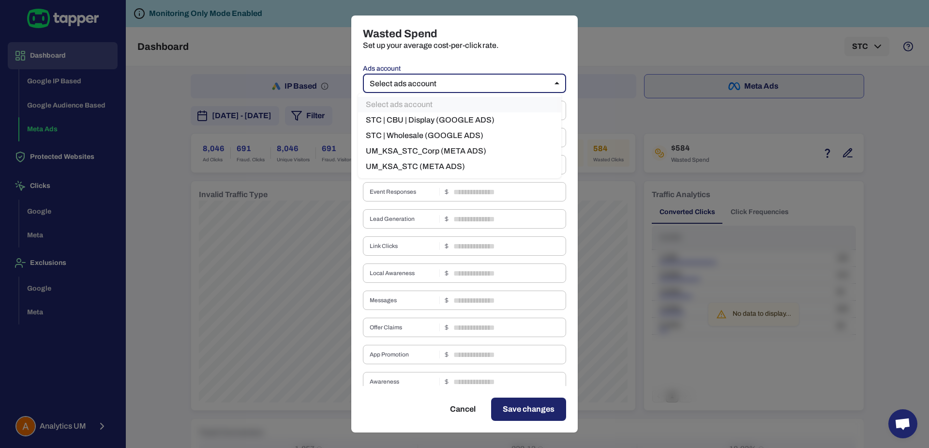
click at [497, 143] on li "STC | Wholesale (GOOGLE ADS)" at bounding box center [459, 135] width 203 height 15
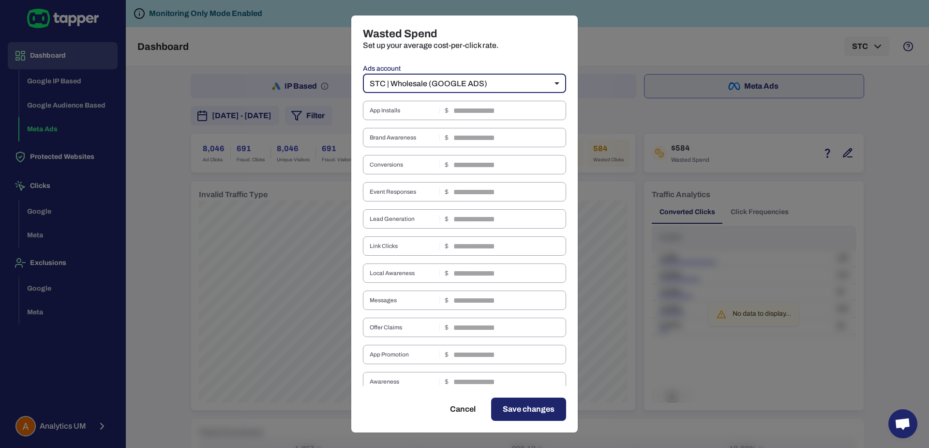
click at [513, 79] on body "Dashboard Google IP Based Google Audience Based Meta Ads Protected Websites Cli…" at bounding box center [464, 224] width 929 height 448
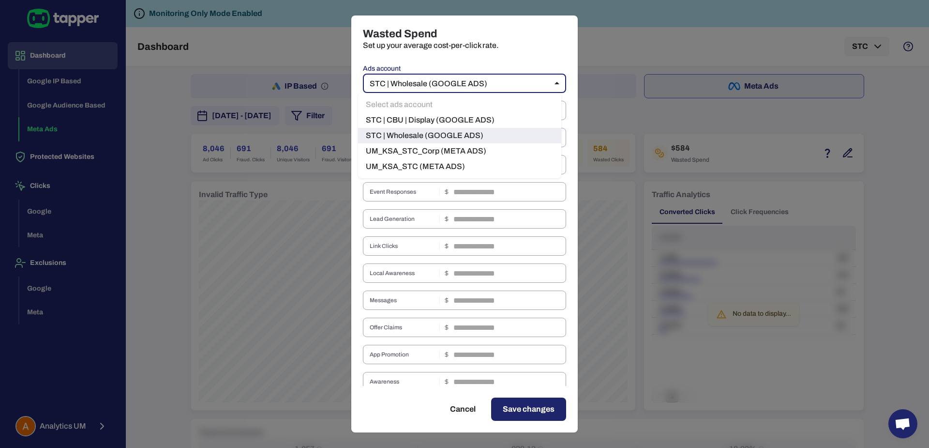
click at [482, 153] on li "UM_KSA_STC_Corp (META ADS)" at bounding box center [459, 150] width 203 height 15
type input "****"
type input "*"
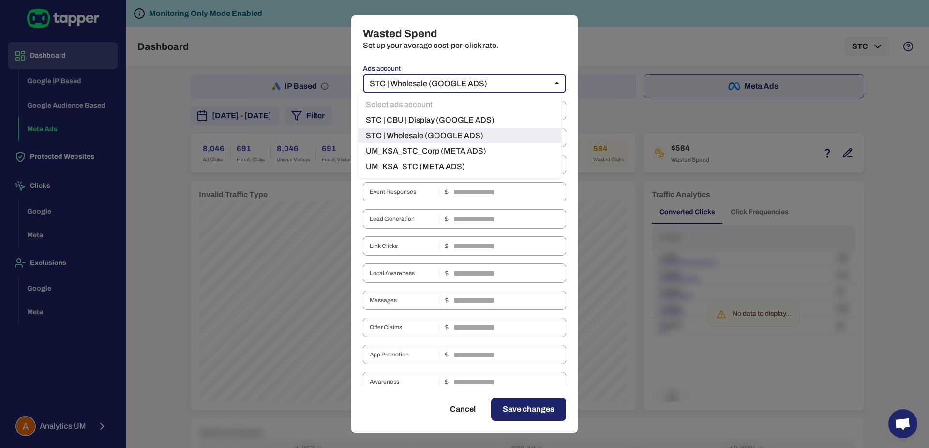
type input "*"
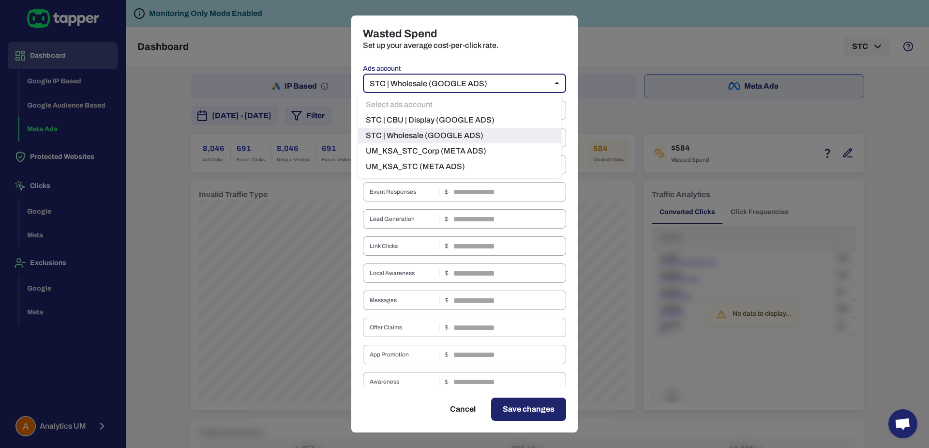
type input "*"
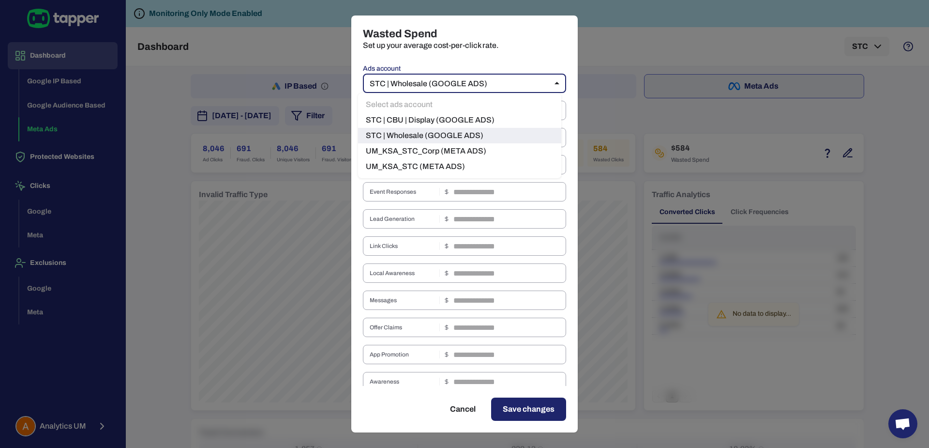
type input "*"
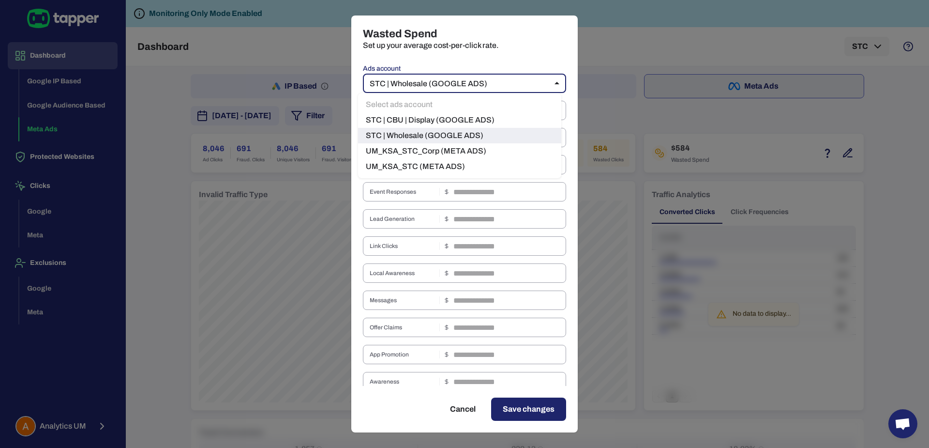
type input "*"
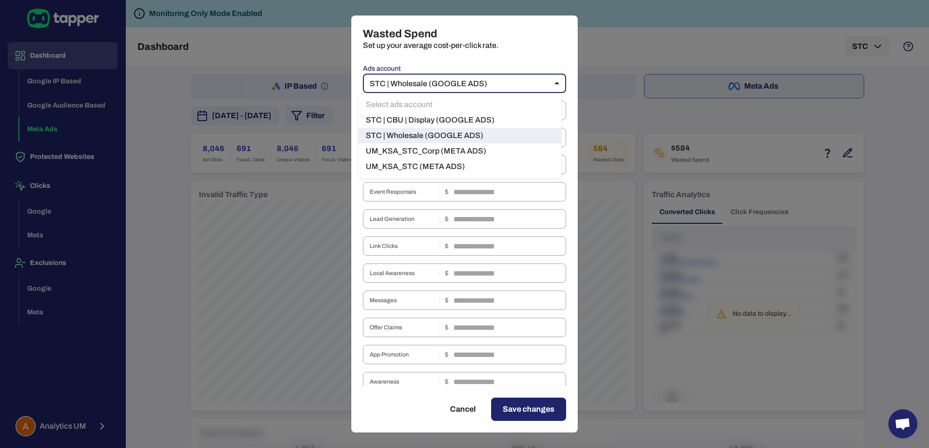
type input "*"
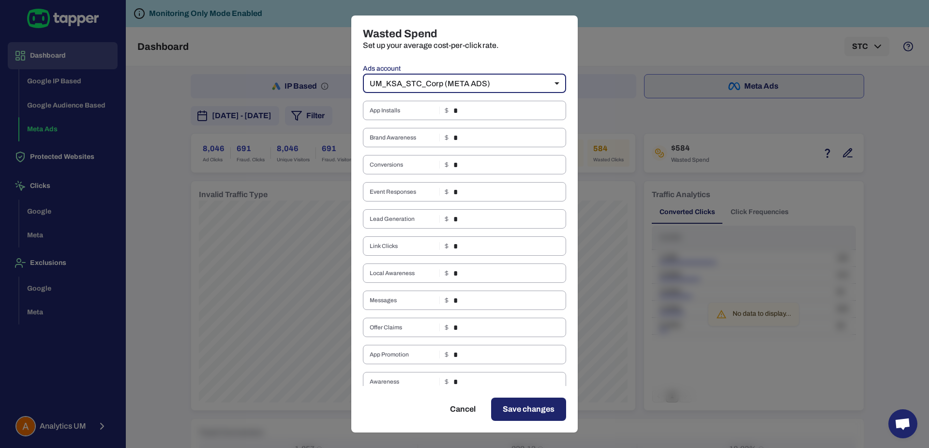
click at [492, 84] on body "Dashboard Google IP Based Google Audience Based Meta Ads Protected Websites Cli…" at bounding box center [464, 224] width 929 height 448
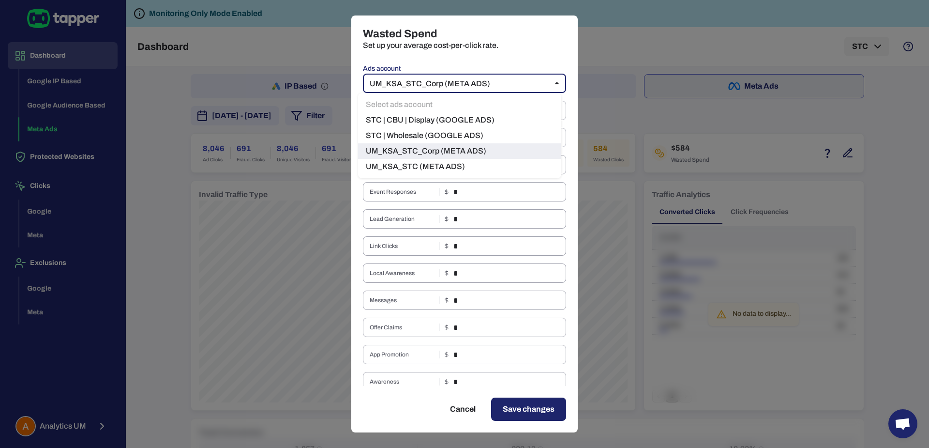
click at [465, 165] on li "UM_KSA_STC (META ADS)" at bounding box center [459, 166] width 203 height 15
type input "****"
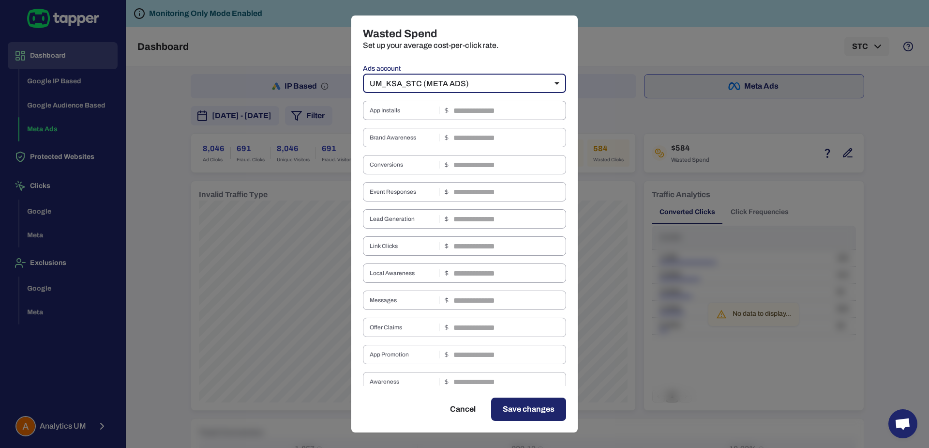
click at [474, 115] on input "text" at bounding box center [509, 110] width 113 height 19
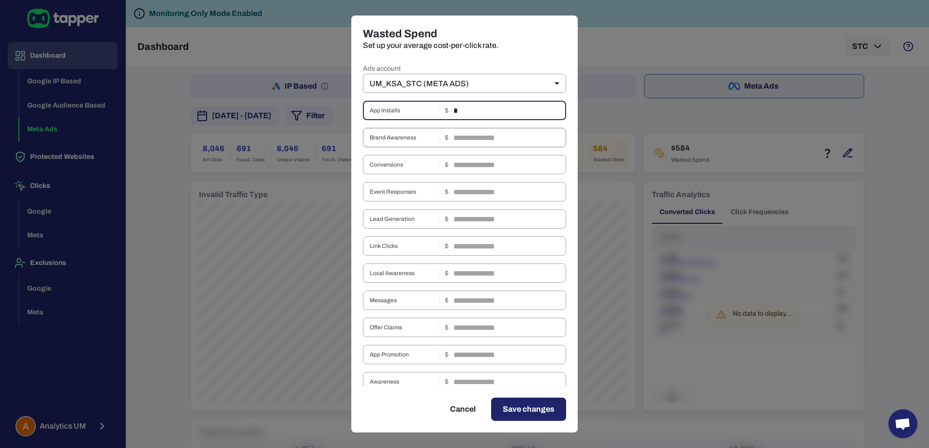
type input "*"
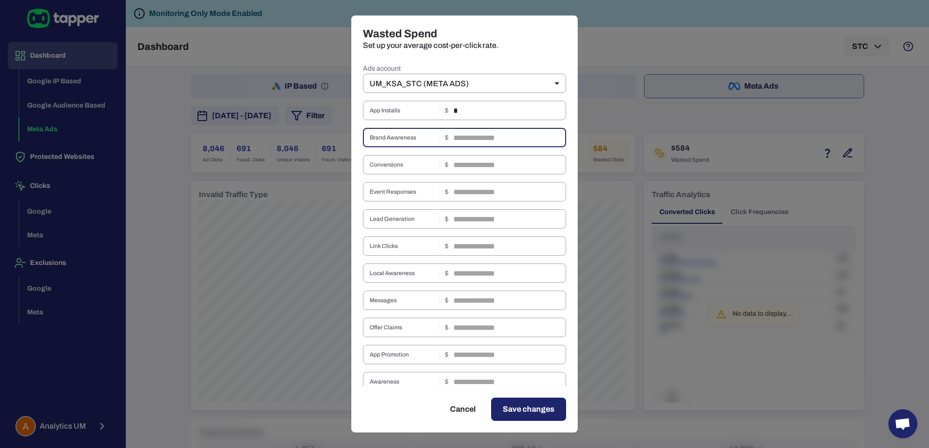
click at [469, 134] on input "text" at bounding box center [509, 137] width 113 height 19
type input "*"
click at [463, 156] on input "text" at bounding box center [509, 164] width 113 height 19
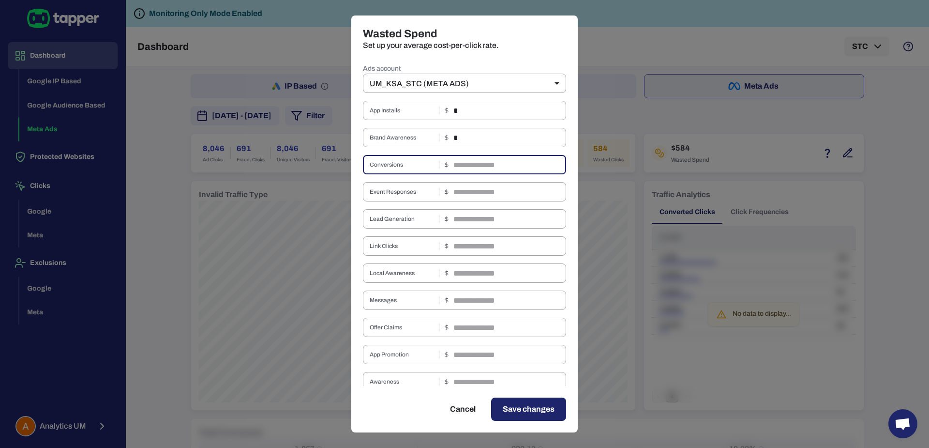
click at [462, 170] on input "text" at bounding box center [509, 164] width 113 height 19
click at [462, 166] on input "text" at bounding box center [509, 164] width 113 height 19
type input "*"
click at [461, 188] on input "text" at bounding box center [509, 191] width 113 height 19
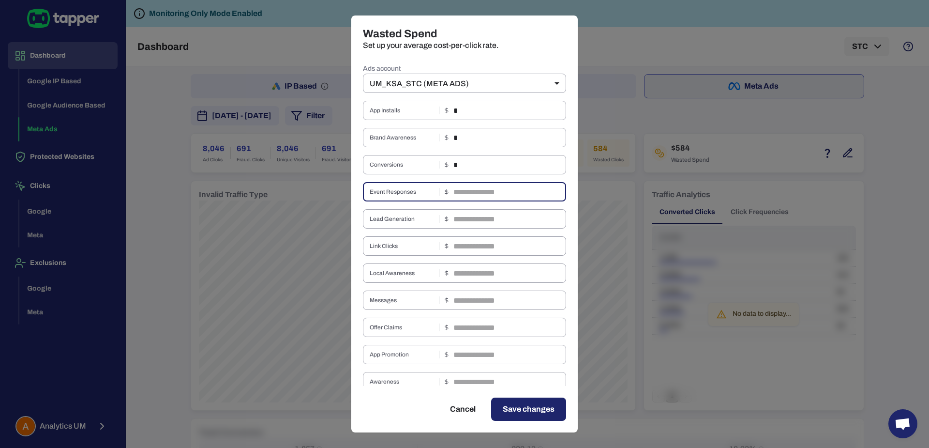
click at [463, 200] on input "text" at bounding box center [509, 191] width 113 height 19
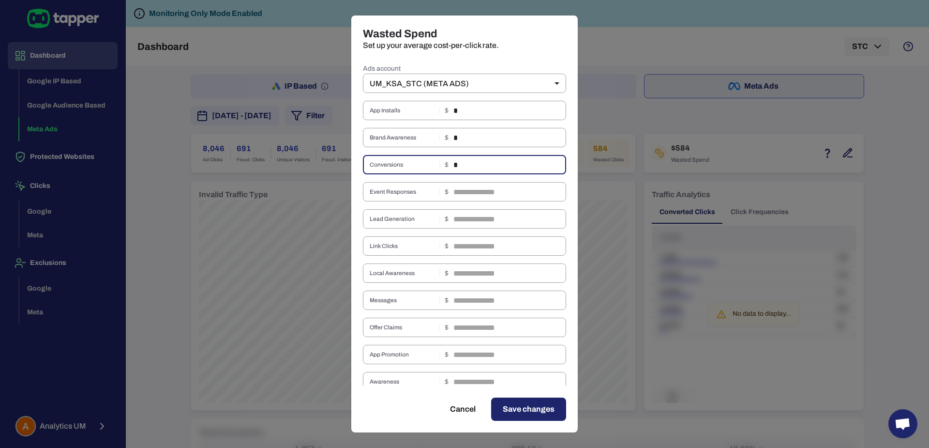
click at [466, 159] on input "*" at bounding box center [509, 164] width 113 height 19
click at [463, 191] on input "text" at bounding box center [509, 191] width 113 height 19
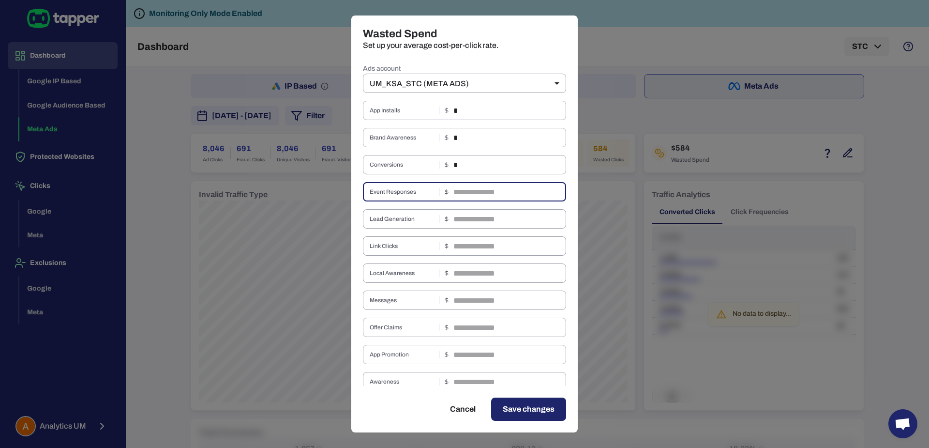
paste input "*"
type input "*"
click at [463, 213] on input "text" at bounding box center [509, 218] width 113 height 19
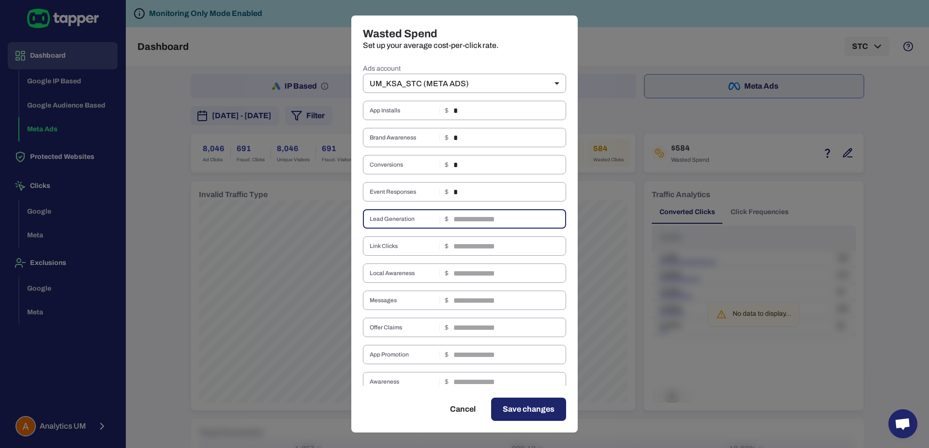
paste input "*"
type input "*"
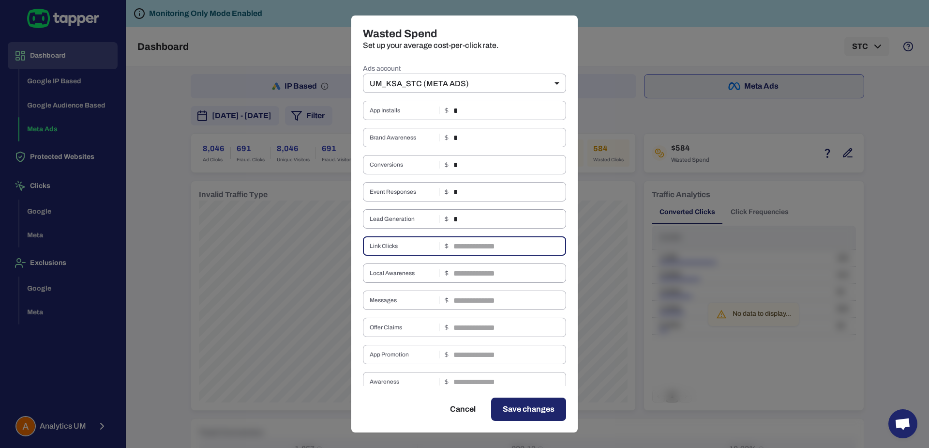
click at [471, 251] on input "text" at bounding box center [509, 245] width 113 height 19
paste input "*"
type input "*"
click at [459, 270] on input "text" at bounding box center [509, 272] width 113 height 19
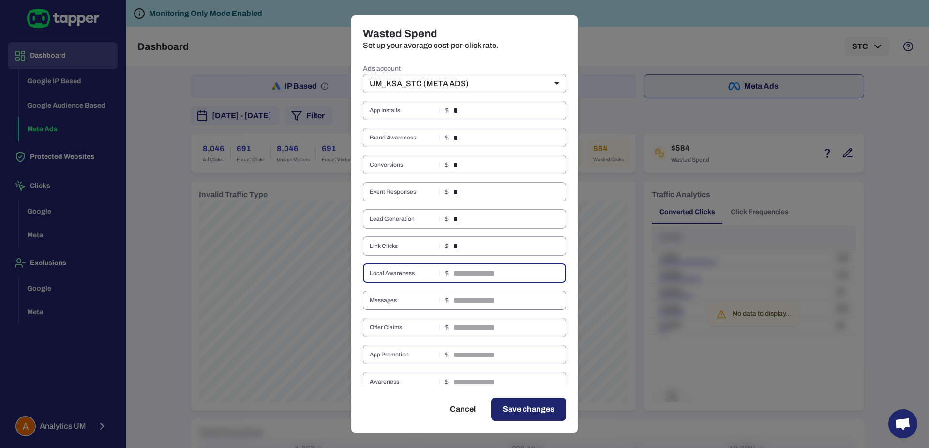
paste input "*"
type input "*"
click at [463, 301] on input "text" at bounding box center [509, 299] width 113 height 19
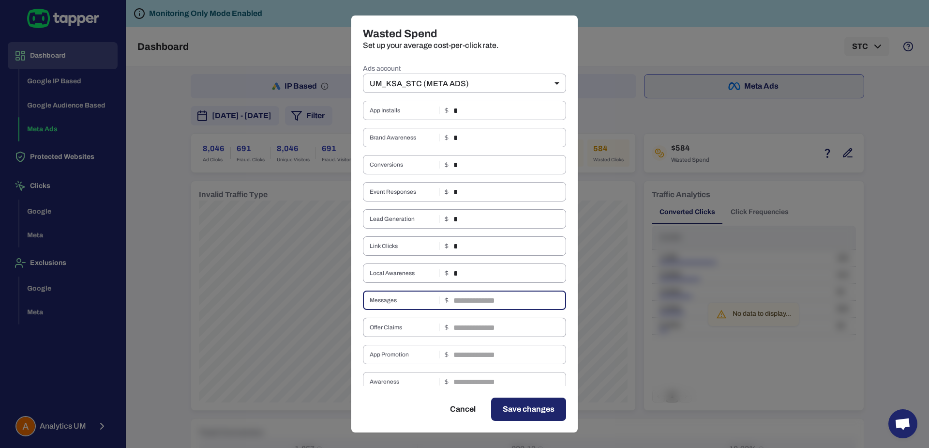
paste input "*"
type input "*"
click at [462, 328] on input "text" at bounding box center [509, 326] width 113 height 19
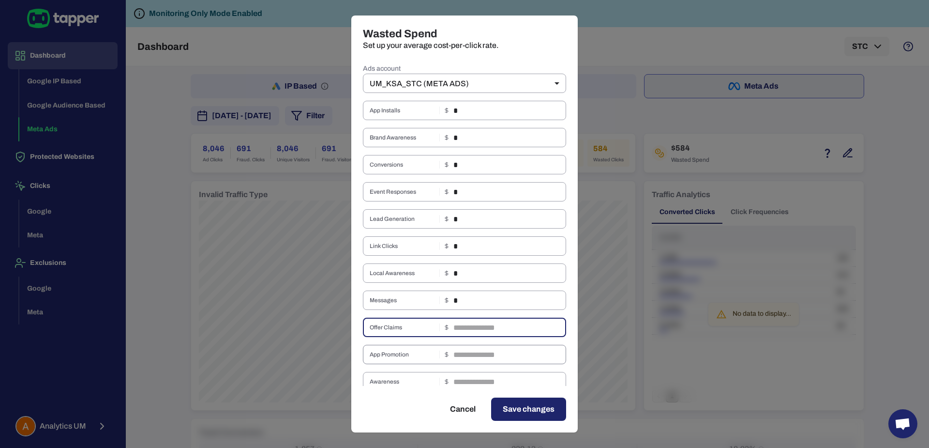
paste input "*"
type input "*"
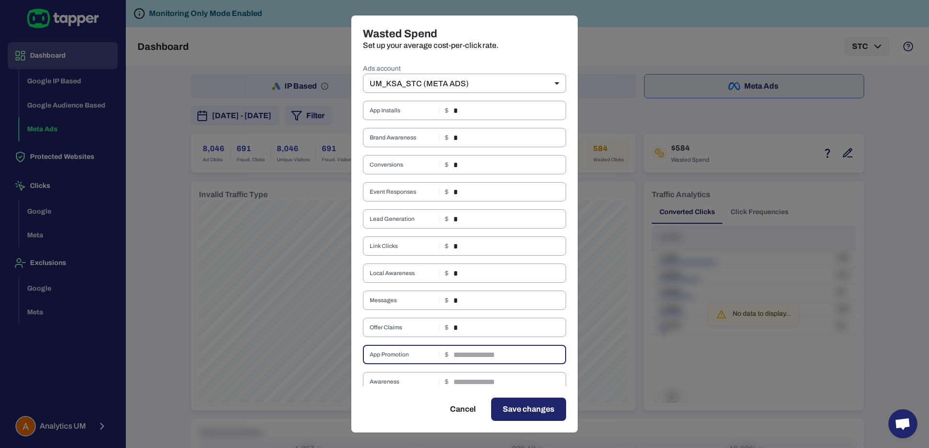
drag, startPoint x: 463, startPoint y: 347, endPoint x: 464, endPoint y: 356, distance: 9.2
click at [463, 347] on input "text" at bounding box center [509, 354] width 113 height 19
paste
type input "*"
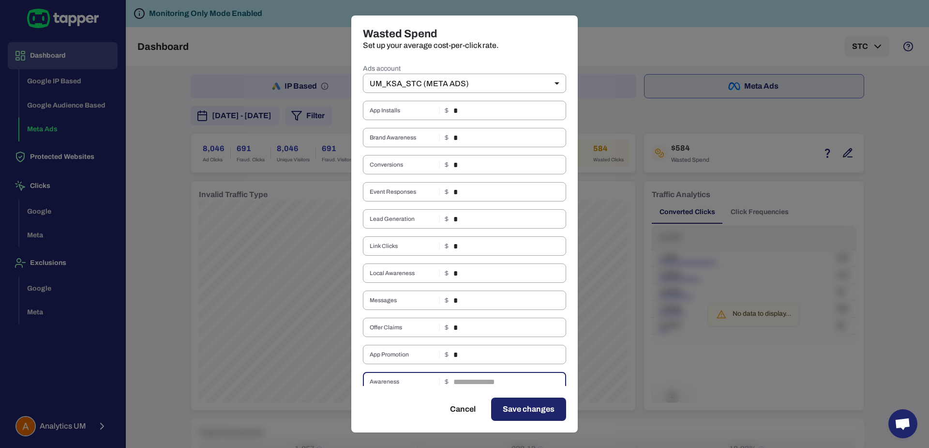
click at [465, 385] on input "text" at bounding box center [509, 381] width 113 height 19
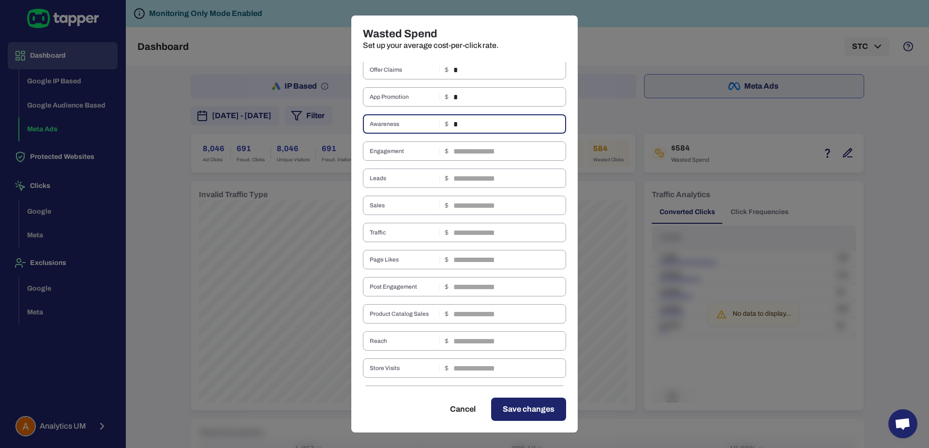
scroll to position [253, 0]
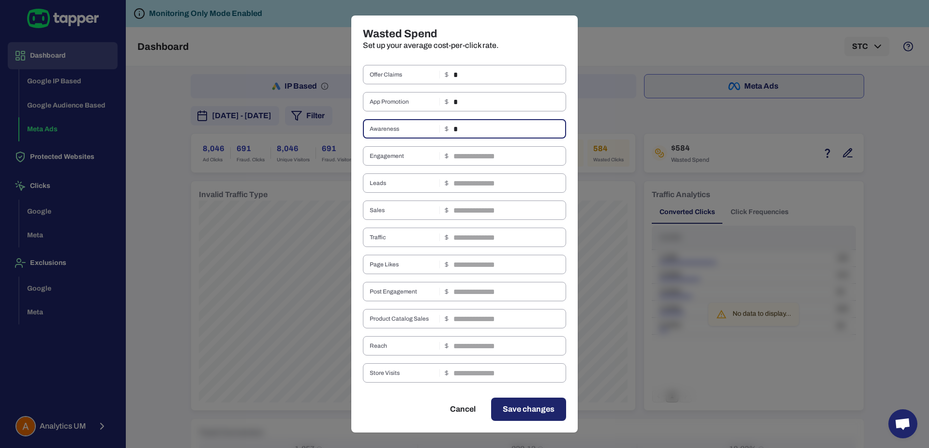
type input "*"
click at [467, 169] on div "Ads account UM_KSA_STC (META ADS) **** ​ App Installs * ​ Brand Awareness * ​ C…" at bounding box center [464, 149] width 203 height 681
click at [465, 159] on input "text" at bounding box center [509, 155] width 113 height 19
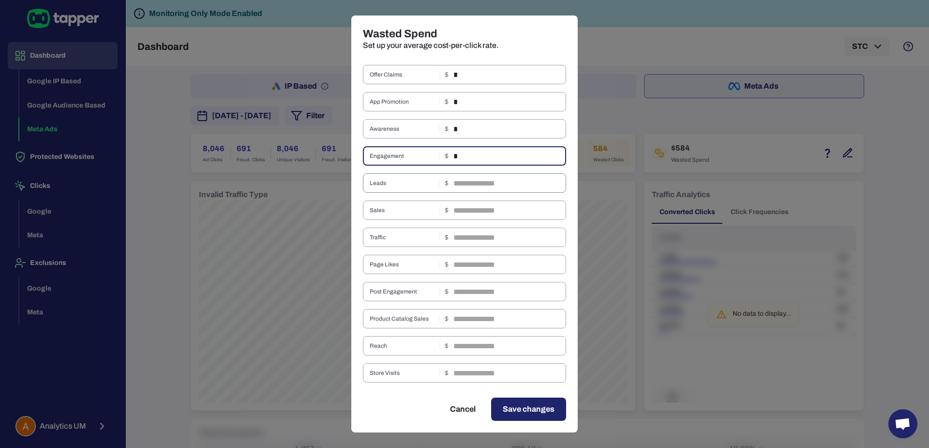
type input "*"
click at [465, 186] on input "text" at bounding box center [509, 182] width 113 height 19
type input "*"
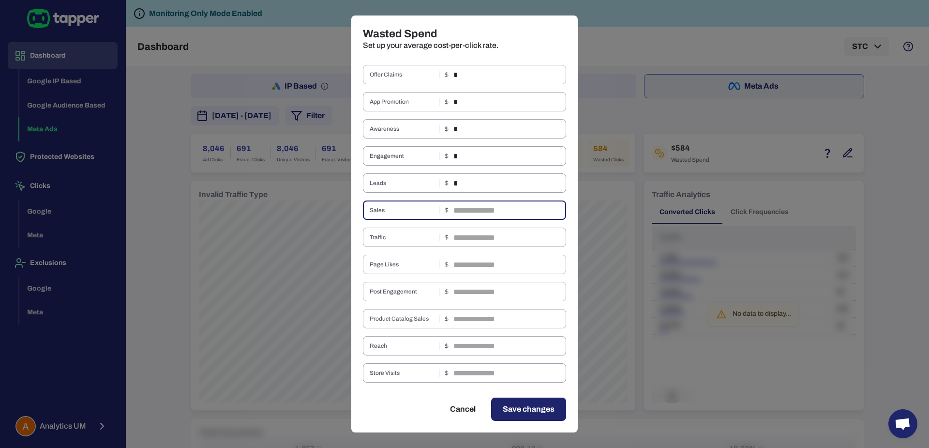
click at [465, 214] on input "text" at bounding box center [509, 209] width 113 height 19
type input "*"
click at [453, 236] on input "text" at bounding box center [509, 236] width 113 height 19
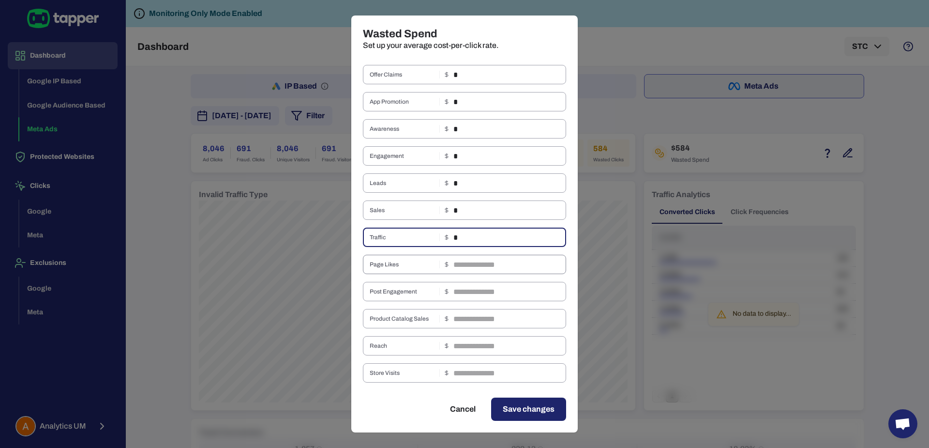
type input "*"
click at [468, 268] on input "text" at bounding box center [509, 264] width 113 height 19
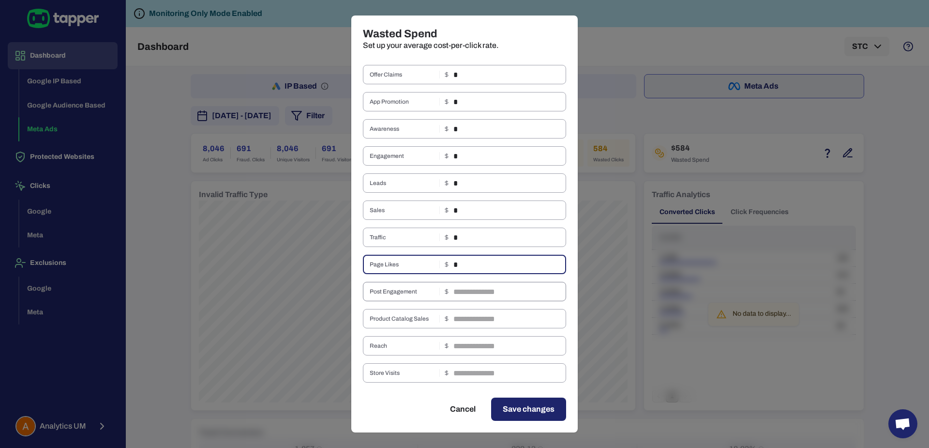
type input "*"
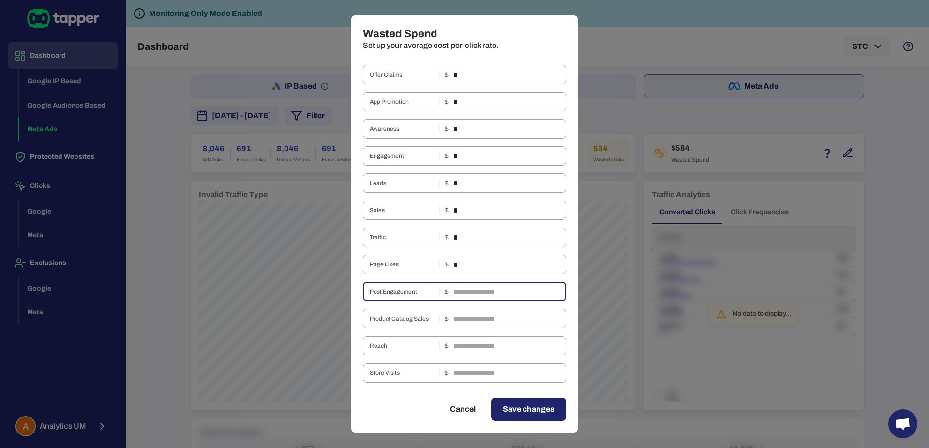
click at [465, 288] on input "text" at bounding box center [509, 291] width 113 height 19
type input "*"
click at [467, 317] on input "text" at bounding box center [509, 318] width 113 height 19
type input "*"
click at [467, 349] on input "text" at bounding box center [509, 345] width 113 height 19
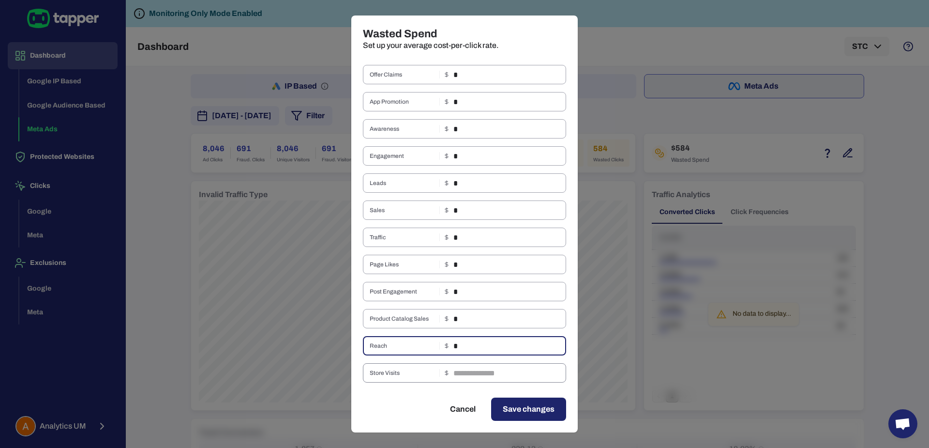
type input "*"
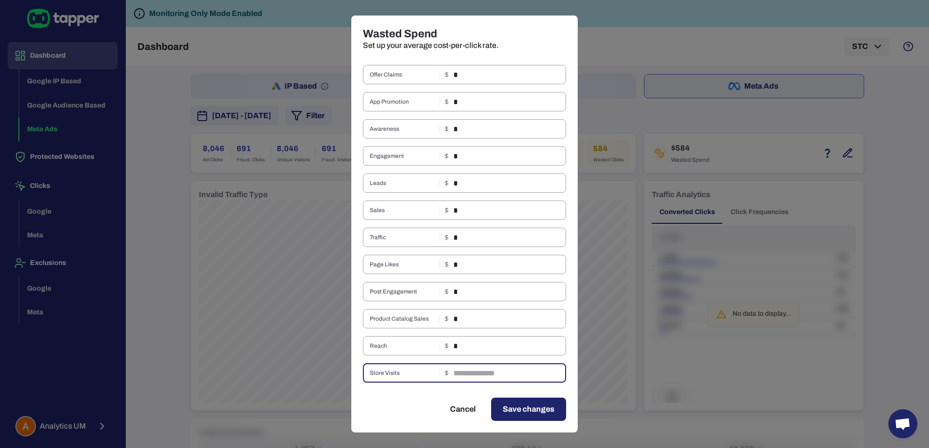
click at [464, 364] on input "text" at bounding box center [509, 372] width 113 height 19
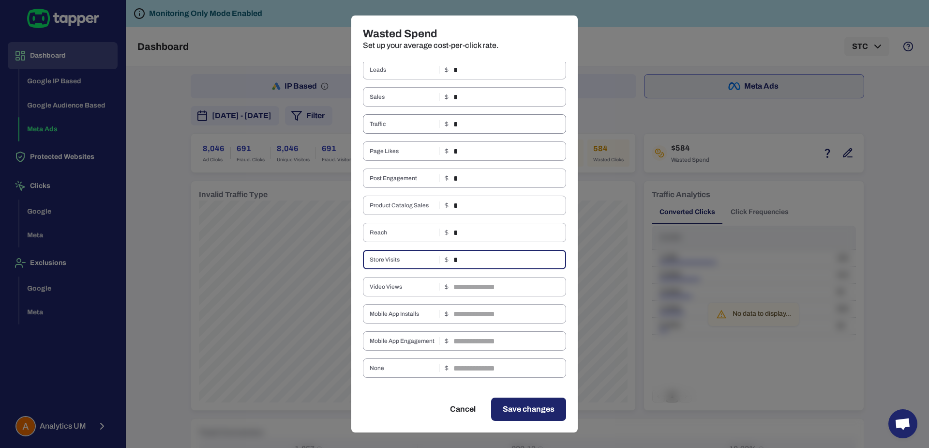
scroll to position [369, 0]
type input "*"
click at [457, 290] on input "text" at bounding box center [509, 283] width 113 height 19
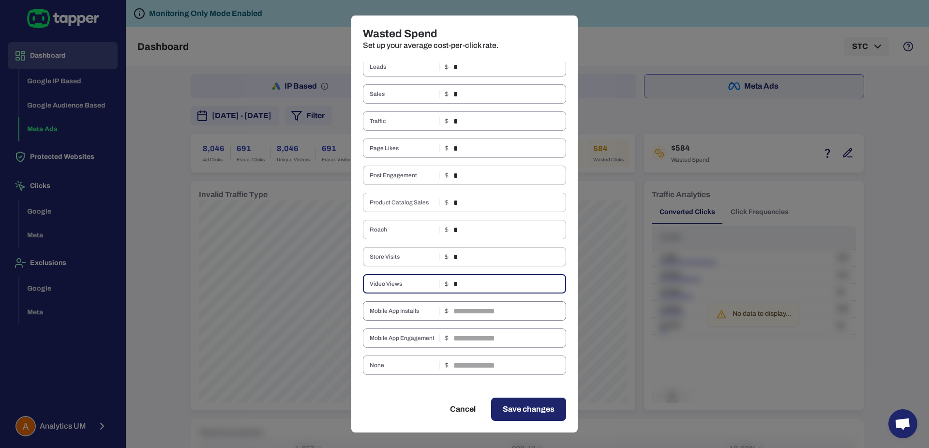
type input "*"
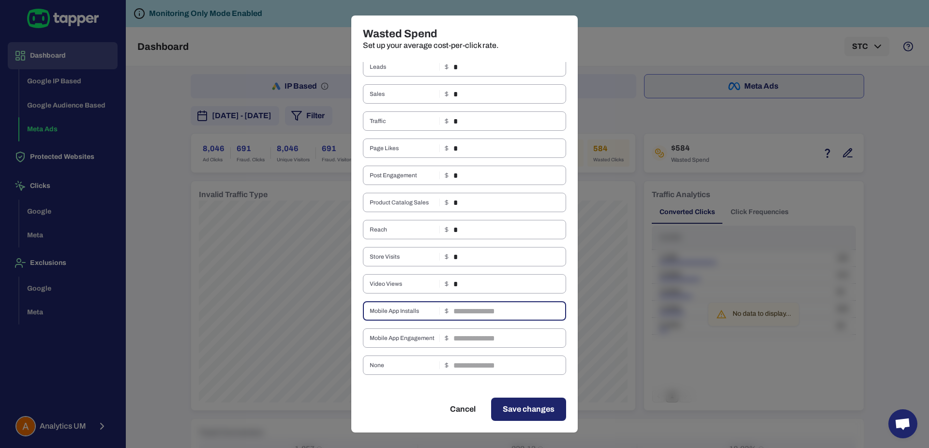
click at [465, 307] on input "text" at bounding box center [509, 310] width 113 height 19
type input "*"
click at [470, 339] on input "text" at bounding box center [509, 337] width 113 height 19
type input "*"
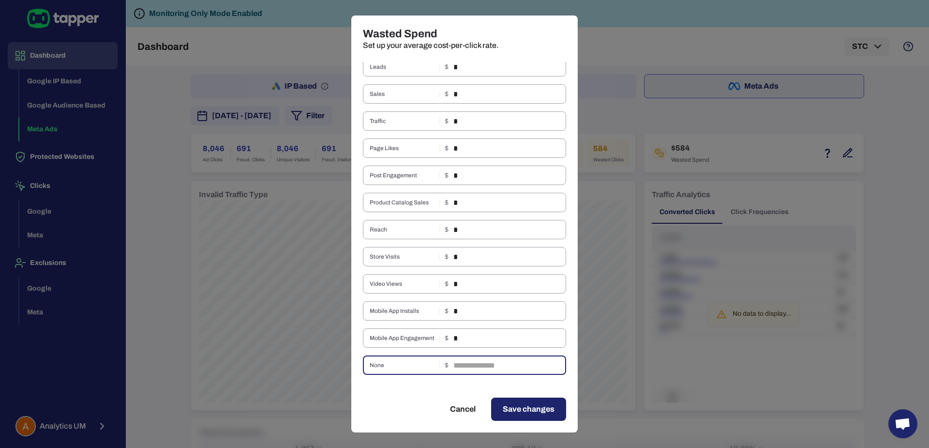
click at [471, 359] on input "text" at bounding box center [509, 364] width 113 height 19
type input "*"
click at [528, 423] on div "Cancel Save changes" at bounding box center [464, 409] width 226 height 46
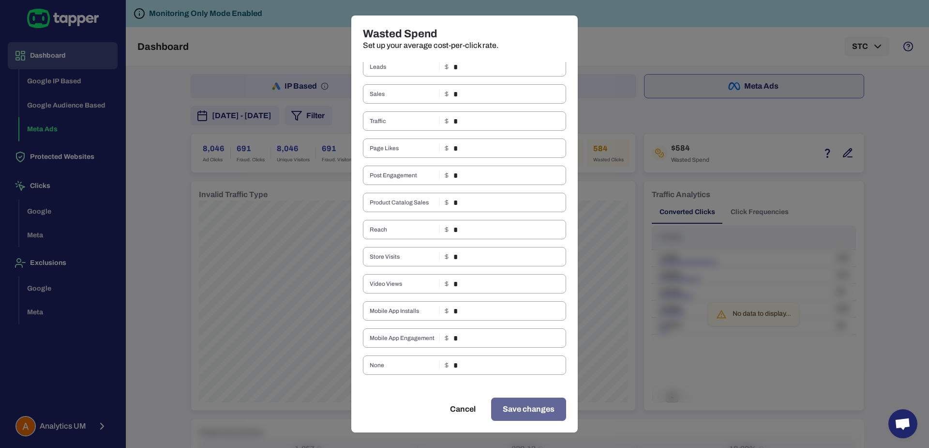
click at [525, 411] on span "Save changes" at bounding box center [529, 409] width 52 height 12
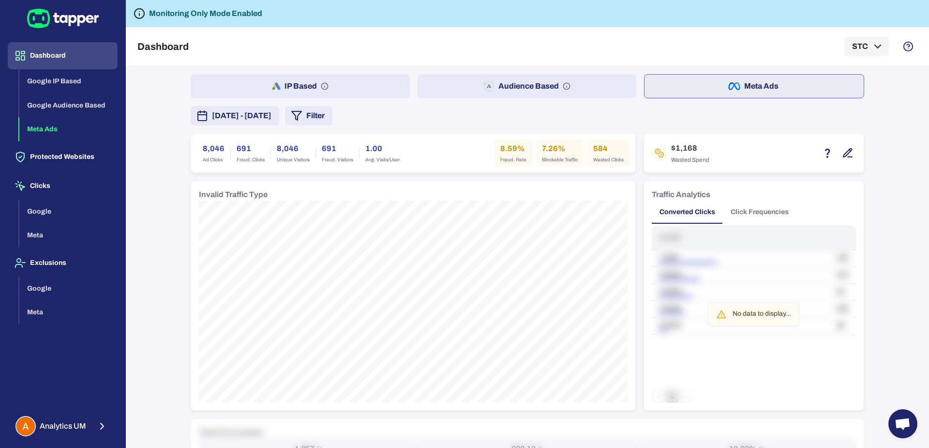
click at [845, 152] on icon "button" at bounding box center [848, 153] width 12 height 12
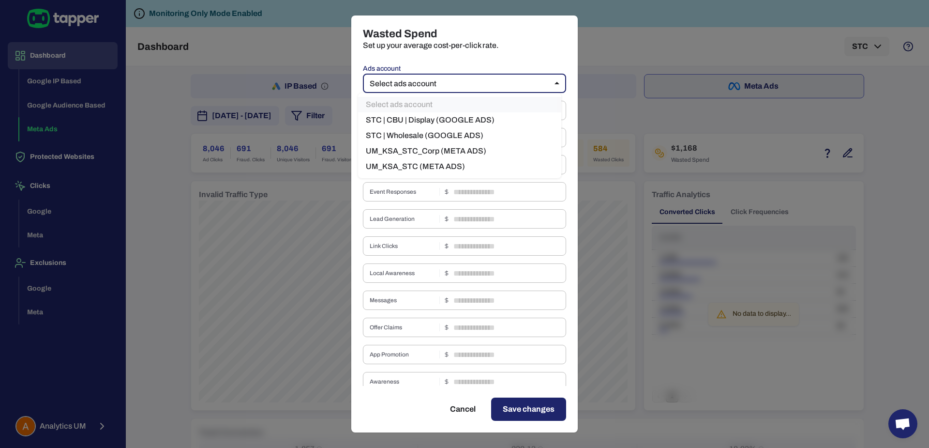
click at [434, 76] on body "Dashboard Google IP Based Google Audience Based Meta Ads Protected Websites Cli…" at bounding box center [464, 224] width 929 height 448
click at [461, 153] on li "UM_KSA_STC_Corp (META ADS)" at bounding box center [459, 150] width 203 height 15
type input "****"
type input "*"
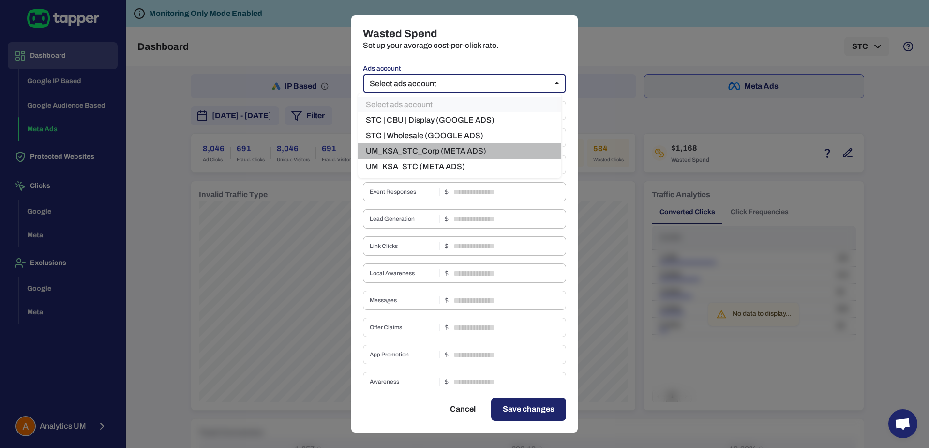
type input "*"
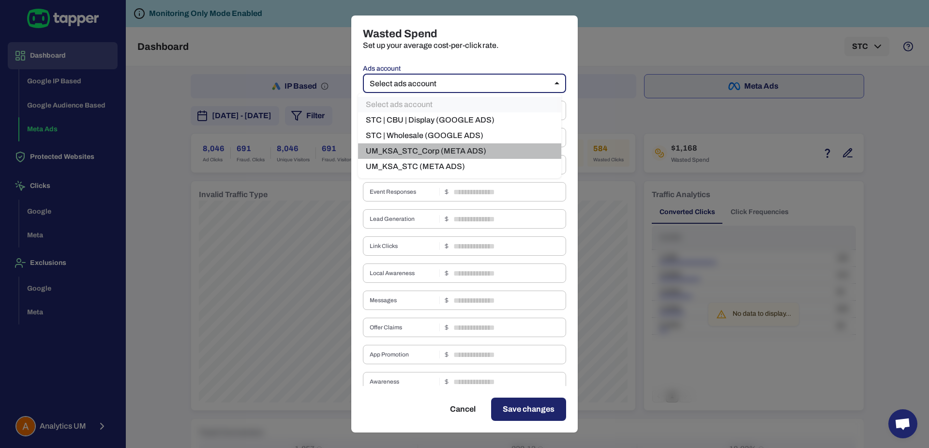
type input "*"
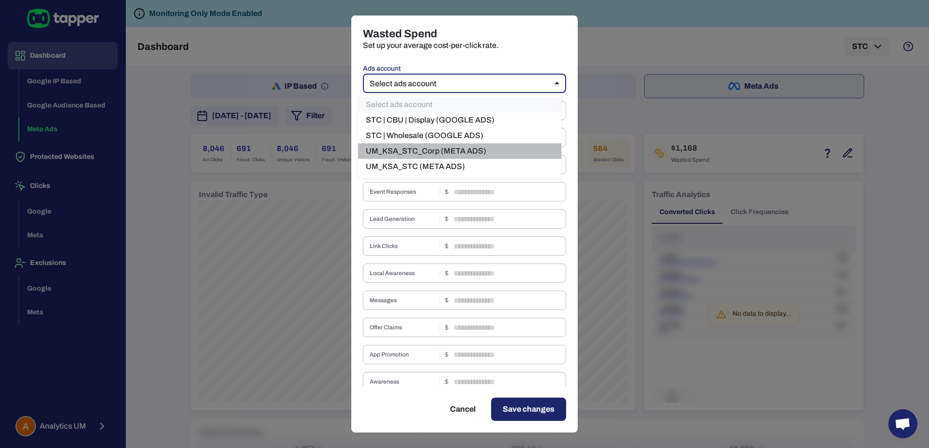
type input "*"
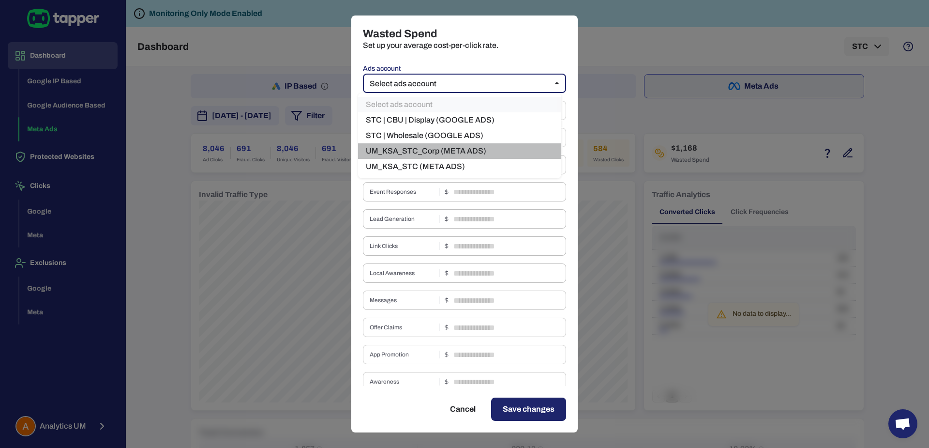
type input "*"
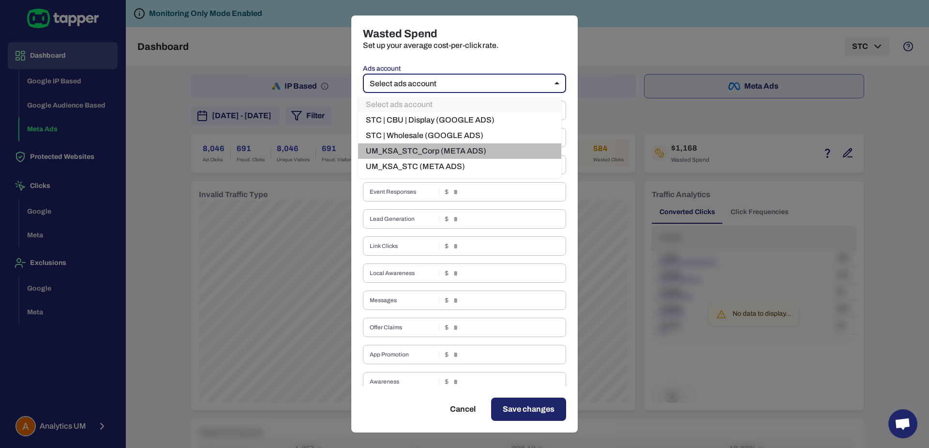
type input "*"
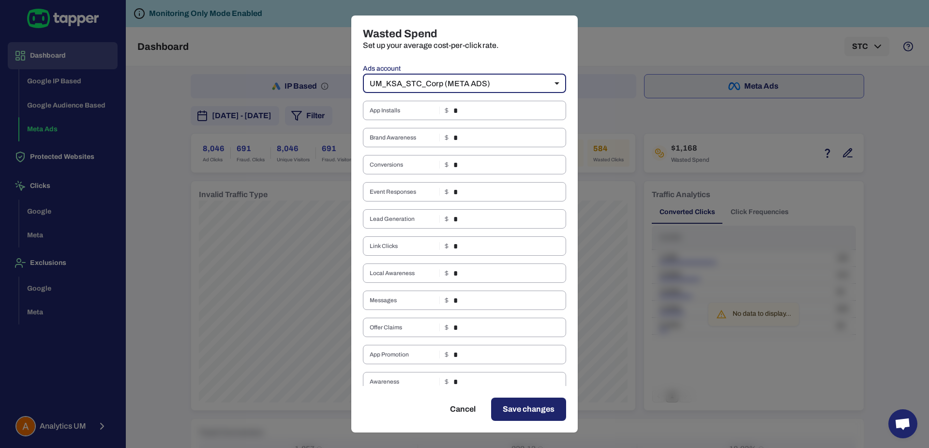
click at [464, 82] on body "Dashboard Google IP Based Google Audience Based Meta Ads Protected Websites Cli…" at bounding box center [464, 224] width 929 height 448
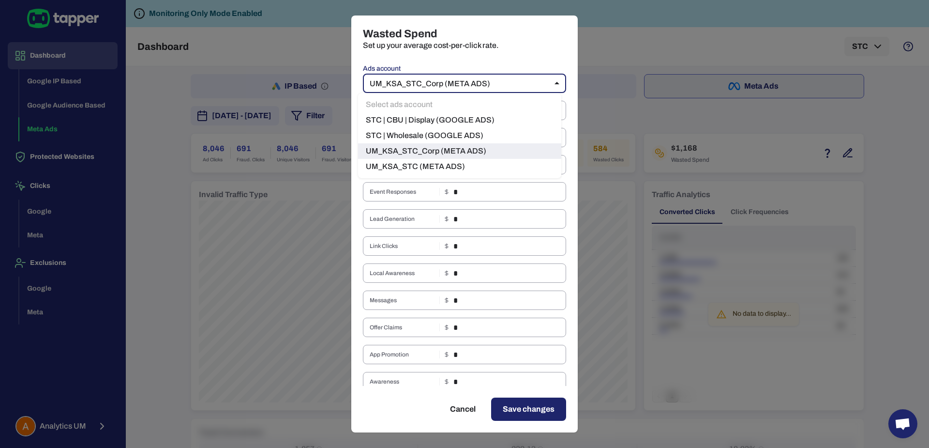
click at [506, 82] on div at bounding box center [464, 224] width 929 height 448
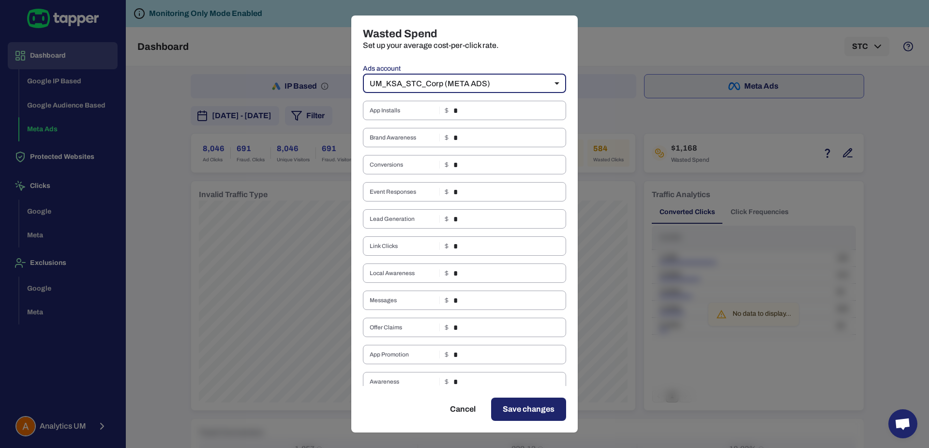
click at [516, 47] on p "Set up your average cost-per-click rate." at bounding box center [464, 46] width 203 height 10
click at [525, 84] on body "Dashboard Google IP Based Google Audience Based Meta Ads Protected Websites Cli…" at bounding box center [464, 224] width 929 height 448
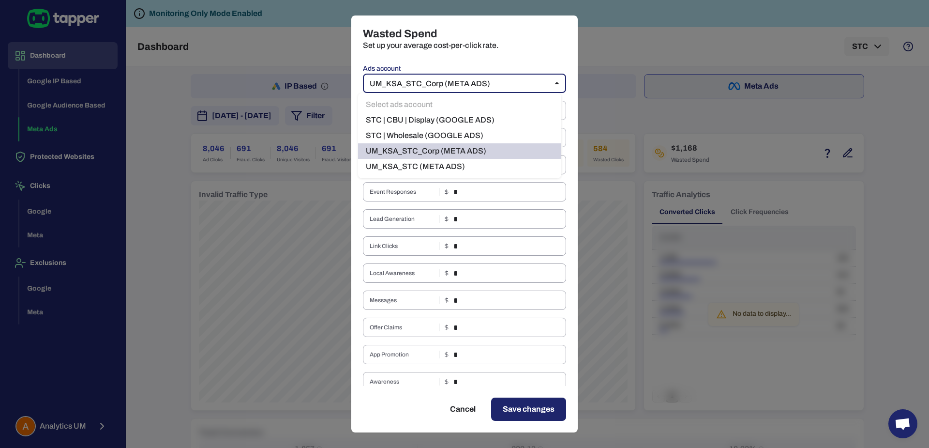
click at [526, 62] on div at bounding box center [464, 224] width 929 height 448
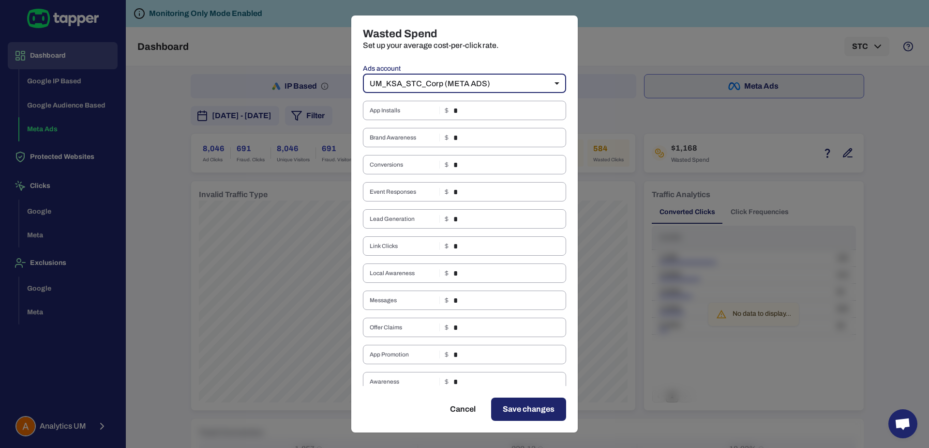
click at [535, 79] on body "Dashboard Google IP Based Google Audience Based Meta Ads Protected Websites Cli…" at bounding box center [464, 224] width 929 height 448
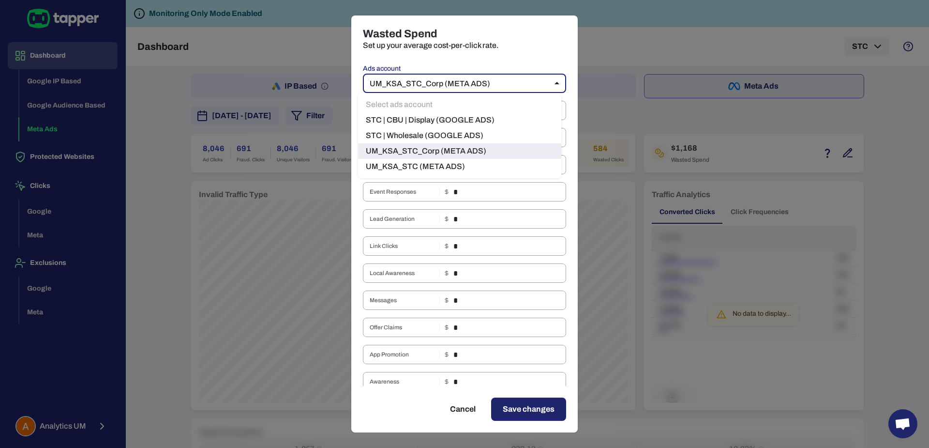
click at [472, 55] on div at bounding box center [464, 224] width 929 height 448
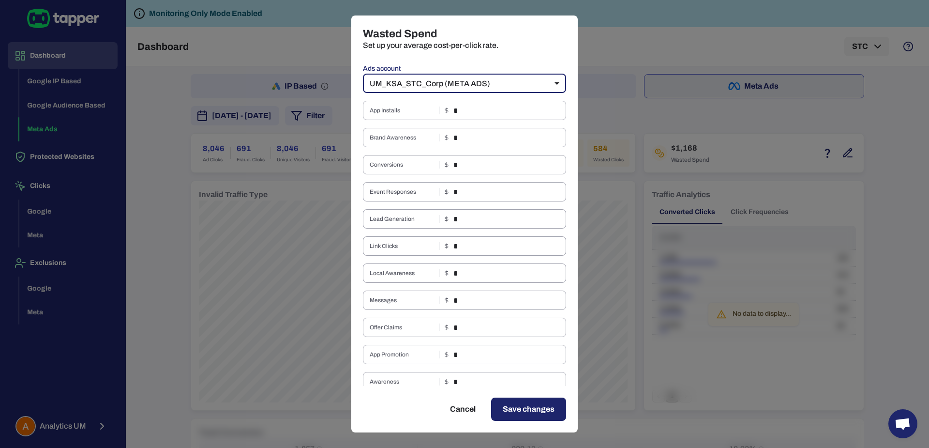
click at [461, 79] on body "Dashboard Google IP Based Google Audience Based Meta Ads Protected Websites Cli…" at bounding box center [464, 224] width 929 height 448
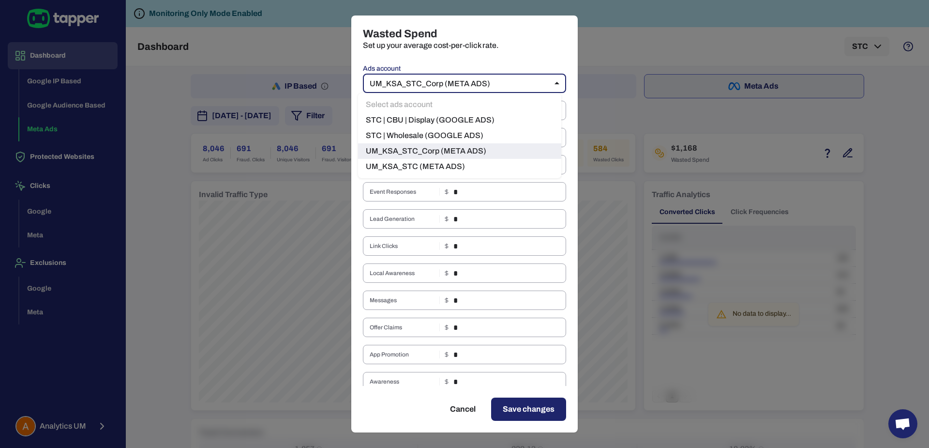
click at [442, 172] on li "UM_KSA_STC (META ADS)" at bounding box center [459, 166] width 203 height 15
type input "****"
type input "*"
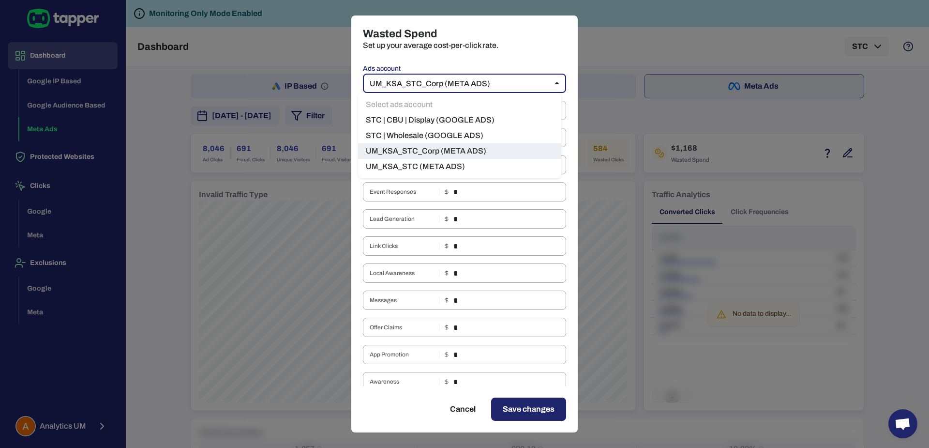
type input "*"
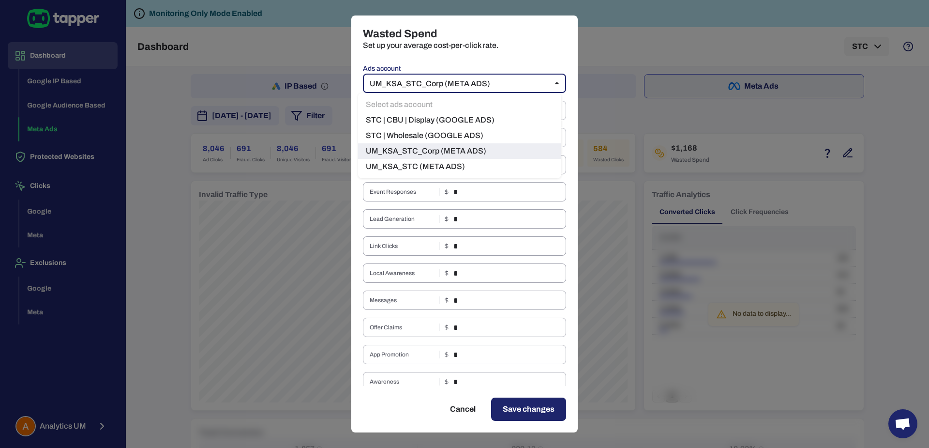
type input "*"
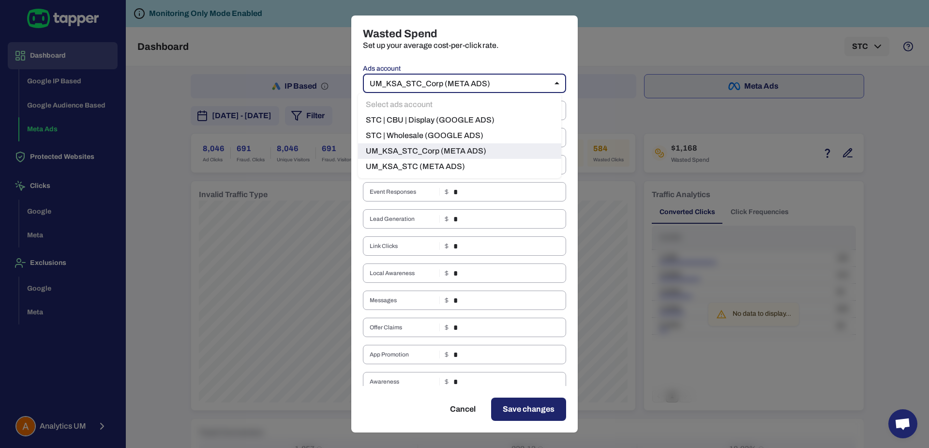
type input "*"
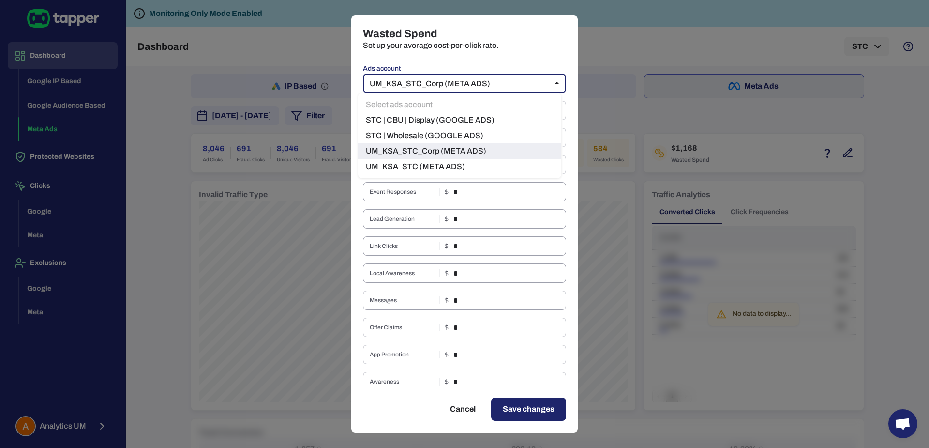
type input "*"
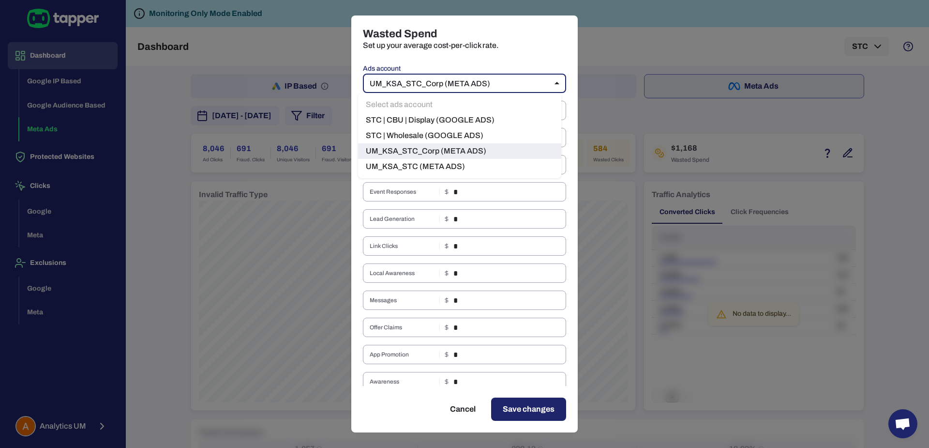
type input "*"
click at [492, 83] on body "Dashboard Google IP Based Google Audience Based Meta Ads Protected Websites Cli…" at bounding box center [464, 224] width 929 height 448
click at [433, 199] on div at bounding box center [464, 224] width 929 height 448
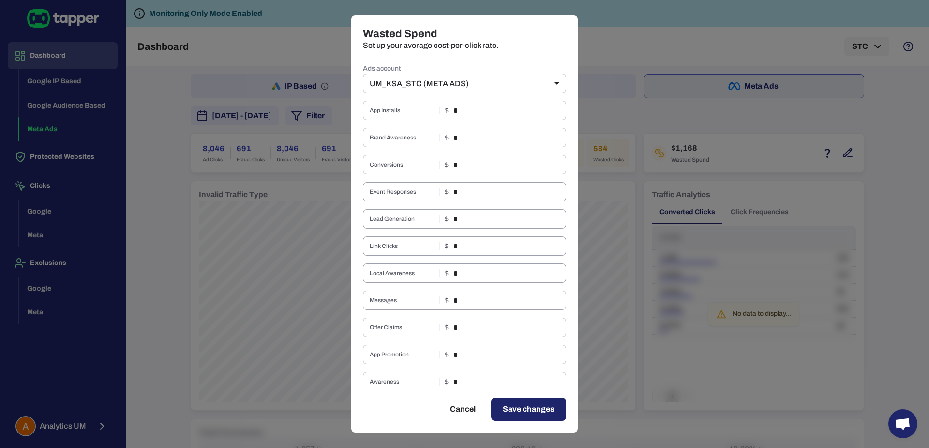
drag, startPoint x: 649, startPoint y: 162, endPoint x: 658, endPoint y: 158, distance: 9.3
click at [650, 162] on div "Wasted Spend Set up your average cost-per-click rate. Ads account UM_KSA_STC (M…" at bounding box center [464, 224] width 929 height 448
type input "**"
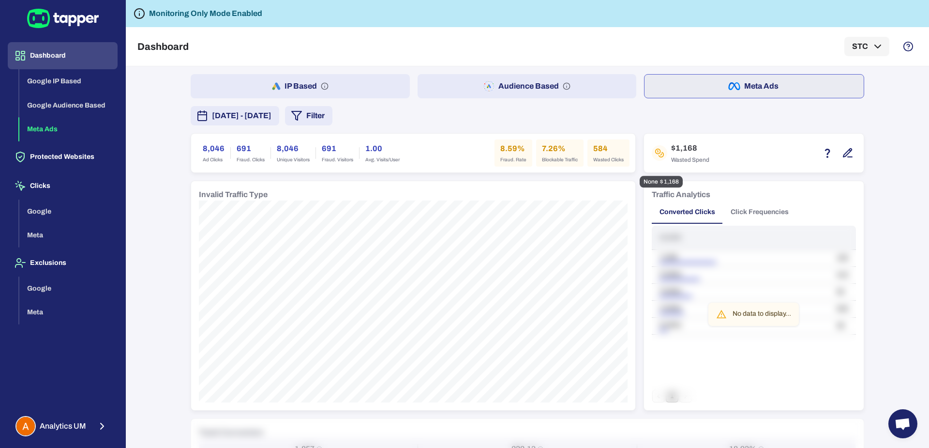
click at [673, 148] on h6 "$1,168" at bounding box center [690, 148] width 38 height 12
click at [705, 151] on div "$1,168 Wasted Spend" at bounding box center [754, 152] width 204 height 23
click at [846, 151] on icon "button" at bounding box center [848, 153] width 12 height 12
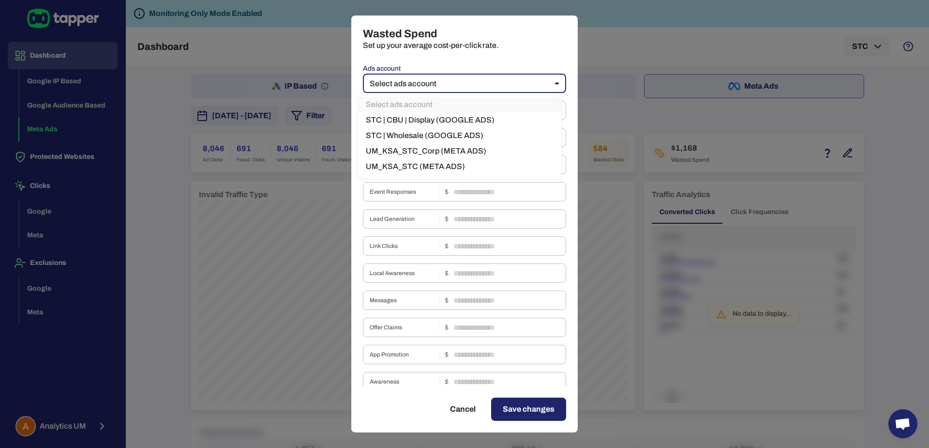
click at [515, 86] on body "Dashboard Google IP Based Google Audience Based Meta Ads Protected Websites Cli…" at bounding box center [464, 224] width 929 height 448
click at [637, 116] on div at bounding box center [464, 224] width 929 height 448
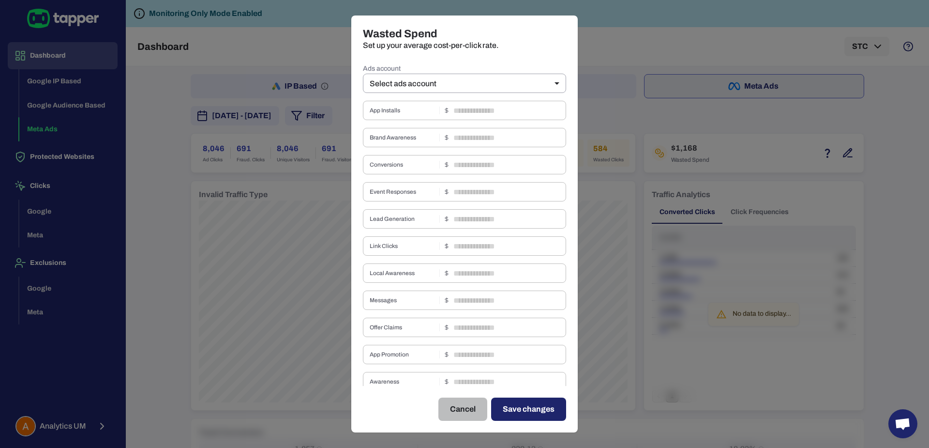
click at [458, 409] on button "Cancel" at bounding box center [462, 408] width 49 height 23
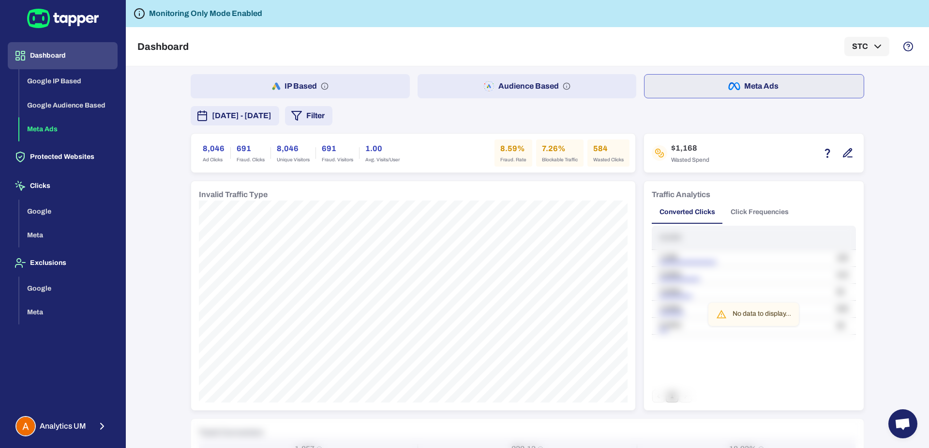
click at [332, 118] on button "Filter" at bounding box center [308, 115] width 47 height 19
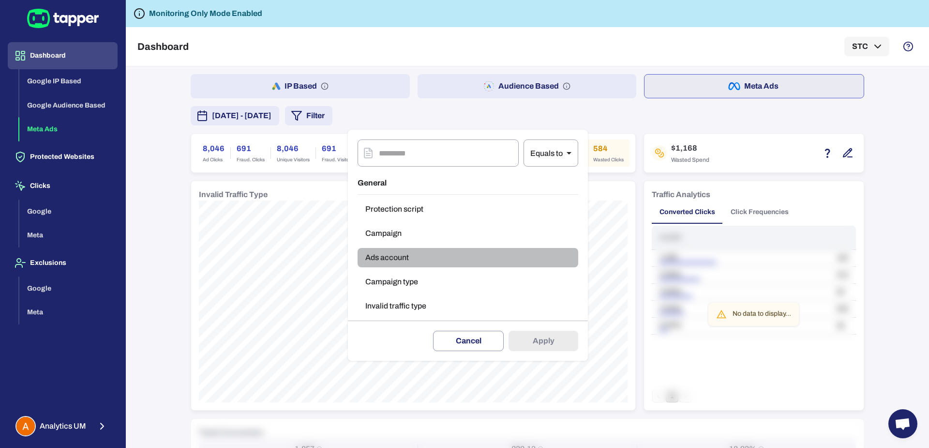
click at [412, 255] on button "Ads account" at bounding box center [468, 257] width 221 height 19
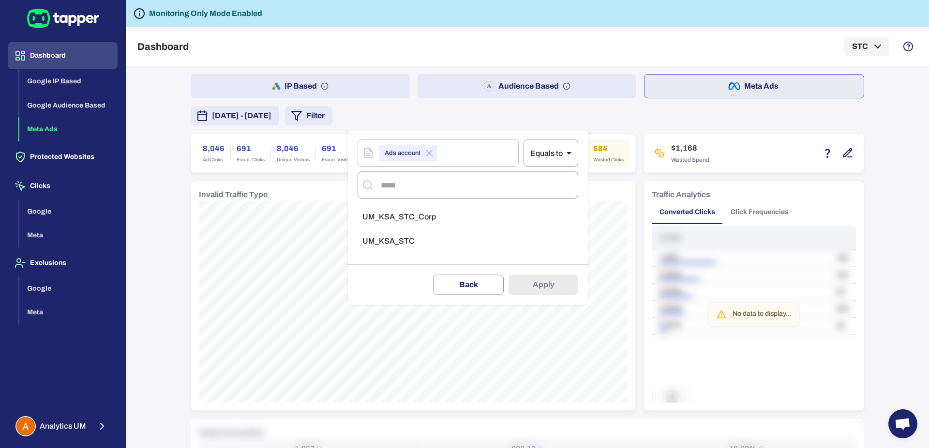
click at [409, 218] on span "UM_KSA_STC_Corp" at bounding box center [399, 217] width 74 height 10
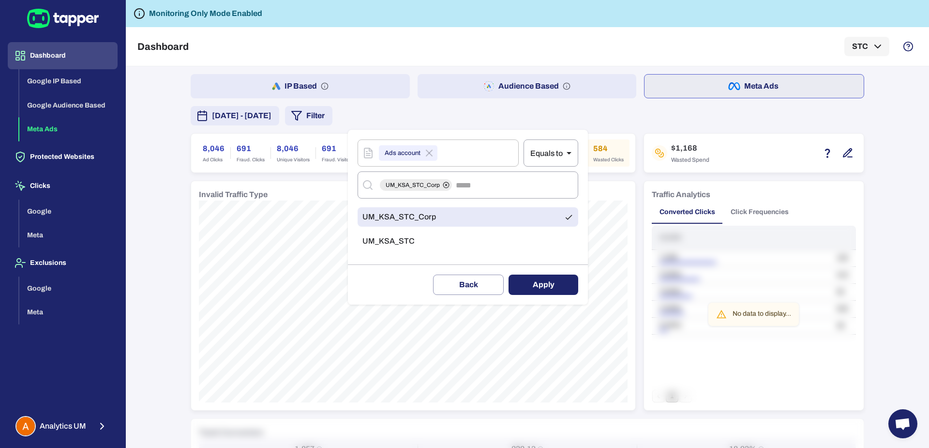
click at [542, 285] on button "Apply" at bounding box center [544, 284] width 70 height 20
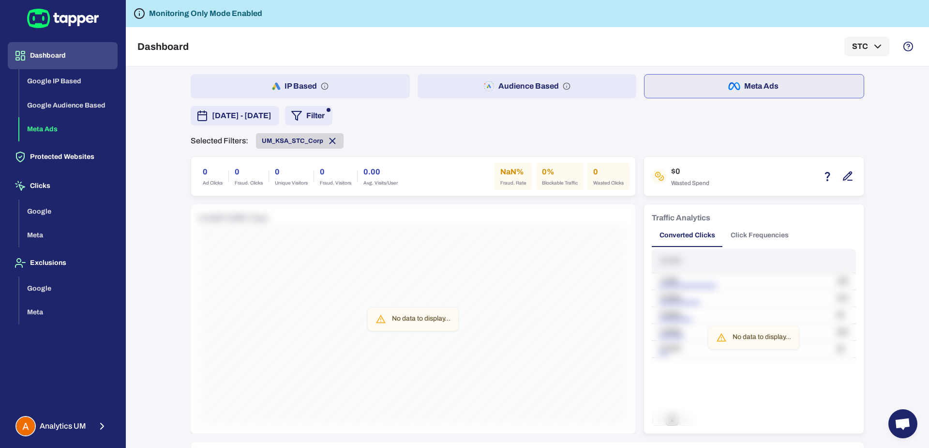
click at [330, 141] on icon at bounding box center [332, 140] width 5 height 5
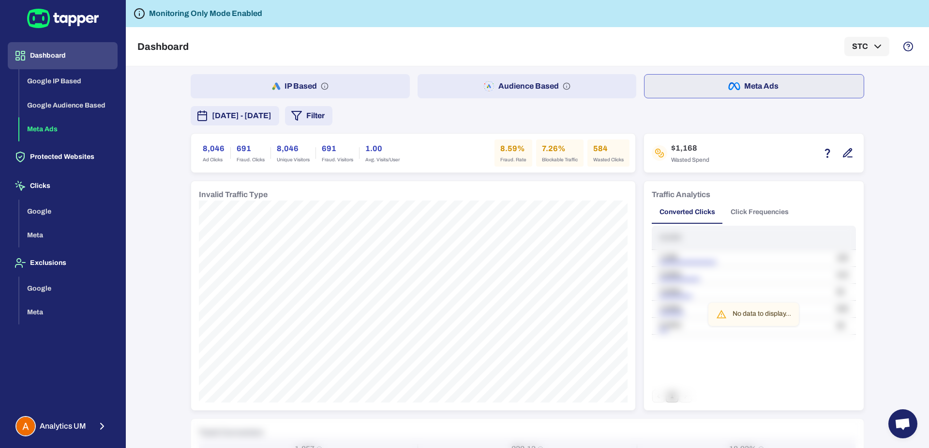
click at [332, 106] on button "Filter" at bounding box center [308, 115] width 47 height 19
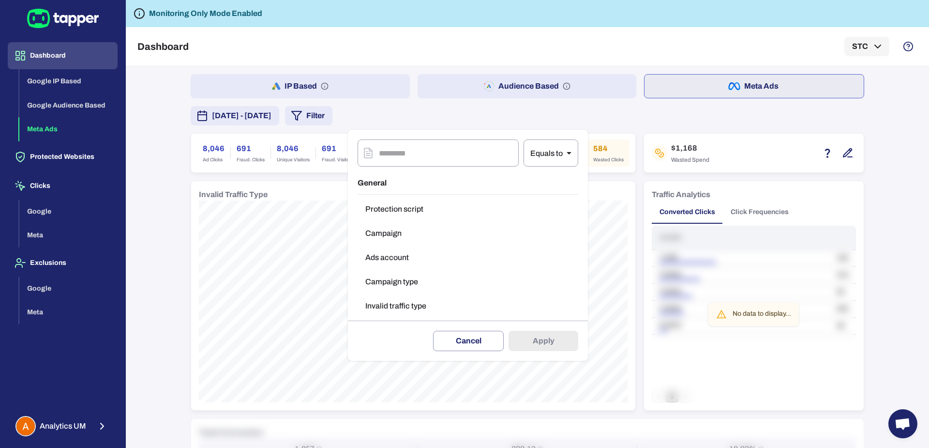
click at [397, 252] on button "Ads account" at bounding box center [468, 257] width 221 height 19
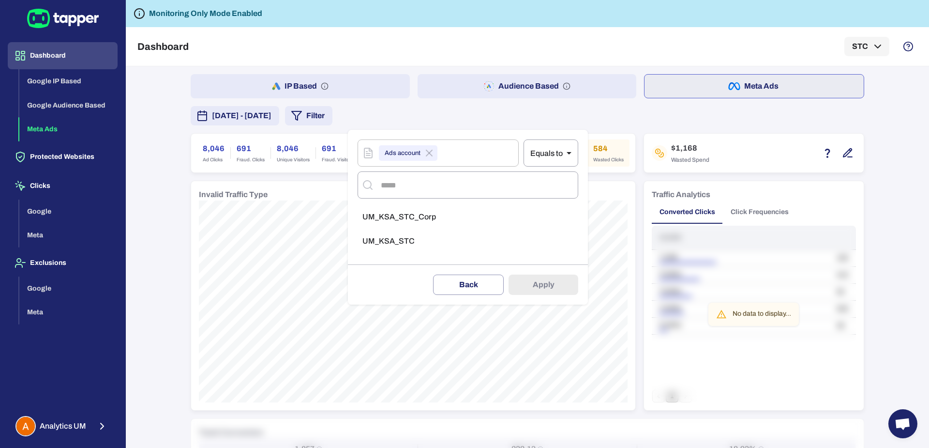
click at [400, 244] on span "UM_KSA_STC" at bounding box center [388, 241] width 52 height 10
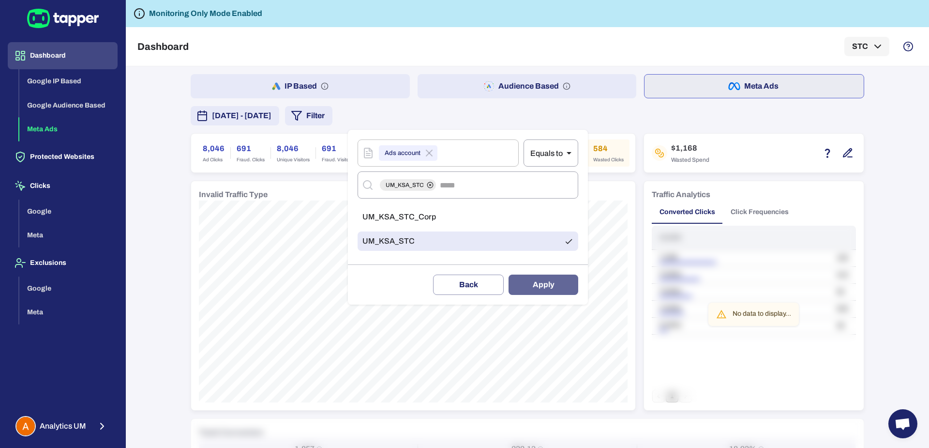
click at [550, 289] on button "Apply" at bounding box center [544, 284] width 70 height 20
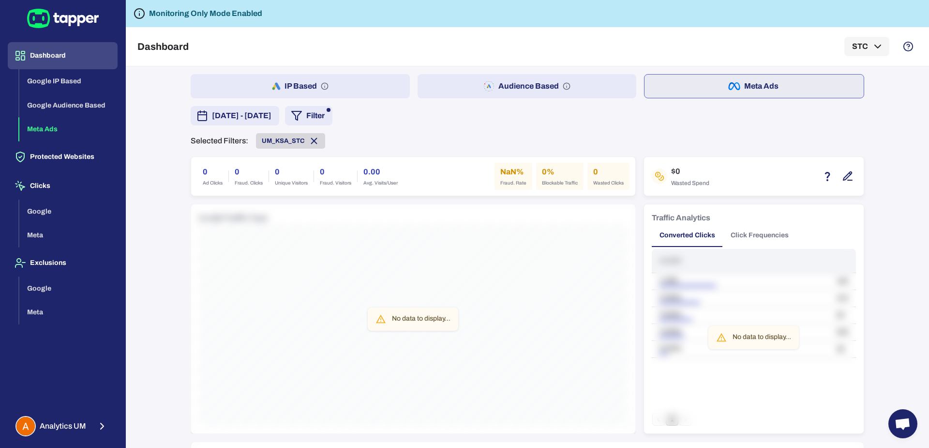
click at [309, 139] on icon at bounding box center [314, 141] width 11 height 11
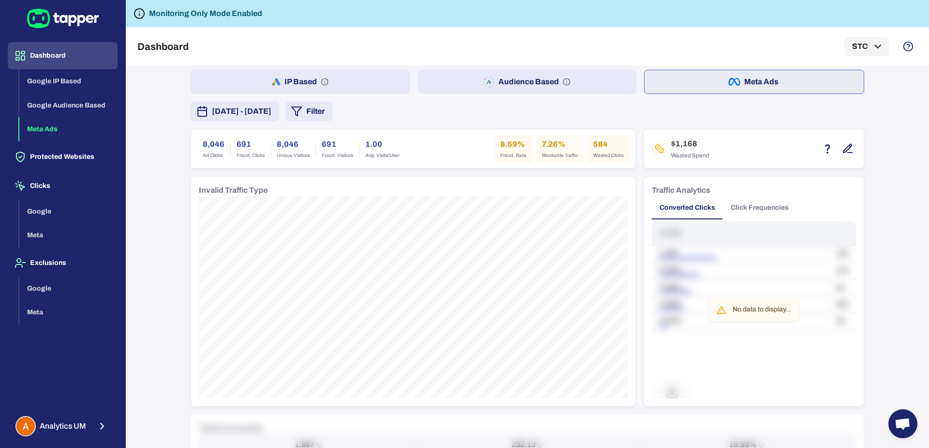
scroll to position [3, 0]
click at [332, 113] on button "Filter" at bounding box center [308, 112] width 47 height 19
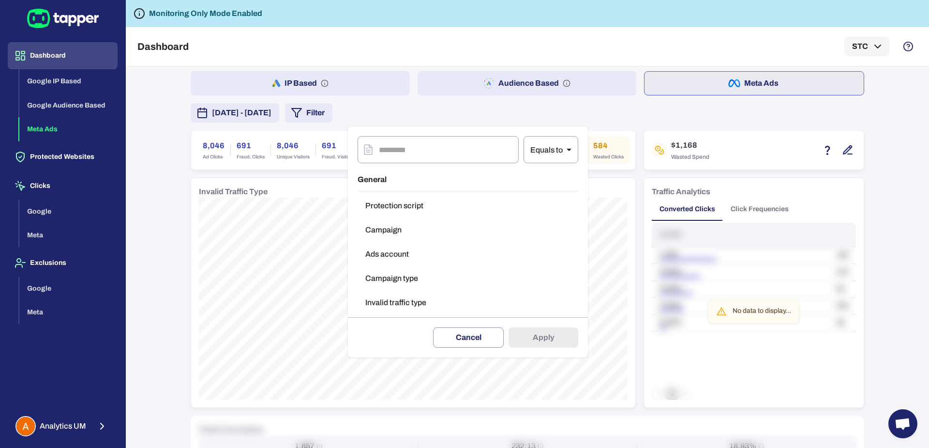
click at [671, 115] on div at bounding box center [464, 224] width 929 height 448
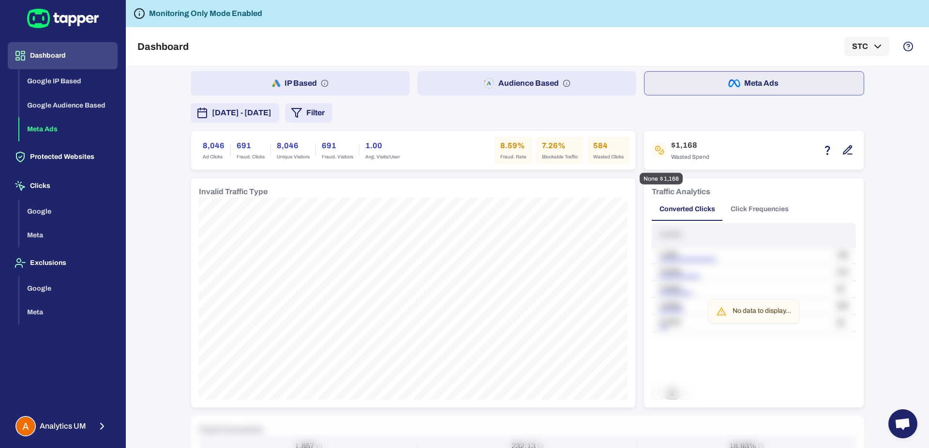
click at [850, 145] on div at bounding box center [837, 150] width 37 height 16
click at [849, 147] on icon "button" at bounding box center [849, 147] width 1 height 1
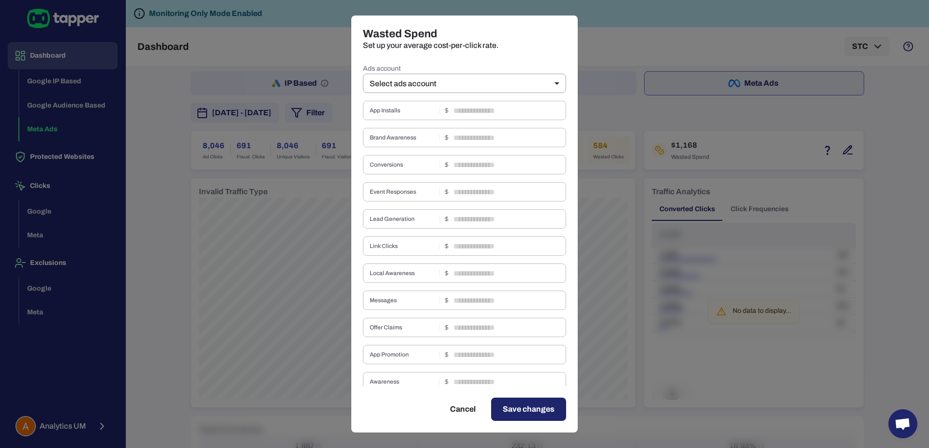
click at [500, 61] on h2 "Wasted Spend Set up your average cost-per-click rate." at bounding box center [464, 38] width 226 height 46
click at [498, 78] on body "Dashboard Google IP Based Google Audience Based Meta Ads Protected Websites Cli…" at bounding box center [464, 224] width 929 height 448
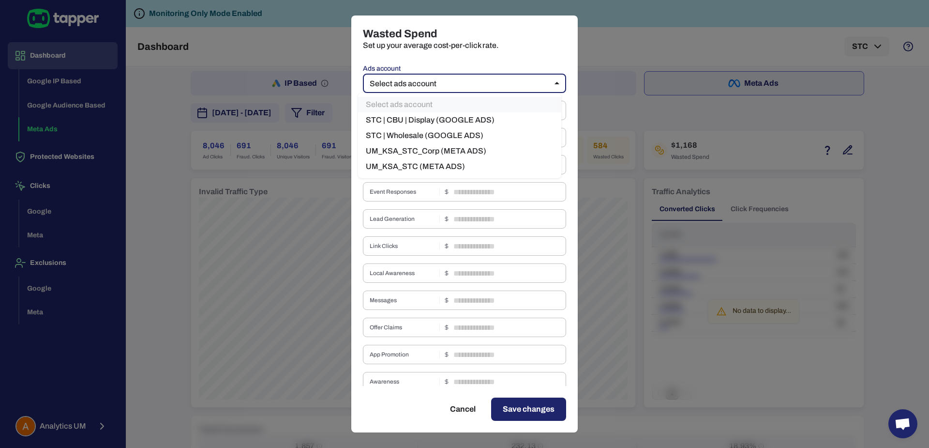
click at [429, 150] on li "UM_KSA_STC_Corp (META ADS)" at bounding box center [459, 150] width 203 height 15
click at [516, 77] on body "Dashboard Google IP Based Google Audience Based Meta Ads Protected Websites Cli…" at bounding box center [464, 224] width 929 height 448
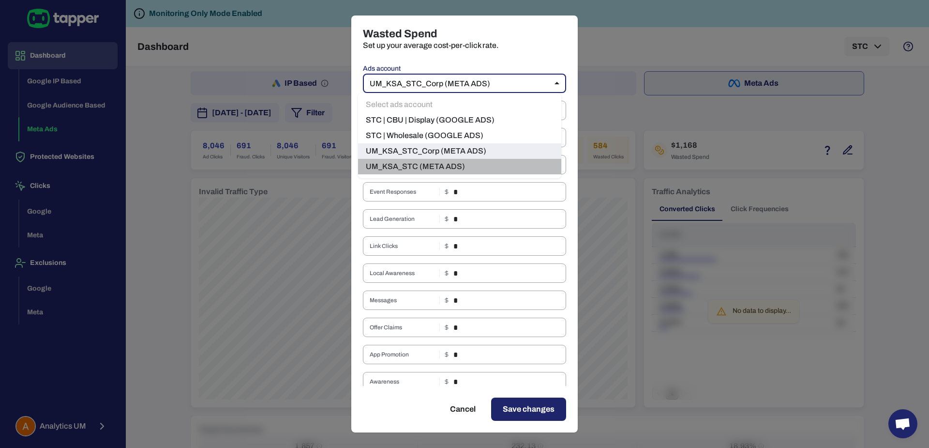
click at [455, 161] on li "UM_KSA_STC (META ADS)" at bounding box center [459, 166] width 203 height 15
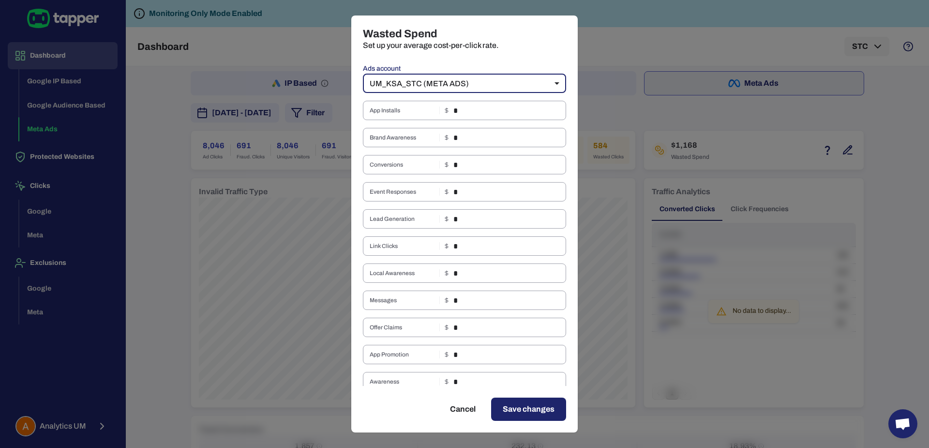
click at [463, 402] on button "Cancel" at bounding box center [462, 408] width 49 height 23
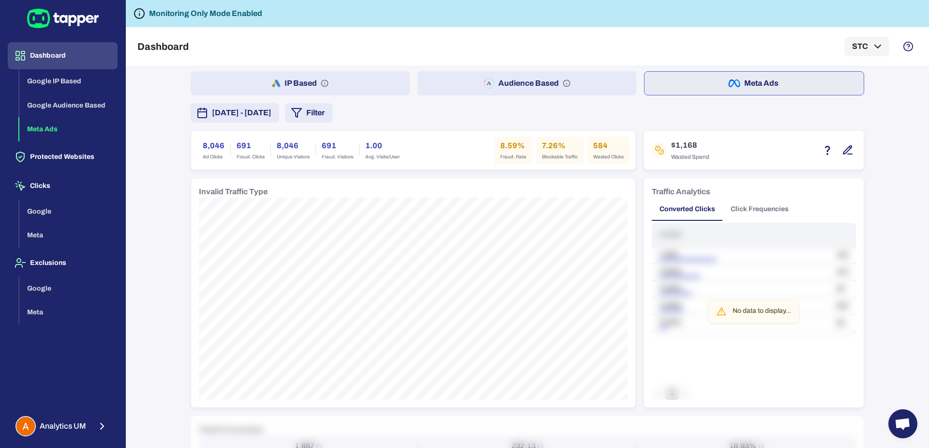
click at [332, 111] on button "Filter" at bounding box center [308, 112] width 47 height 19
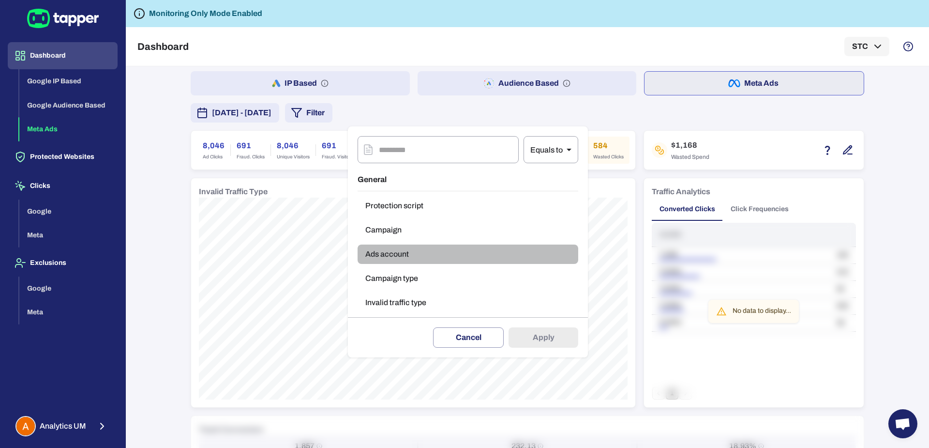
click at [407, 259] on button "Ads account" at bounding box center [468, 253] width 221 height 19
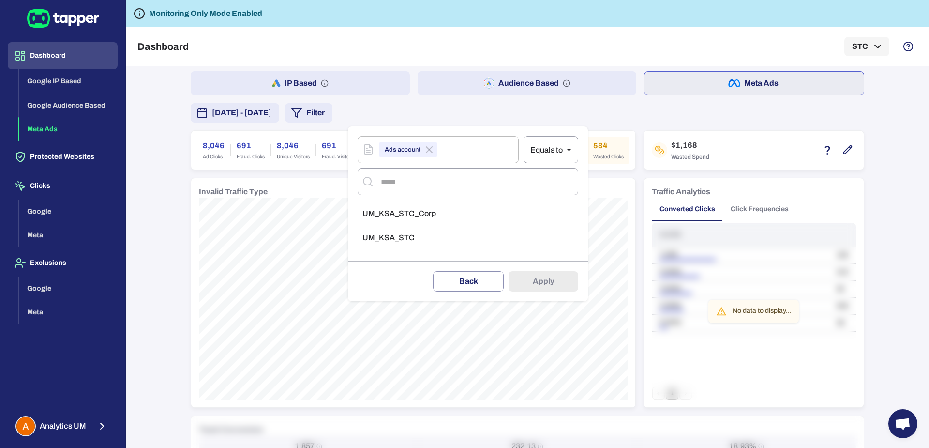
click at [427, 210] on span "UM_KSA_STC_Corp" at bounding box center [399, 214] width 74 height 10
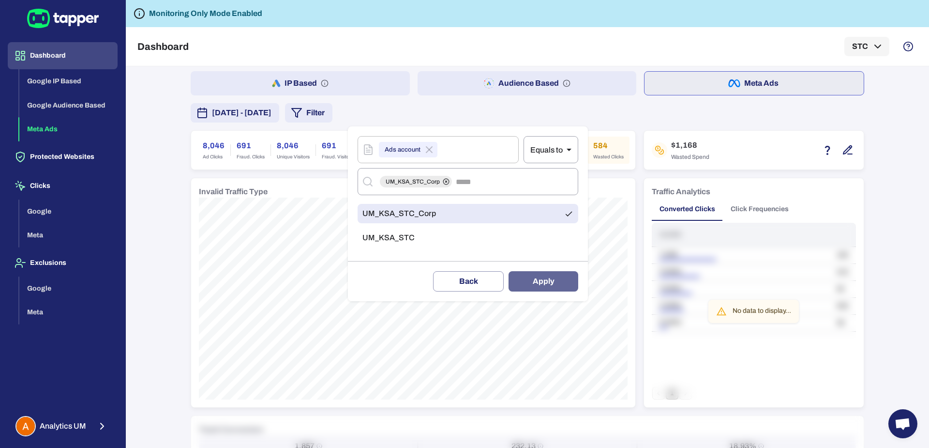
click at [529, 282] on button "Apply" at bounding box center [544, 281] width 70 height 20
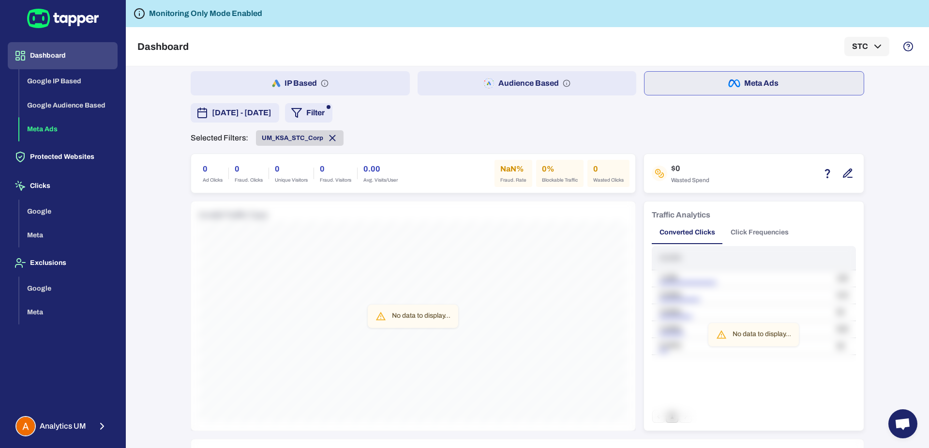
click at [291, 138] on span "UM_KSA_STC_Corp" at bounding box center [292, 138] width 61 height 8
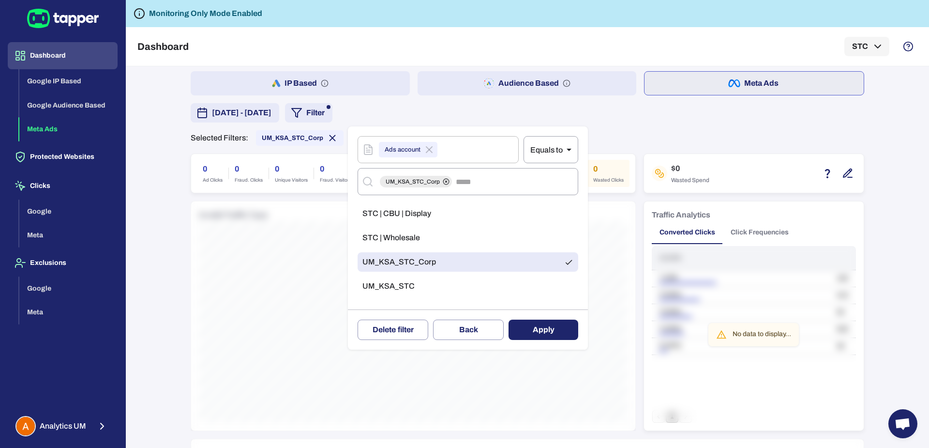
click at [388, 277] on li "UM_KSA_STC" at bounding box center [468, 285] width 221 height 19
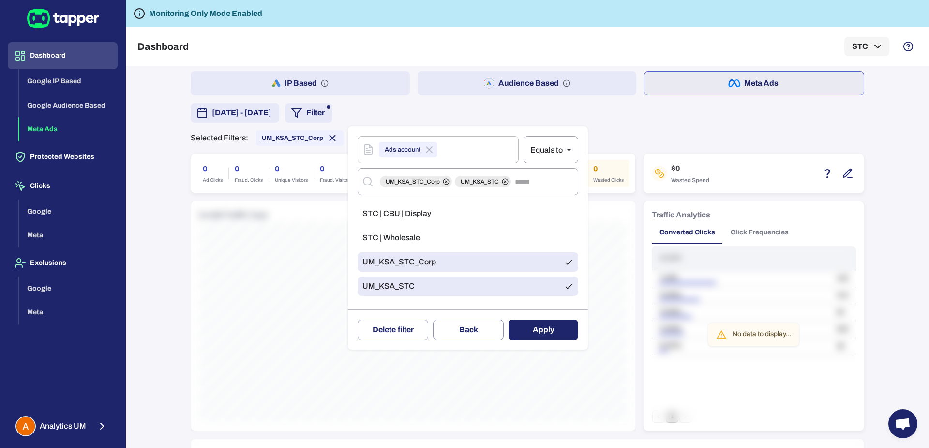
click at [396, 262] on span "UM_KSA_STC_Corp" at bounding box center [399, 262] width 74 height 10
click at [526, 340] on div "Delete filter Back Apply" at bounding box center [468, 329] width 240 height 40
click at [526, 330] on button "Apply" at bounding box center [544, 329] width 70 height 20
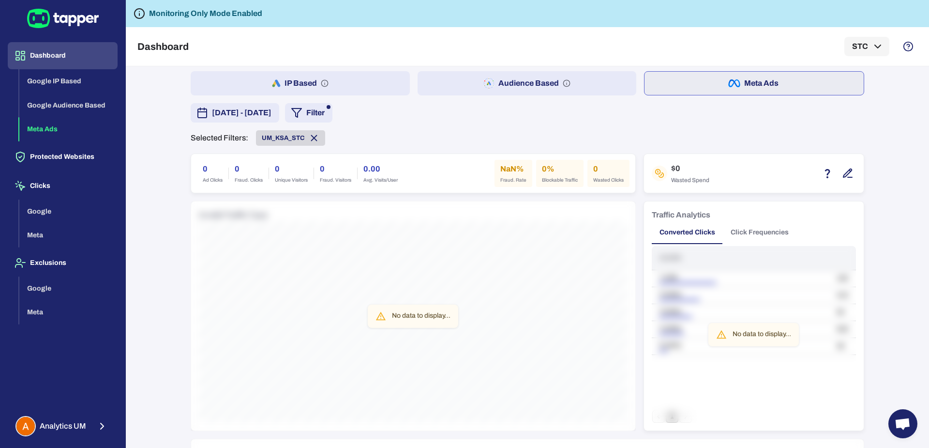
click at [312, 136] on icon at bounding box center [314, 138] width 5 height 5
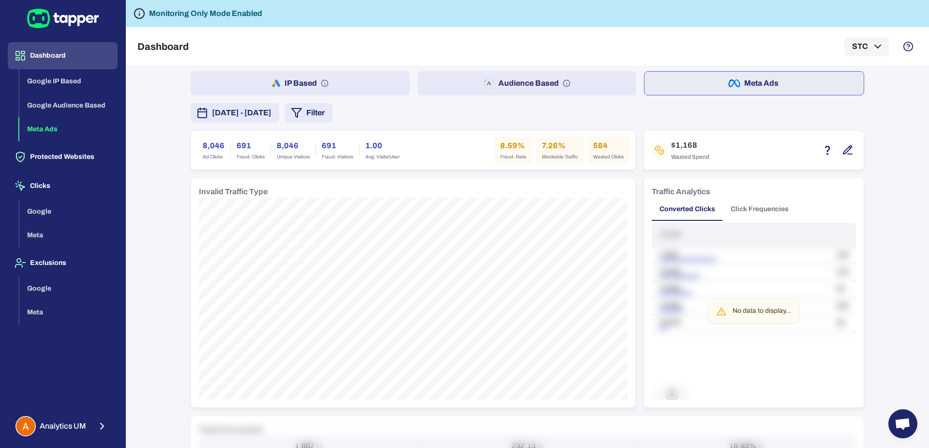
click at [594, 143] on h6 "584" at bounding box center [608, 146] width 30 height 12
click at [593, 141] on h6 "584" at bounding box center [608, 146] width 30 height 12
click at [332, 113] on button "Filter" at bounding box center [308, 112] width 47 height 19
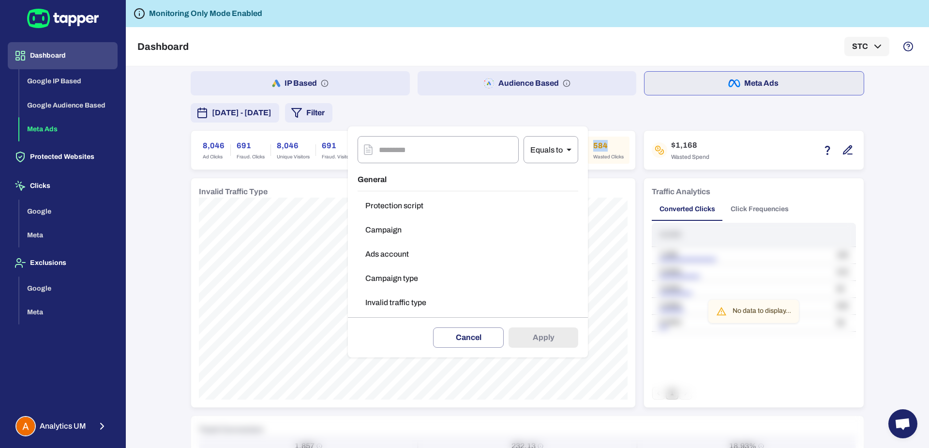
click at [617, 132] on div at bounding box center [464, 224] width 929 height 448
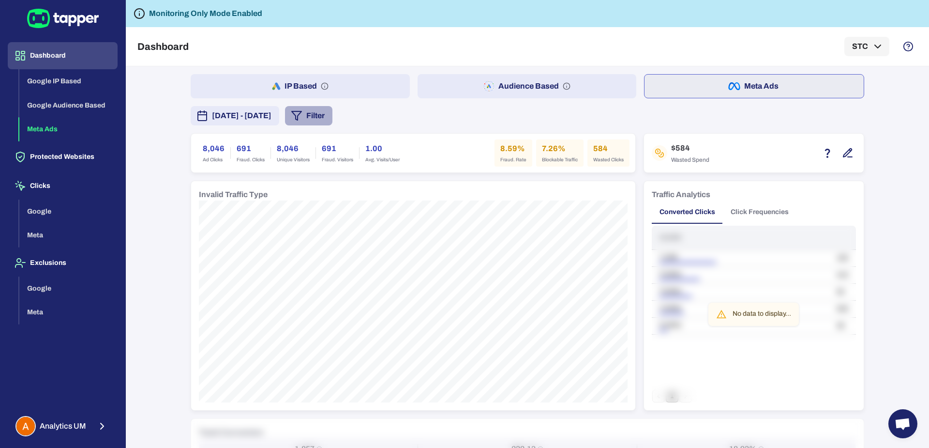
click at [302, 120] on polygon "button" at bounding box center [297, 115] width 10 height 9
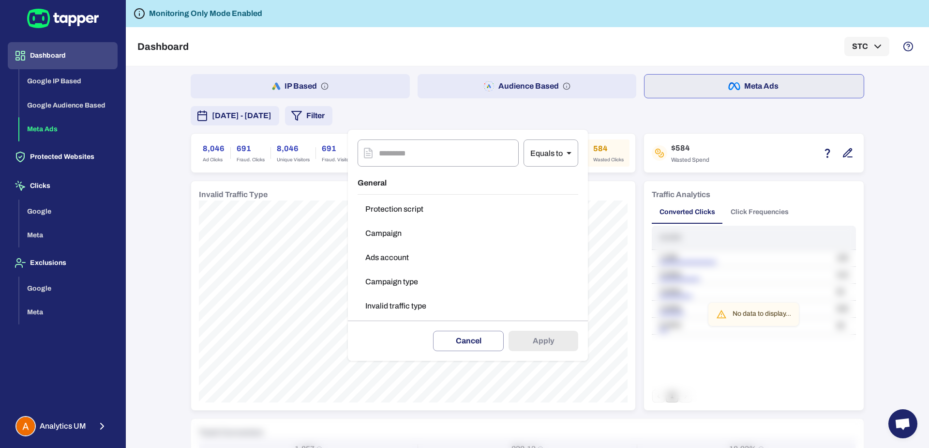
click at [307, 111] on div at bounding box center [464, 224] width 929 height 448
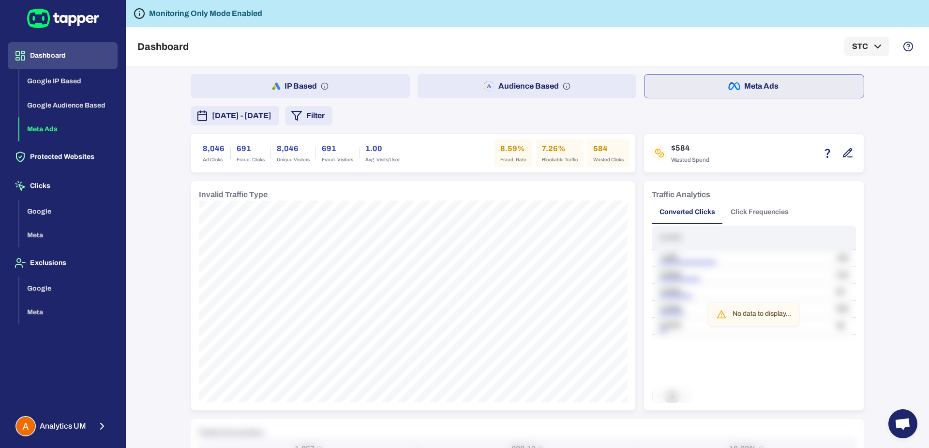
click at [272, 111] on span "[DATE] - [DATE]" at bounding box center [242, 116] width 60 height 12
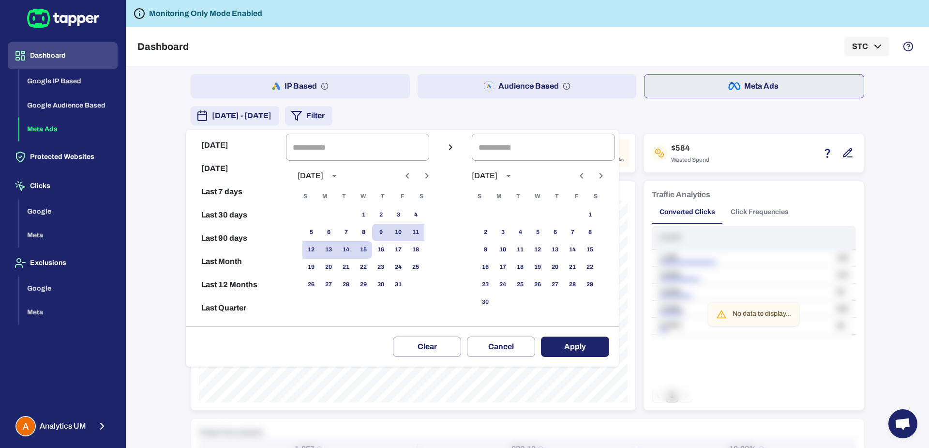
click at [297, 121] on div at bounding box center [464, 224] width 929 height 448
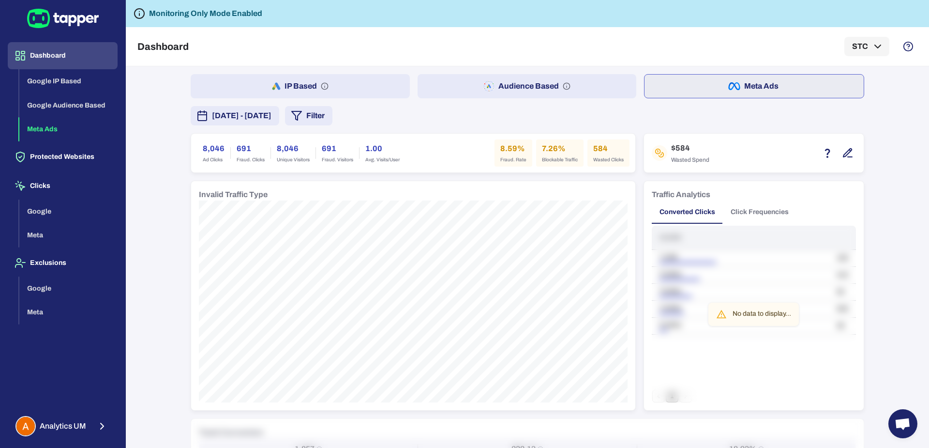
click at [279, 121] on button "[DATE] - [DATE]" at bounding box center [235, 115] width 89 height 19
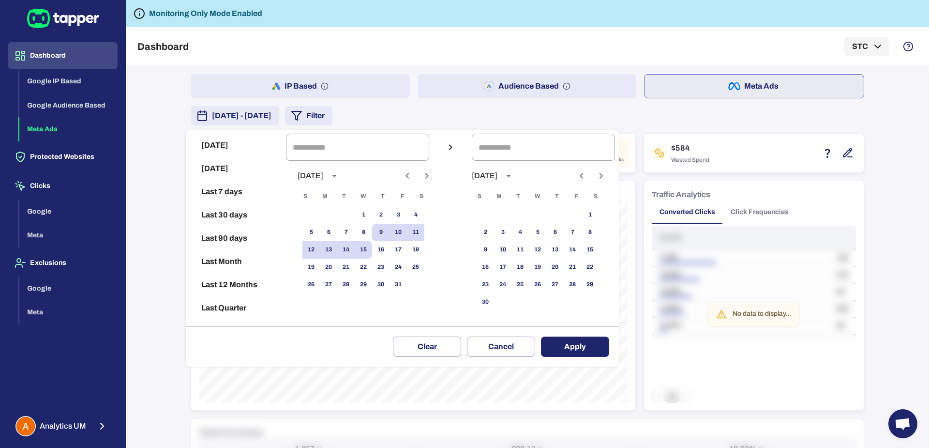
click at [413, 175] on icon "Previous month" at bounding box center [408, 176] width 12 height 12
click at [349, 281] on button "30" at bounding box center [345, 284] width 17 height 17
type input "**********"
click at [599, 249] on button "15" at bounding box center [589, 249] width 17 height 17
type input "**********"
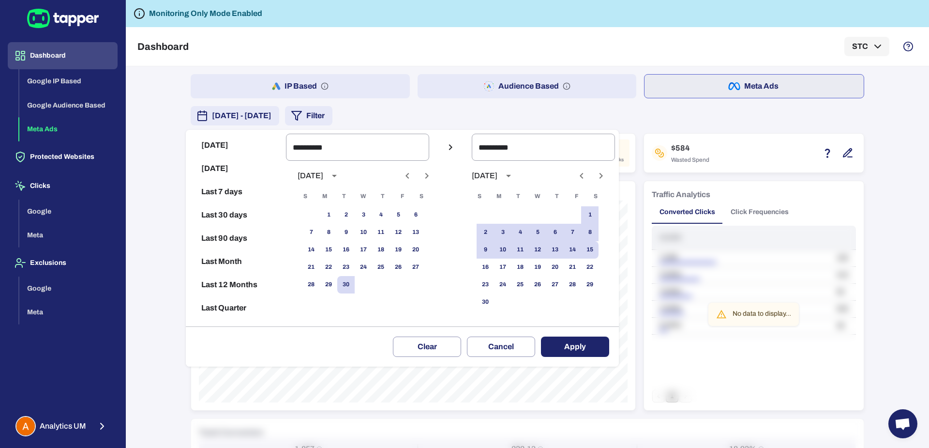
click at [600, 351] on button "Apply" at bounding box center [575, 346] width 68 height 20
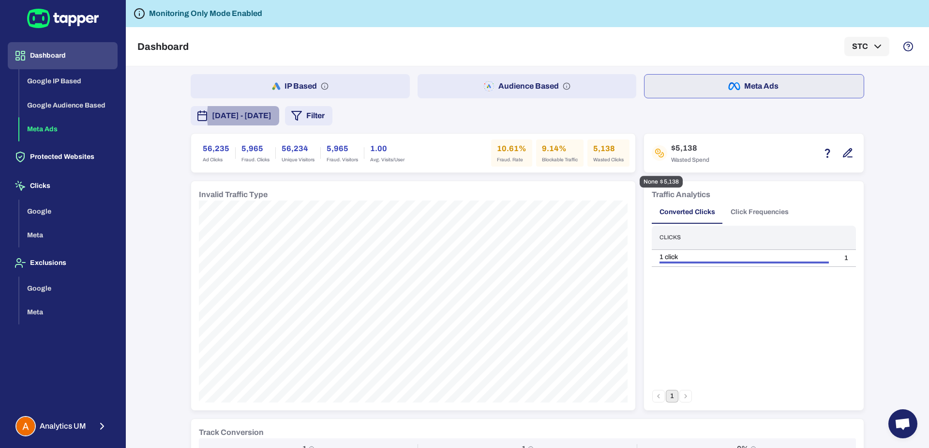
click at [842, 150] on icon "button" at bounding box center [848, 153] width 12 height 12
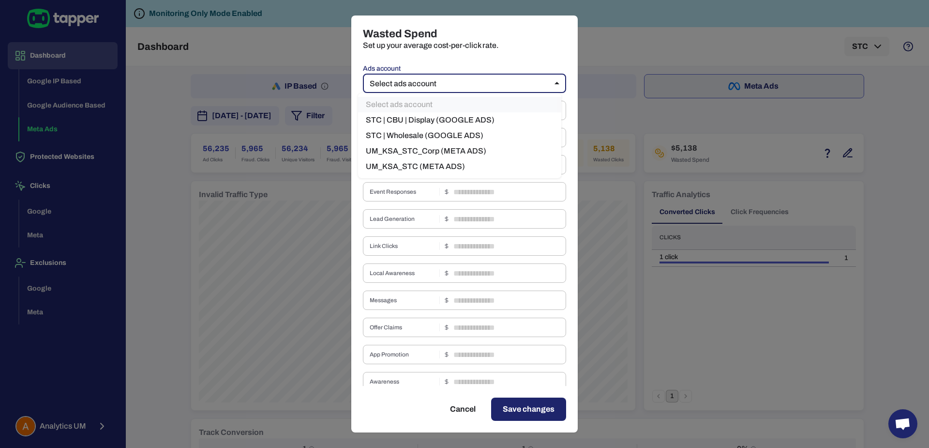
click at [496, 75] on body "Dashboard Google IP Based Google Audience Based Meta Ads Protected Websites Cli…" at bounding box center [464, 224] width 929 height 448
click at [463, 412] on div at bounding box center [464, 224] width 929 height 448
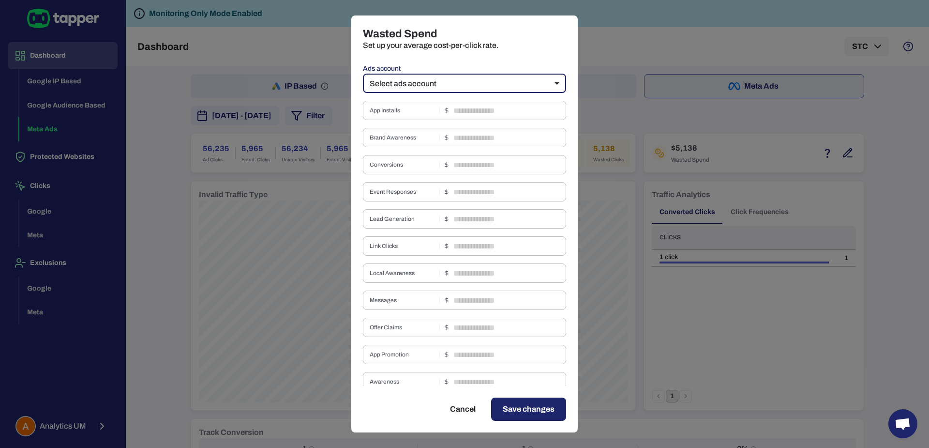
click at [461, 412] on button "Cancel" at bounding box center [462, 408] width 49 height 23
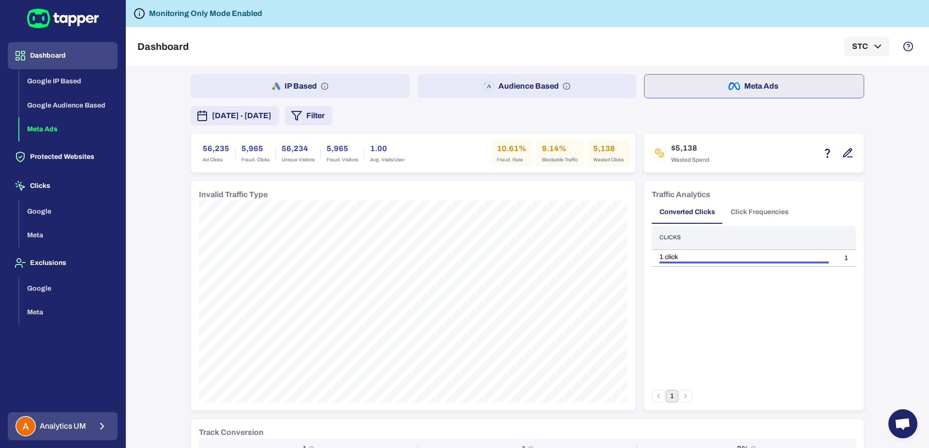
click at [81, 426] on span "Analytics UM" at bounding box center [63, 426] width 46 height 10
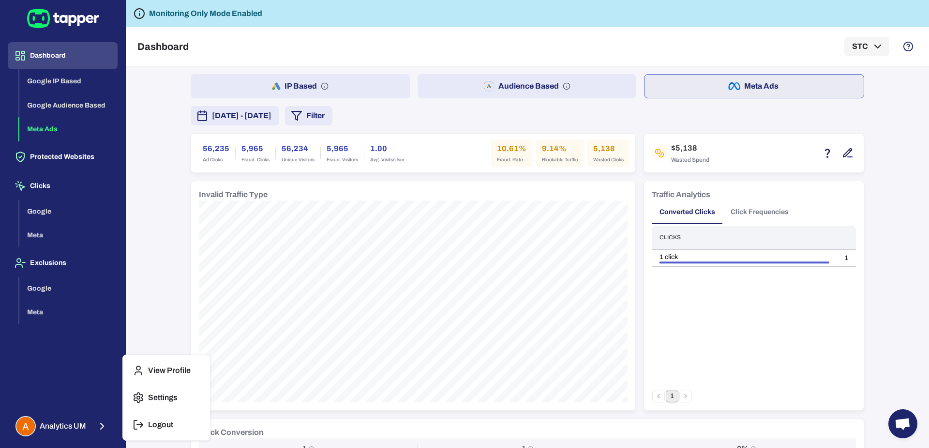
click at [139, 423] on icon "button" at bounding box center [139, 425] width 12 height 12
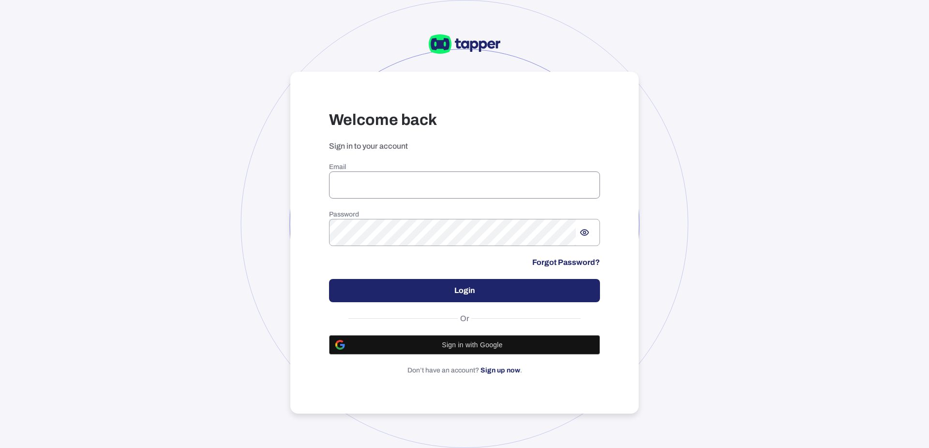
type input "**********"
click at [444, 190] on input "**********" at bounding box center [464, 184] width 271 height 27
click at [437, 276] on div "**********" at bounding box center [464, 269] width 271 height 212
click at [437, 290] on button "Login" at bounding box center [464, 290] width 271 height 23
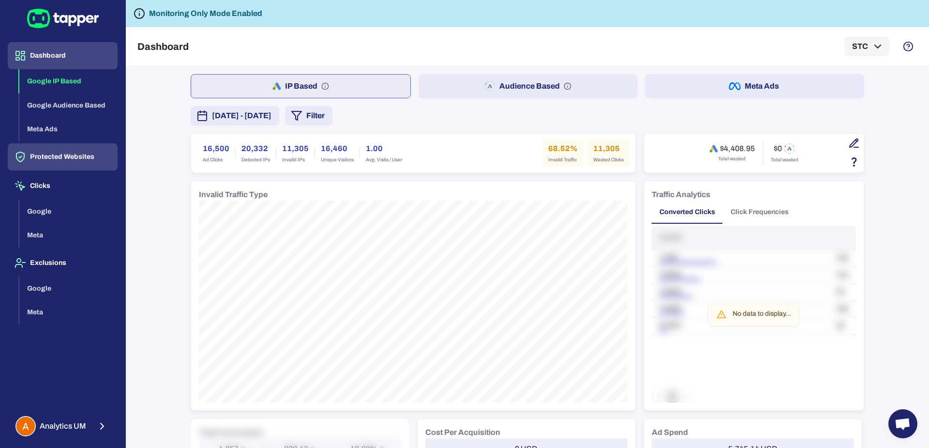
click at [67, 155] on button "Protected Websites" at bounding box center [63, 156] width 110 height 27
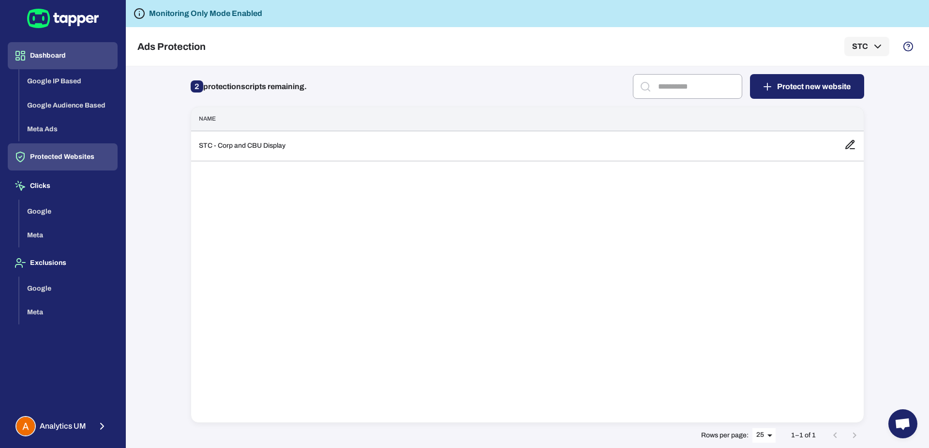
click at [47, 58] on button "Dashboard" at bounding box center [63, 55] width 110 height 27
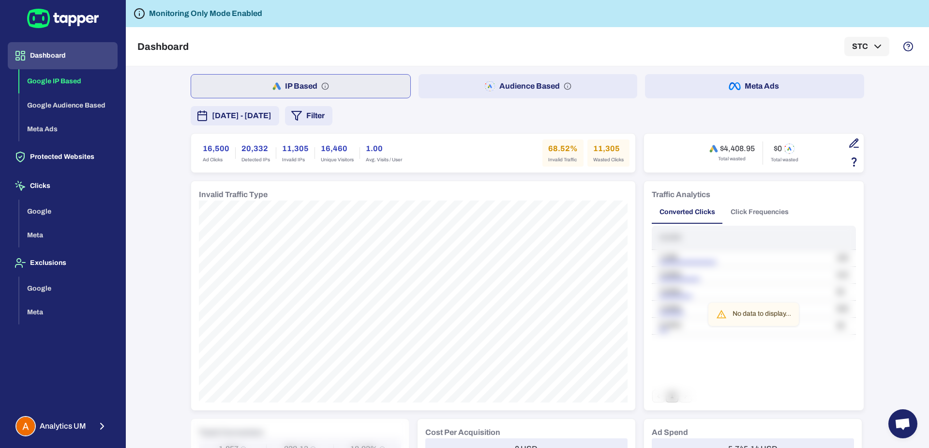
click at [680, 86] on button "Meta Ads" at bounding box center [754, 86] width 219 height 24
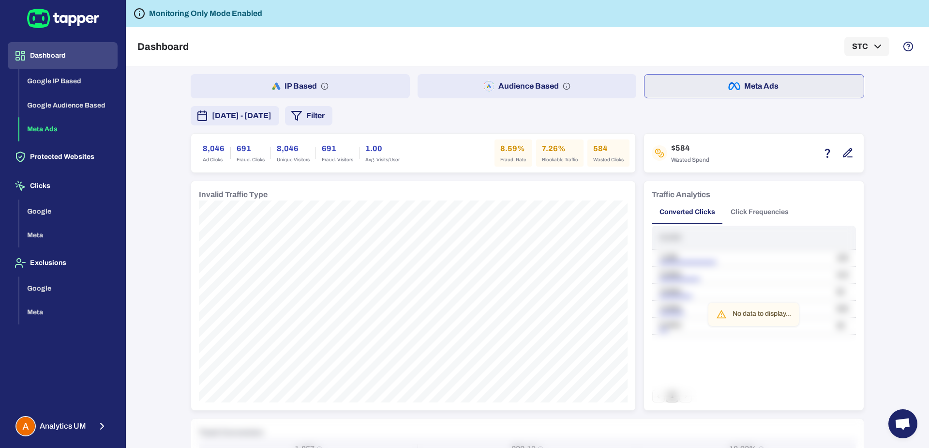
click at [332, 118] on button "Filter" at bounding box center [308, 115] width 47 height 19
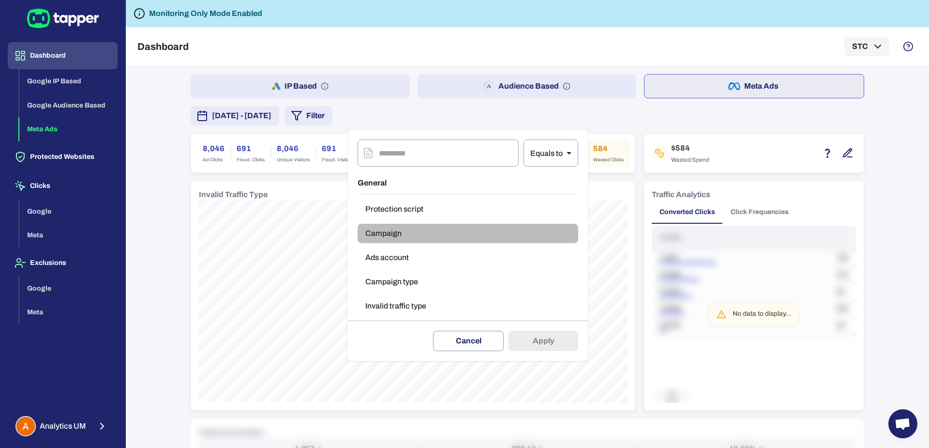
click at [404, 233] on button "Campaign" at bounding box center [468, 233] width 221 height 19
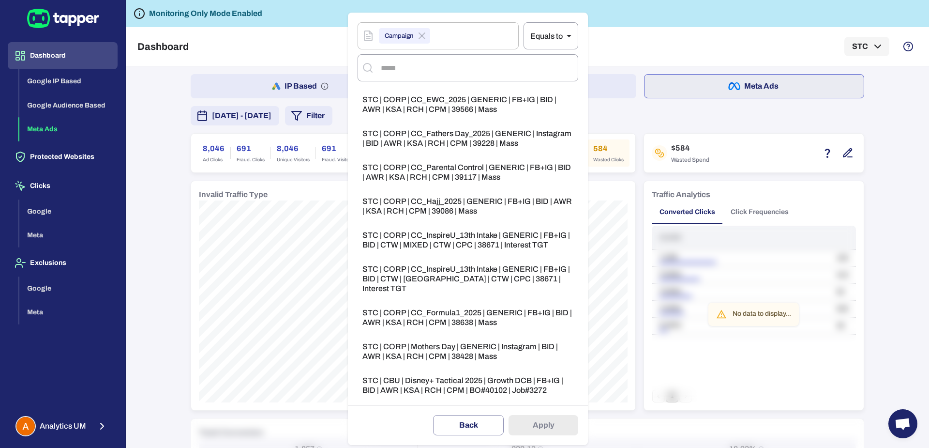
click at [237, 173] on div at bounding box center [464, 224] width 929 height 448
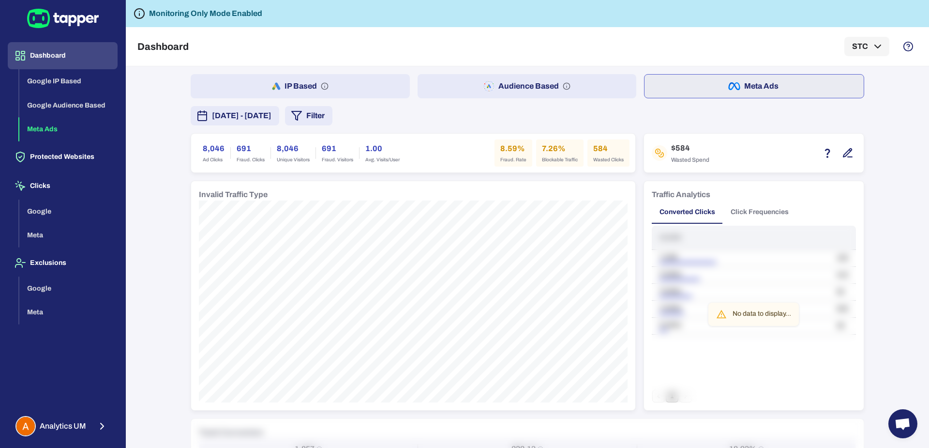
click at [332, 114] on button "Filter" at bounding box center [308, 115] width 47 height 19
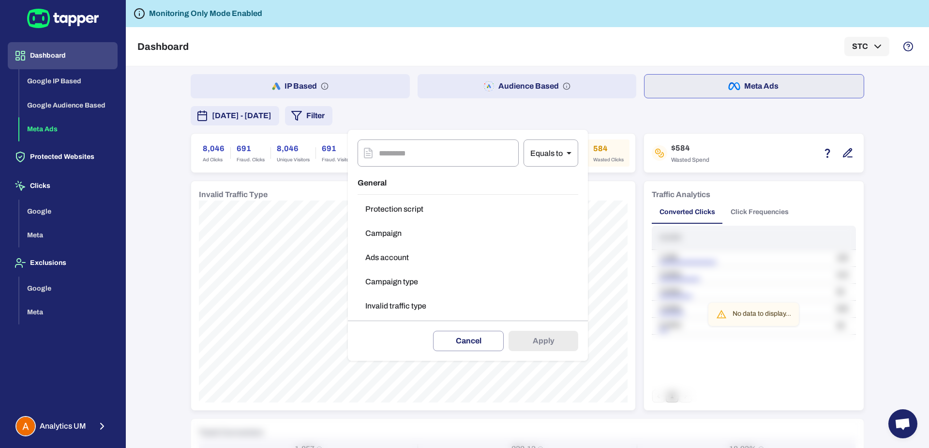
click at [389, 263] on button "Ads account" at bounding box center [468, 257] width 221 height 19
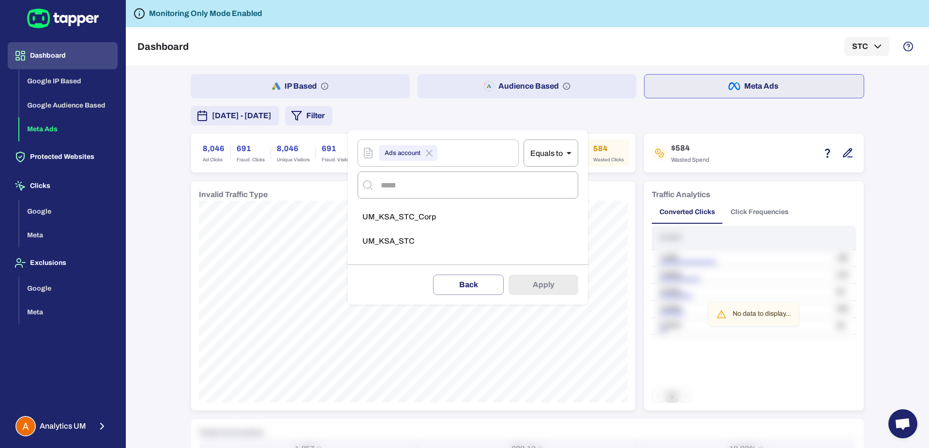
click at [405, 219] on span "UM_KSA_STC_Corp" at bounding box center [399, 217] width 74 height 10
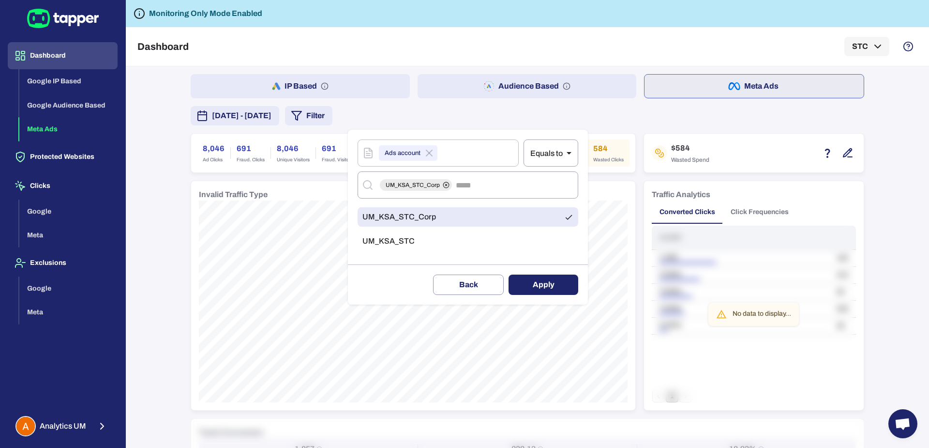
click at [398, 235] on li "UM_KSA_STC" at bounding box center [468, 240] width 221 height 19
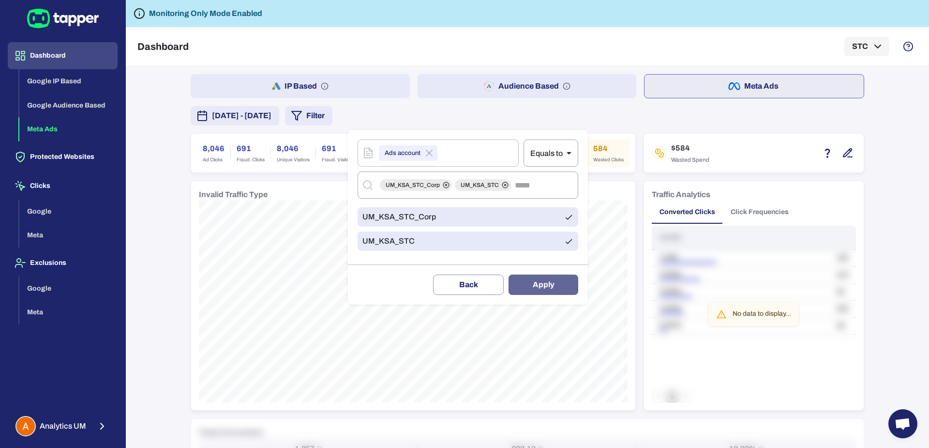
click at [544, 283] on button "Apply" at bounding box center [544, 284] width 70 height 20
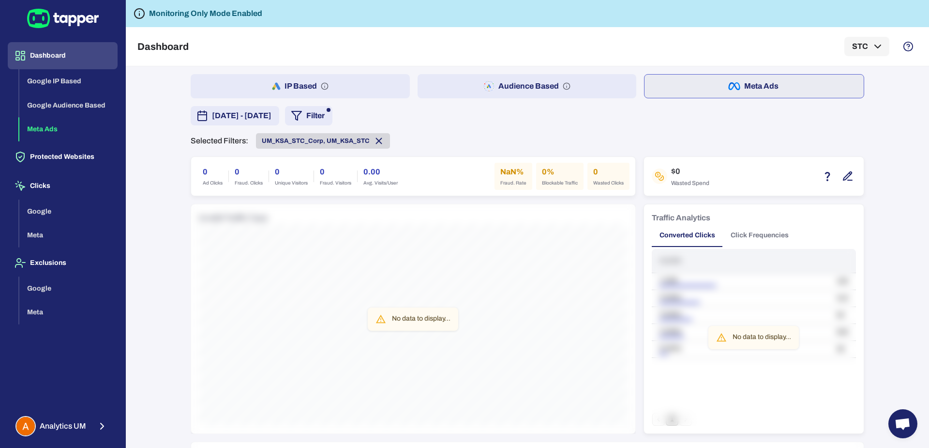
click at [374, 140] on icon at bounding box center [379, 141] width 11 height 11
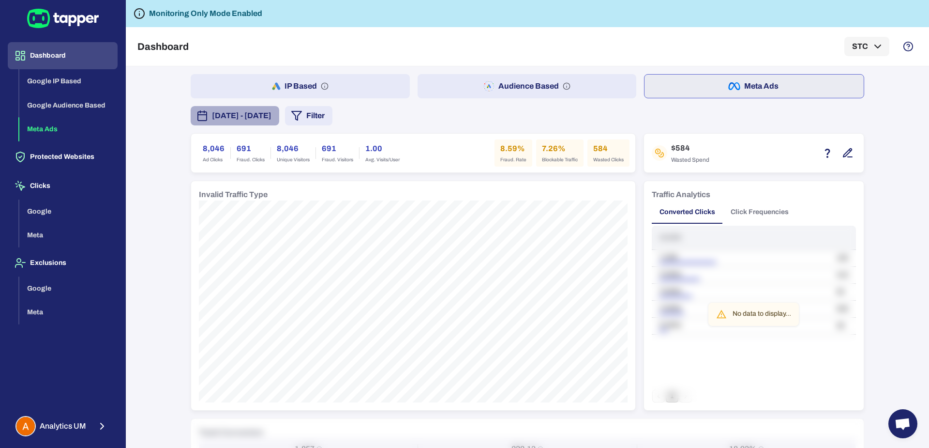
click at [272, 118] on span "[DATE] - [DATE]" at bounding box center [242, 116] width 60 height 12
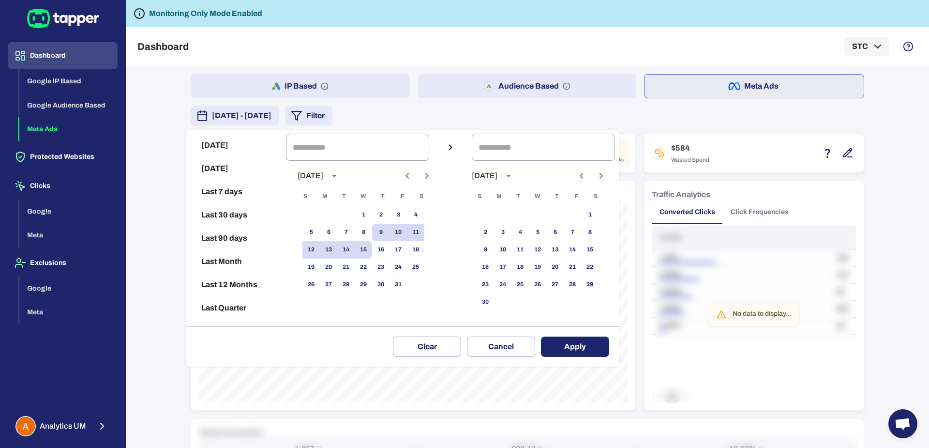
click at [413, 174] on icon "Previous month" at bounding box center [408, 176] width 12 height 12
click at [355, 282] on button "30" at bounding box center [345, 284] width 17 height 17
type input "**********"
click at [593, 253] on button "15" at bounding box center [589, 249] width 17 height 17
type input "**********"
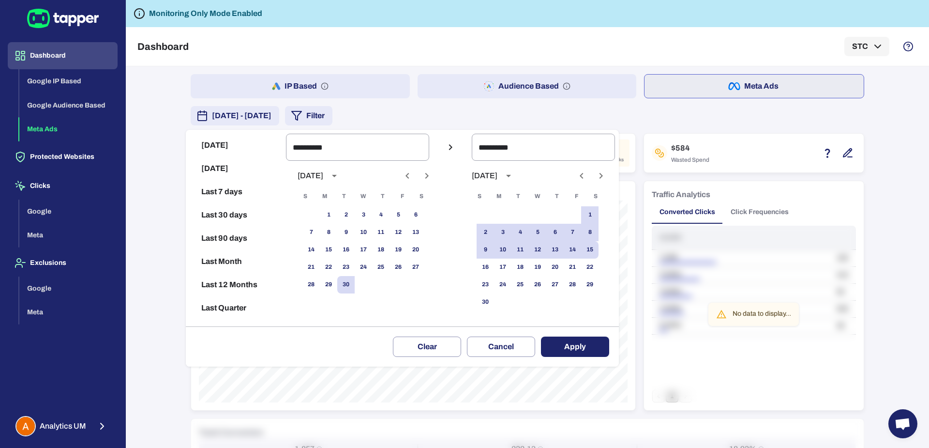
click at [570, 354] on button "Apply" at bounding box center [575, 346] width 68 height 20
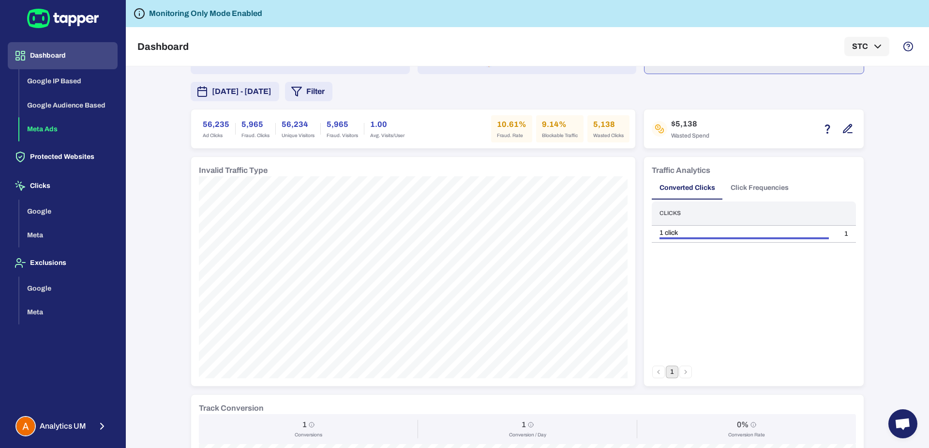
scroll to position [8, 0]
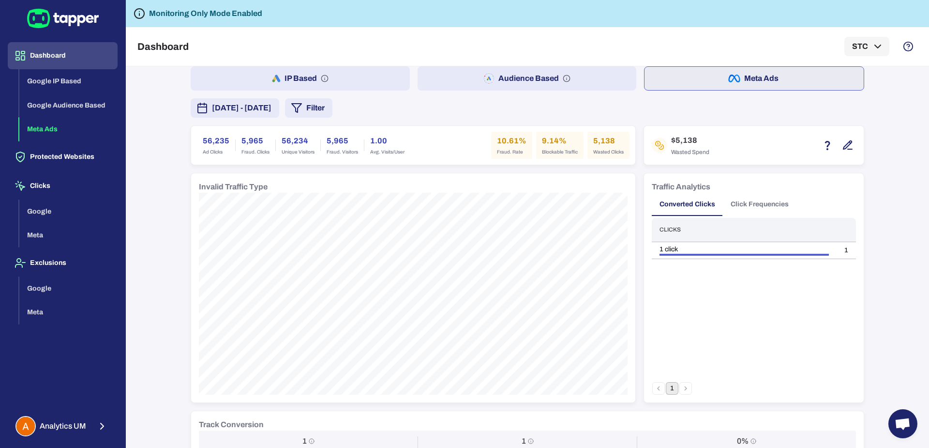
click at [332, 111] on button "Filter" at bounding box center [308, 107] width 47 height 19
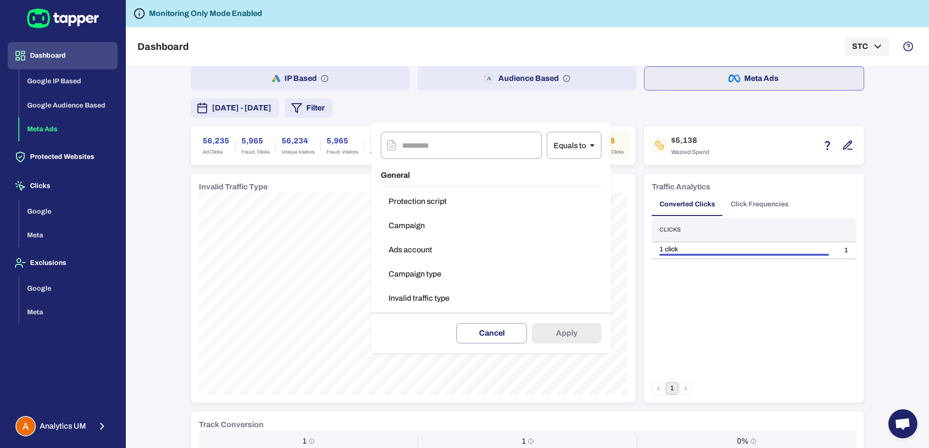
click at [416, 250] on button "Ads account" at bounding box center [491, 249] width 221 height 19
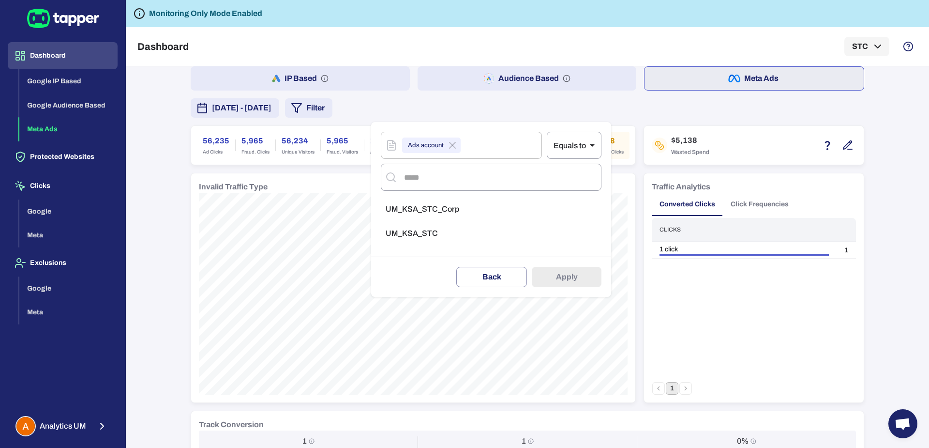
click at [333, 174] on div at bounding box center [464, 224] width 929 height 448
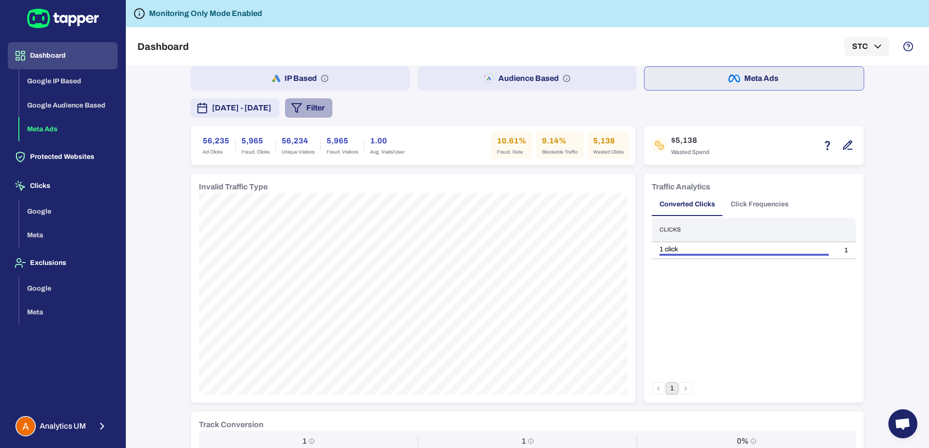
click at [332, 106] on button "Filter" at bounding box center [308, 107] width 47 height 19
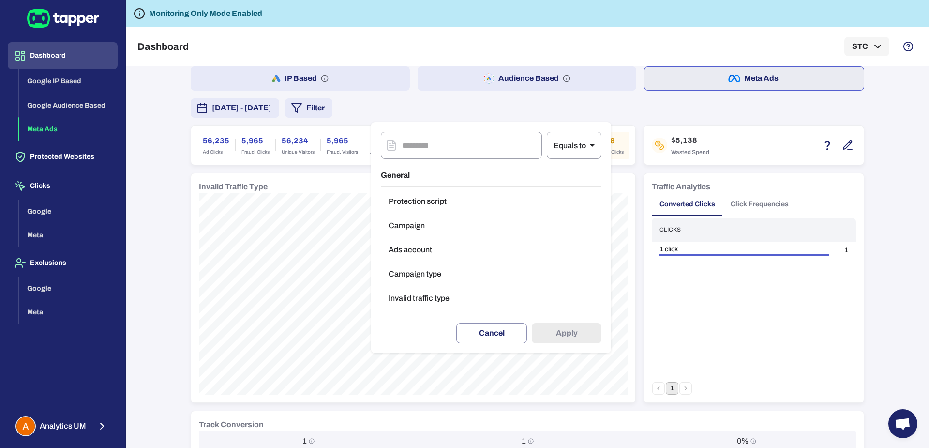
click at [414, 270] on button "Campaign type" at bounding box center [491, 273] width 221 height 19
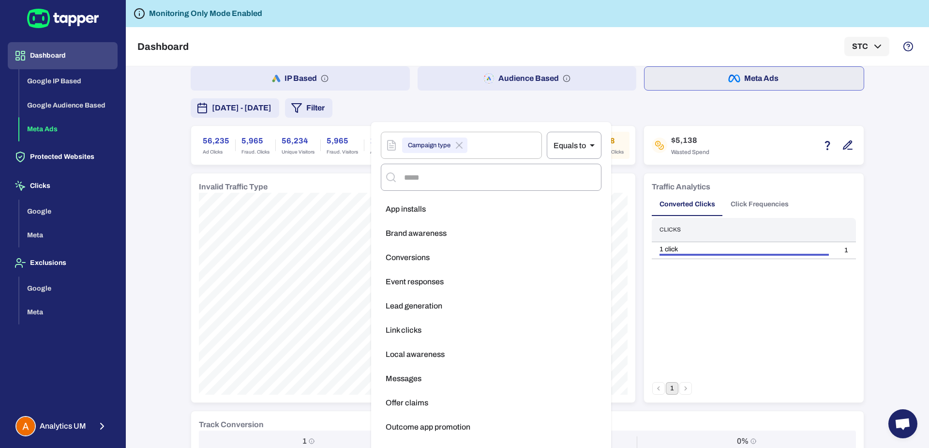
click at [471, 125] on div "Campaign type ​ Equals to ** ​" at bounding box center [491, 140] width 221 height 37
click at [617, 136] on div at bounding box center [464, 224] width 929 height 448
